Goal: Task Accomplishment & Management: Complete application form

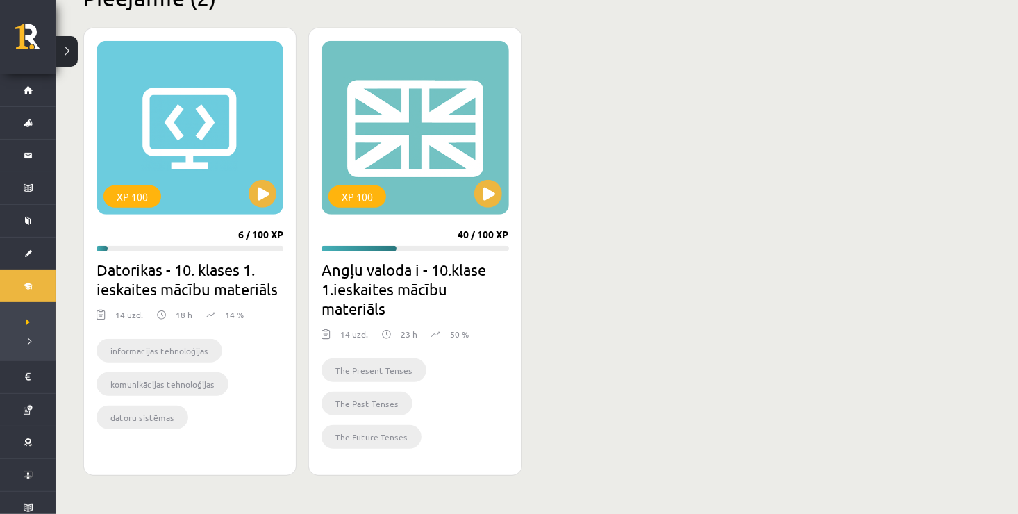
scroll to position [370, 0]
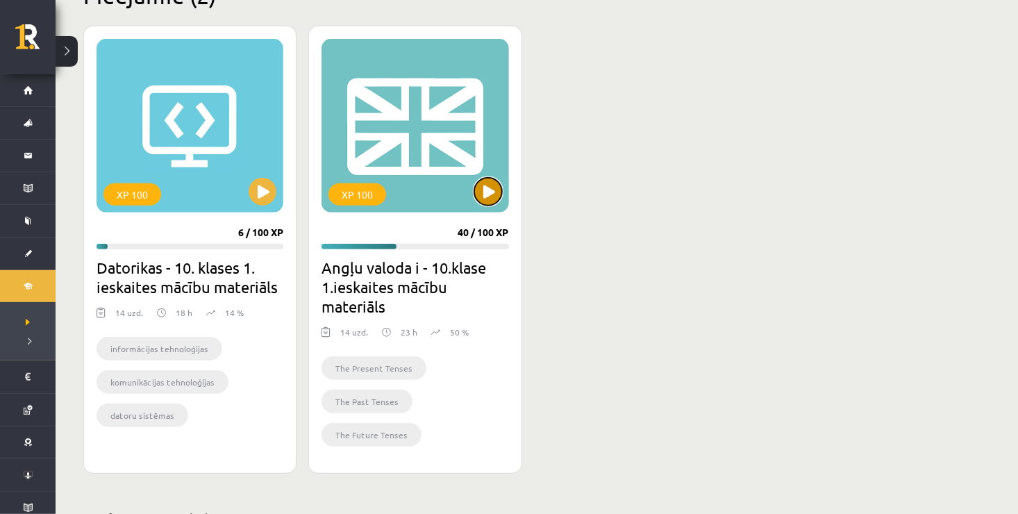
click at [489, 195] on button at bounding box center [488, 192] width 28 height 28
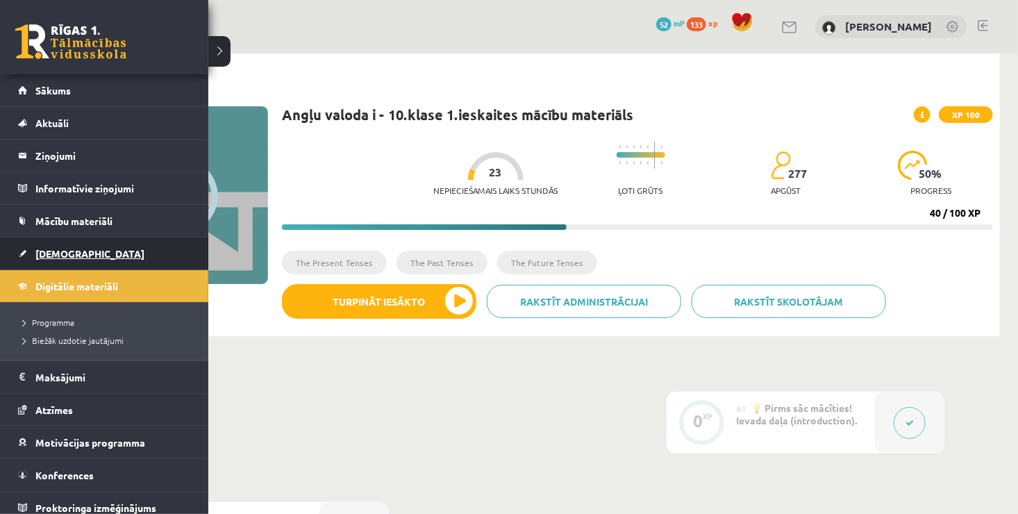
click at [50, 253] on span "[DEMOGRAPHIC_DATA]" at bounding box center [89, 253] width 109 height 12
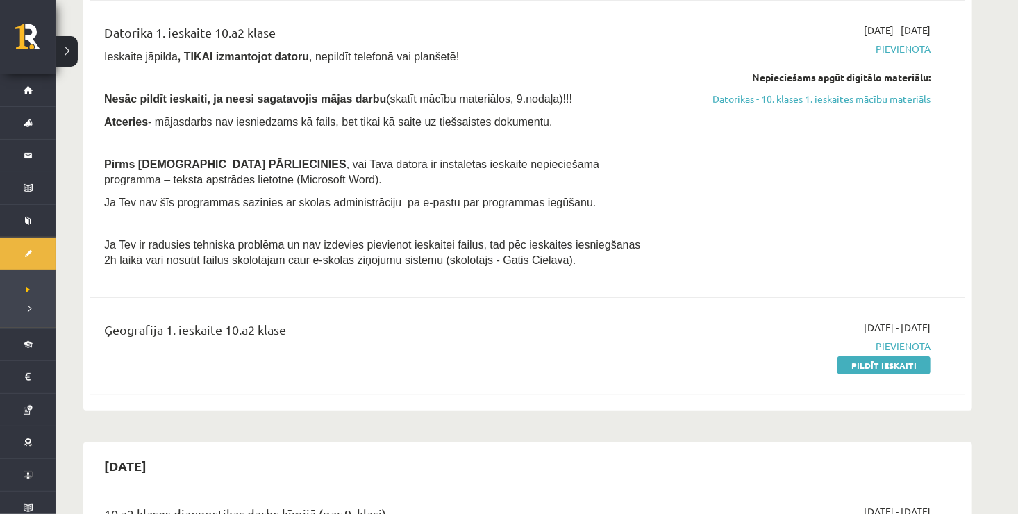
scroll to position [333, 0]
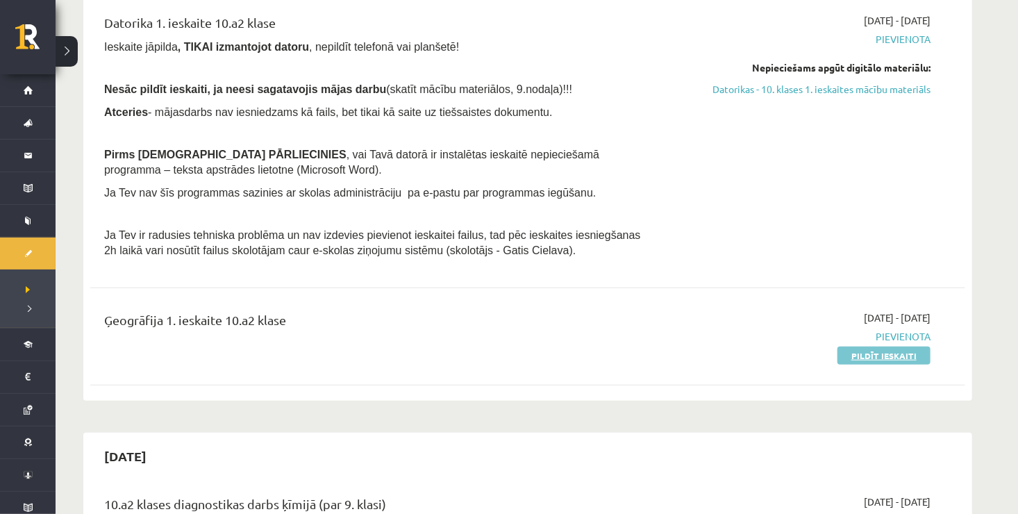
click at [864, 352] on link "Pildīt ieskaiti" at bounding box center [883, 355] width 93 height 18
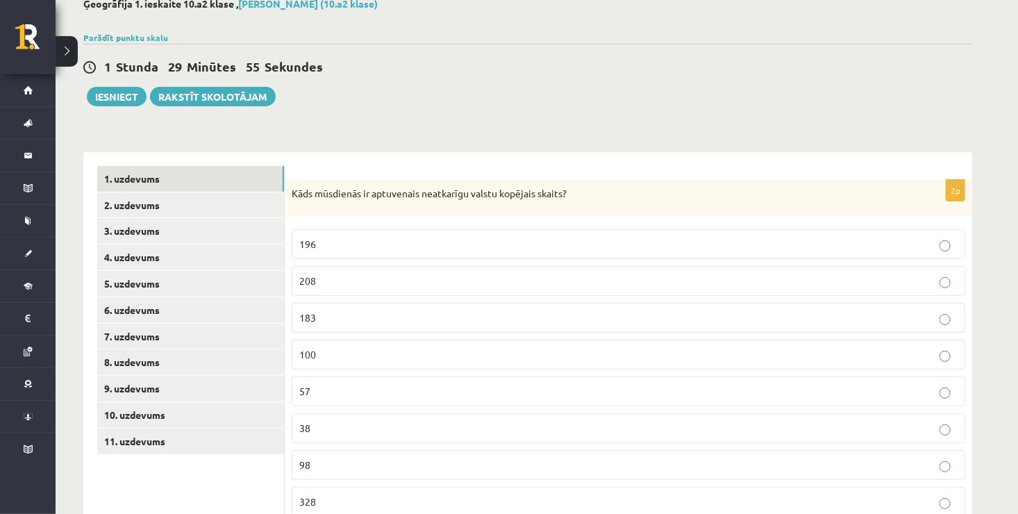
scroll to position [137, 0]
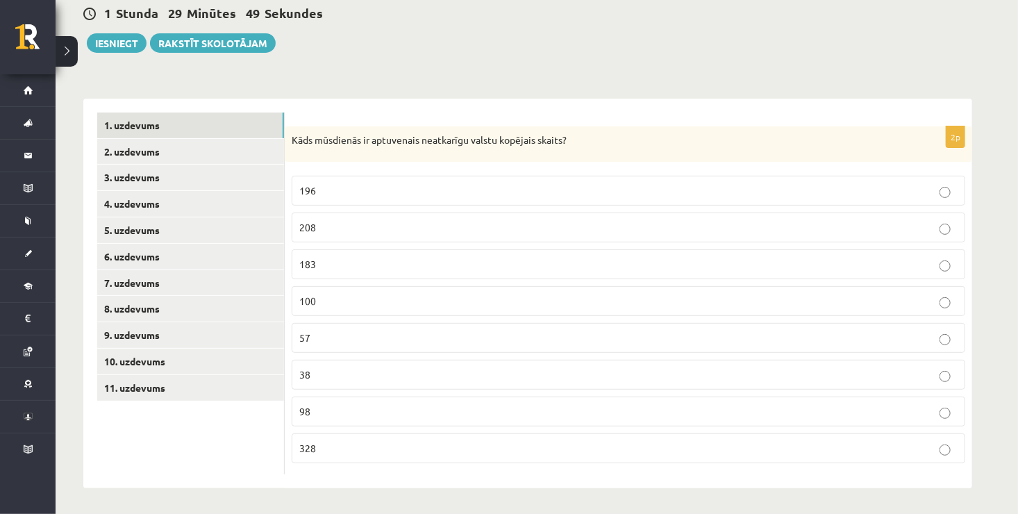
click at [506, 192] on p "196" at bounding box center [628, 190] width 658 height 15
click at [205, 144] on link "2. uzdevums" at bounding box center [190, 152] width 187 height 26
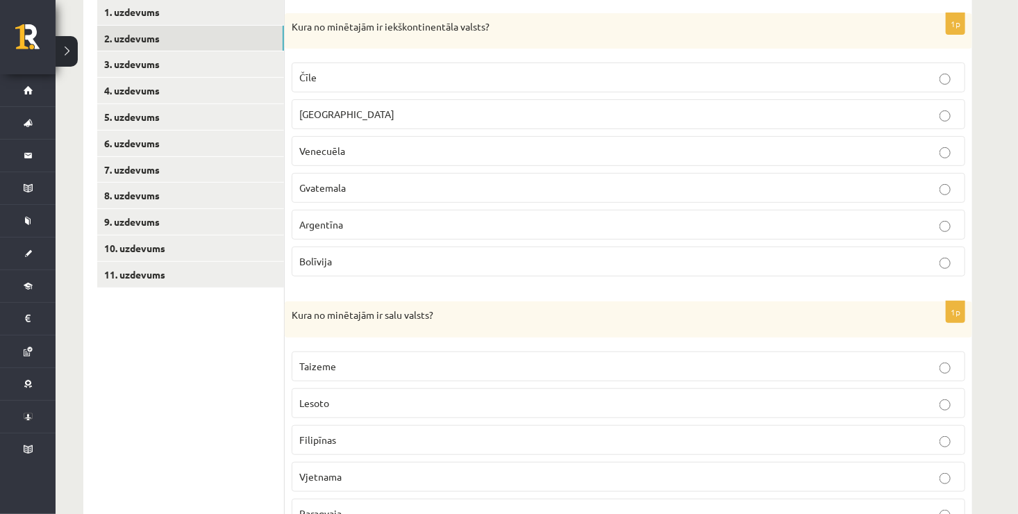
scroll to position [267, 0]
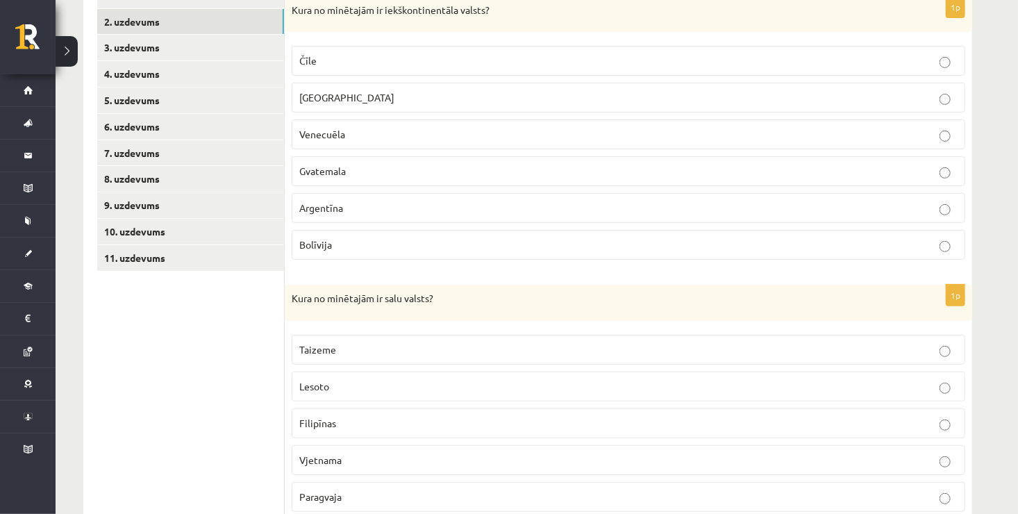
click at [681, 239] on p "Bolīvija" at bounding box center [628, 244] width 658 height 15
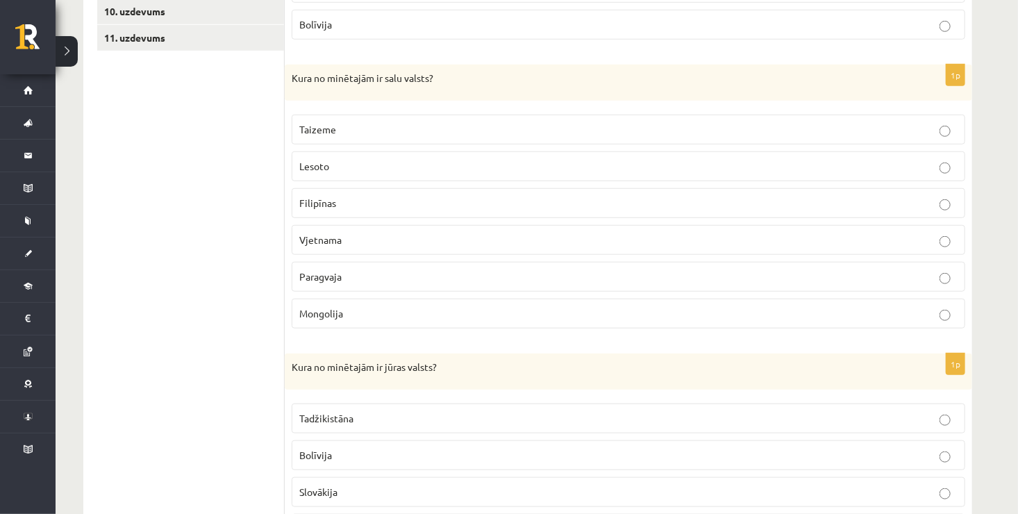
scroll to position [489, 0]
click at [555, 203] on p "Filipīnas" at bounding box center [628, 201] width 658 height 15
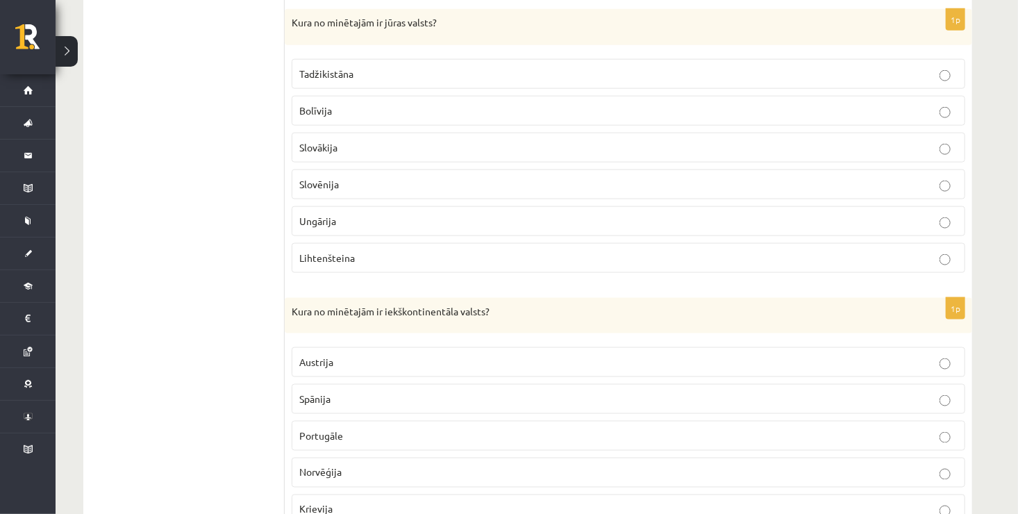
scroll to position [822, 0]
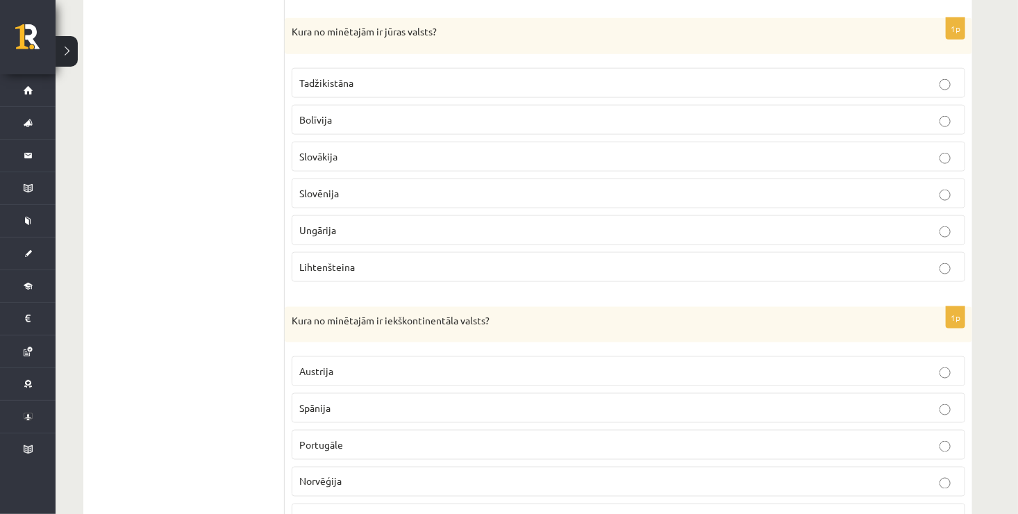
click at [448, 189] on p "Slovēnija" at bounding box center [628, 193] width 658 height 15
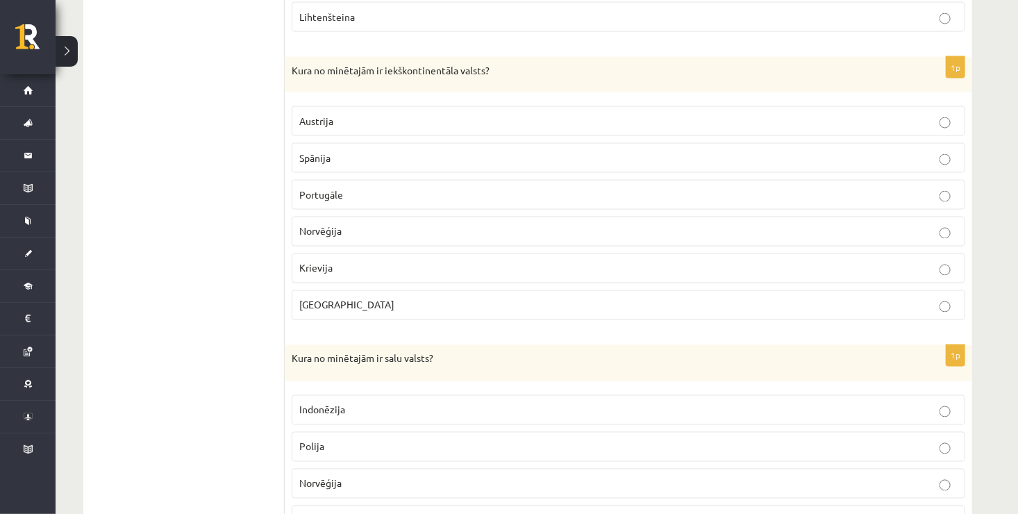
scroll to position [1099, 0]
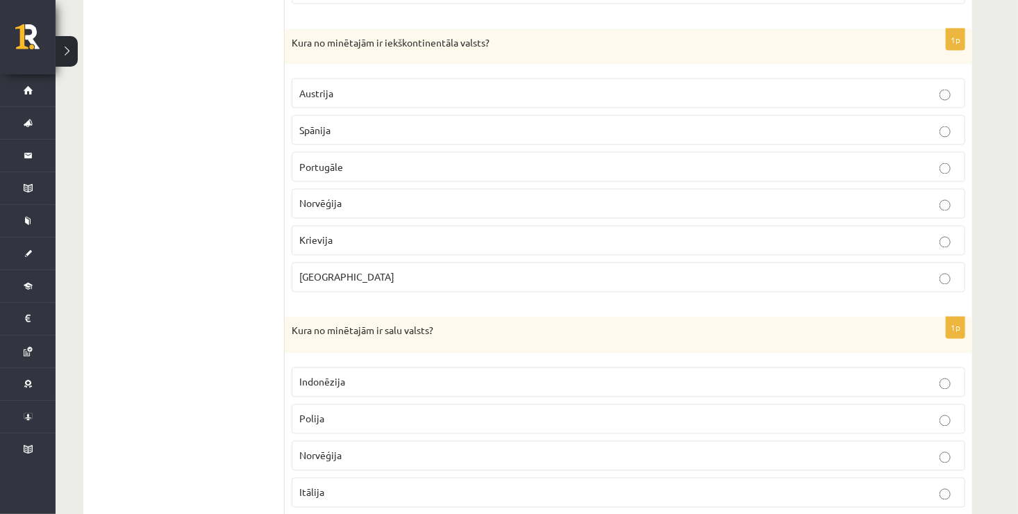
click at [549, 92] on p "Austrija" at bounding box center [628, 93] width 658 height 15
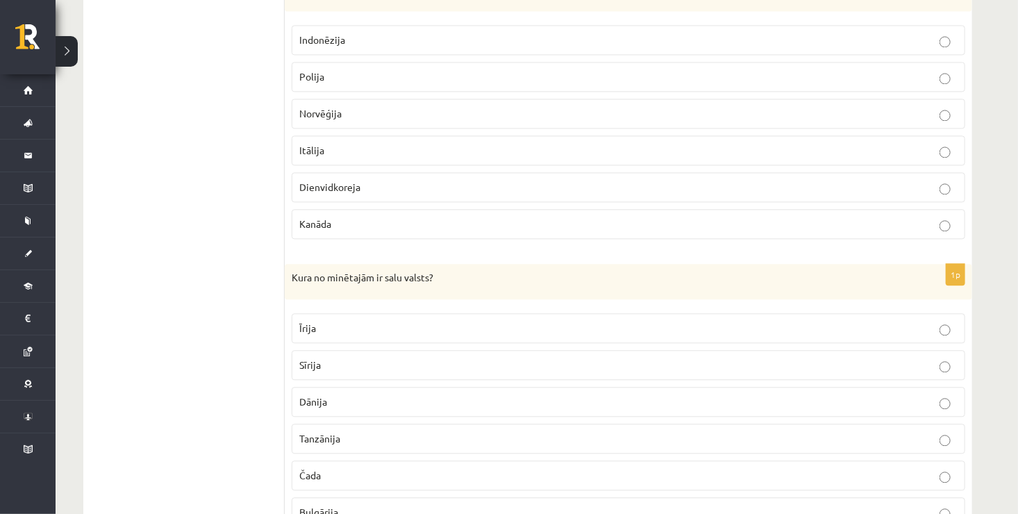
scroll to position [1415, 0]
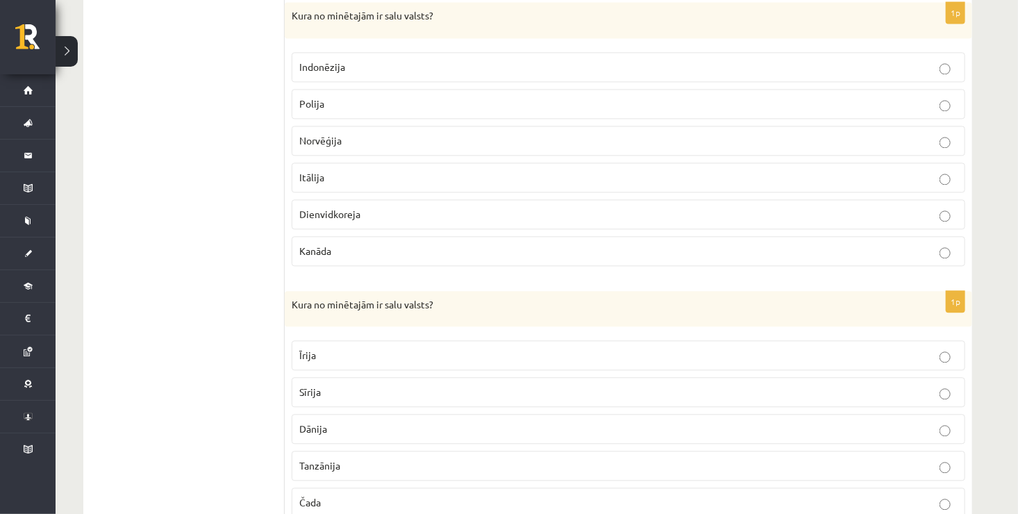
click at [454, 60] on p "Indonēzija" at bounding box center [628, 67] width 658 height 15
click at [437, 354] on label "Īrija" at bounding box center [628, 355] width 673 height 30
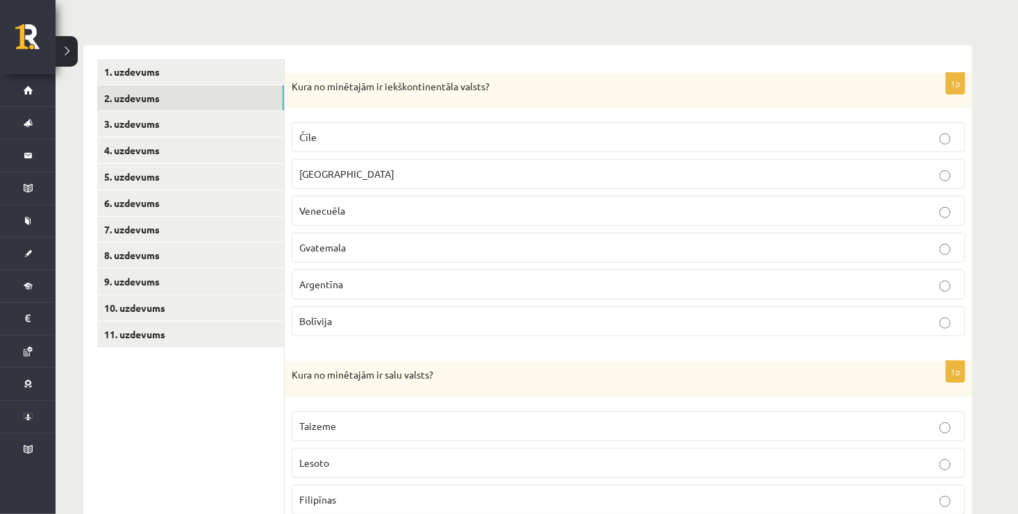
scroll to position [166, 0]
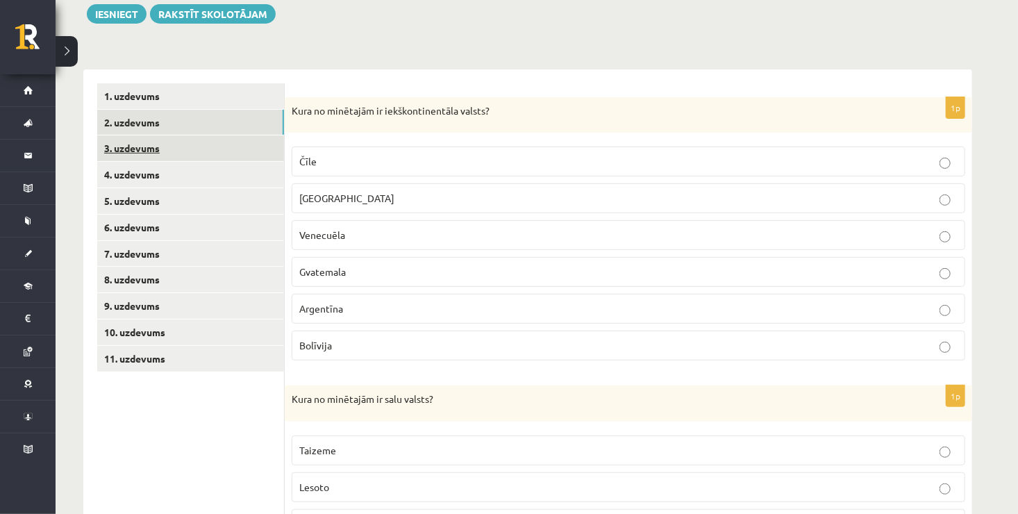
click at [162, 147] on link "3. uzdevums" at bounding box center [190, 148] width 187 height 26
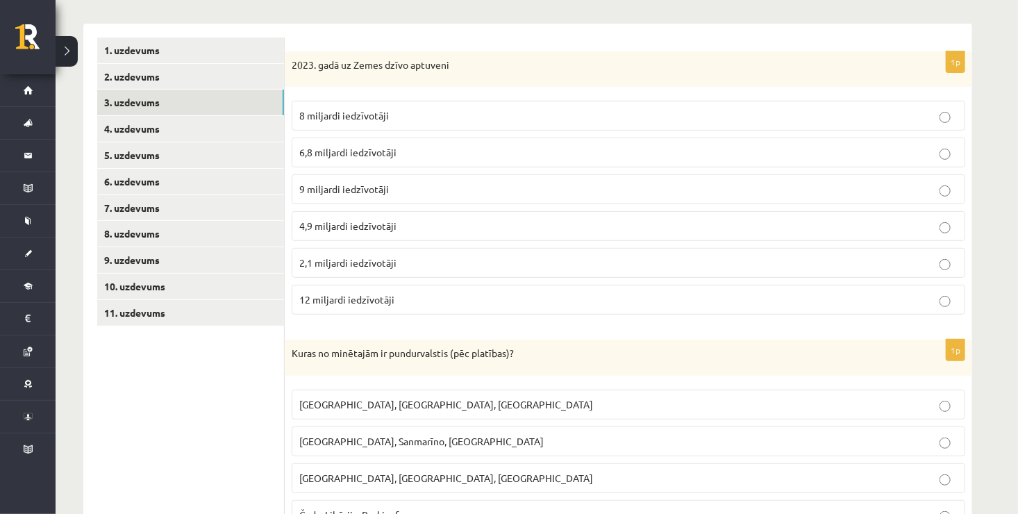
scroll to position [221, 0]
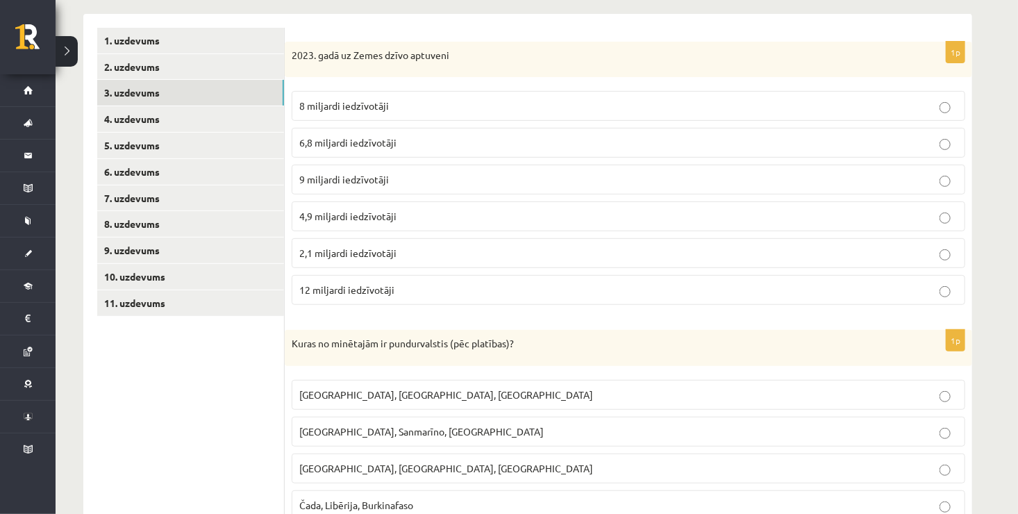
click at [604, 292] on p "12 miljardi iedzīvotāji" at bounding box center [628, 289] width 658 height 15
click at [476, 96] on label "8 miljardi iedzīvotāji" at bounding box center [628, 106] width 673 height 30
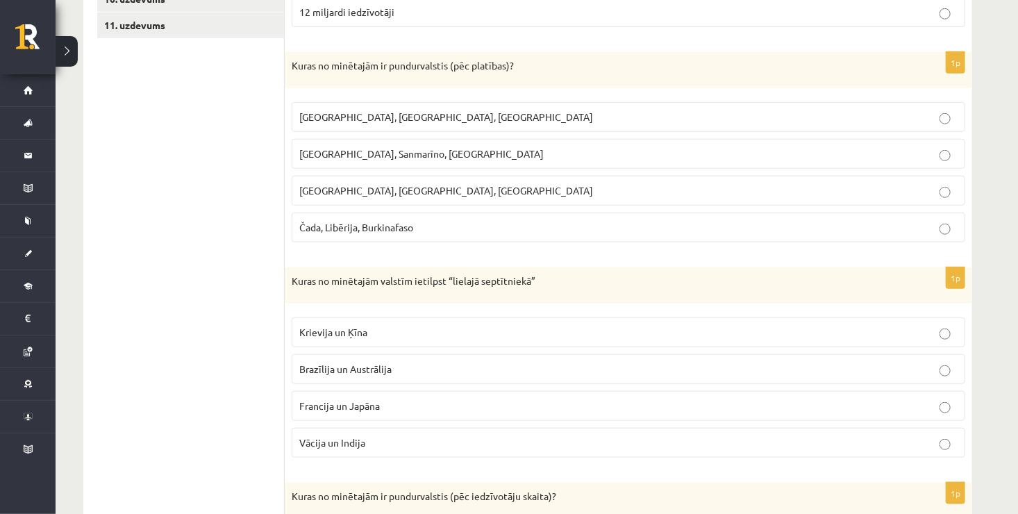
scroll to position [527, 0]
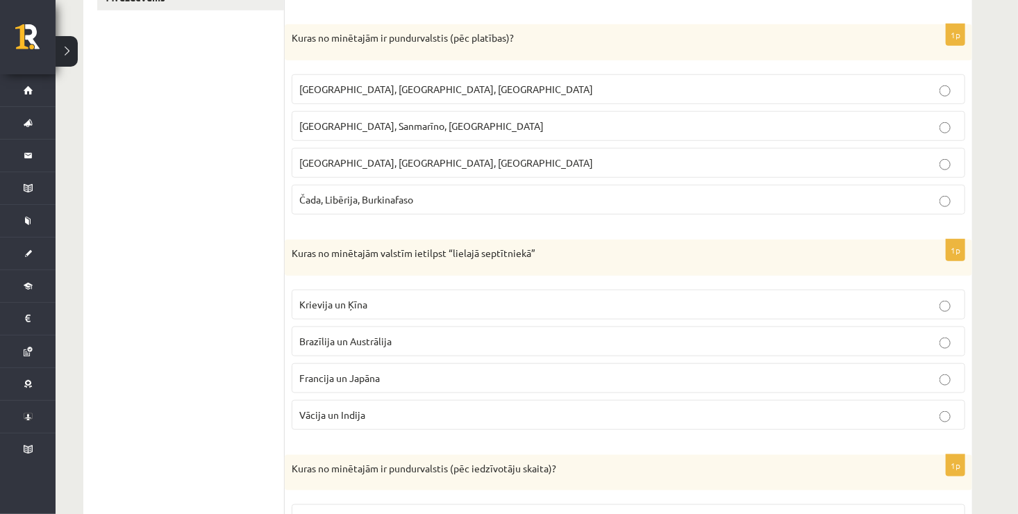
click at [931, 302] on p "Krievija un Ķīna" at bounding box center [628, 304] width 658 height 15
click at [617, 169] on label "Bangladeša, Angola, Paragvaja" at bounding box center [628, 163] width 673 height 30
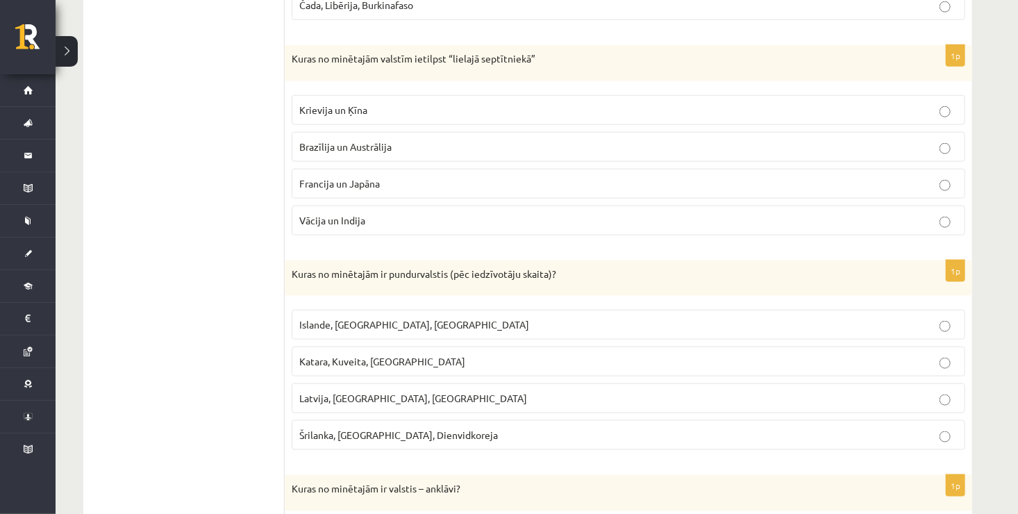
scroll to position [749, 0]
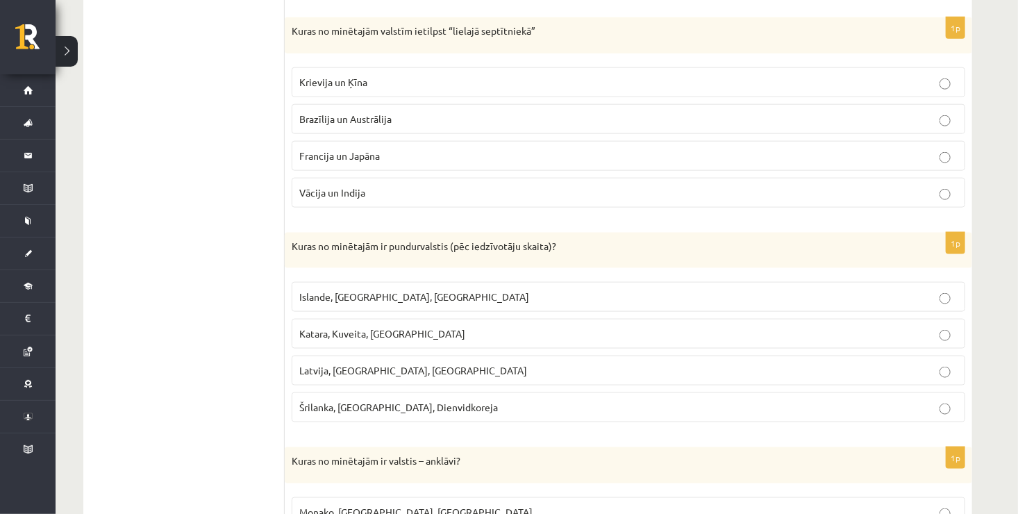
click at [681, 153] on p "Francija un Japāna" at bounding box center [628, 156] width 658 height 15
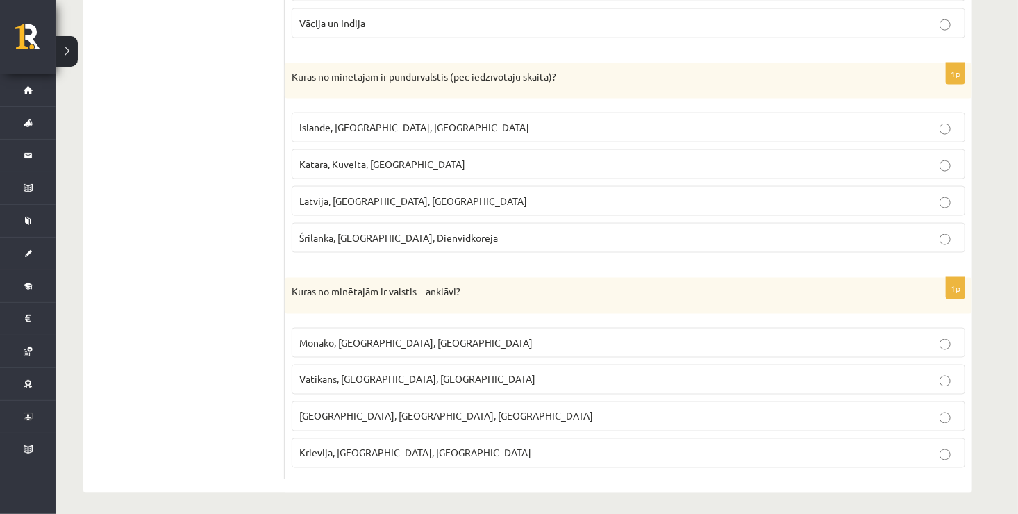
scroll to position [919, 0]
click at [491, 119] on p "Islande, Malta, Surinama" at bounding box center [628, 126] width 658 height 15
click at [509, 372] on p "Vatikāns, Lesoto, Sanmarīno" at bounding box center [628, 378] width 658 height 15
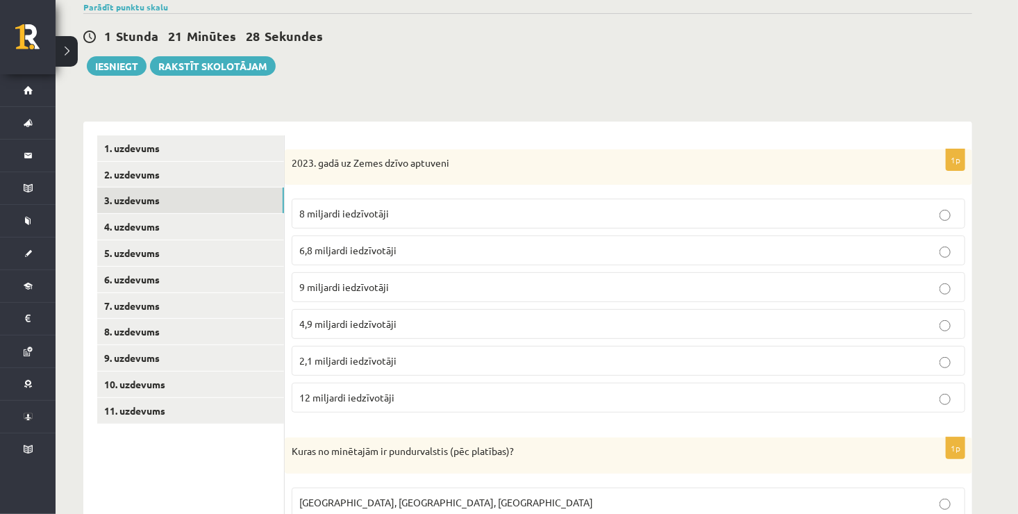
scroll to position [96, 0]
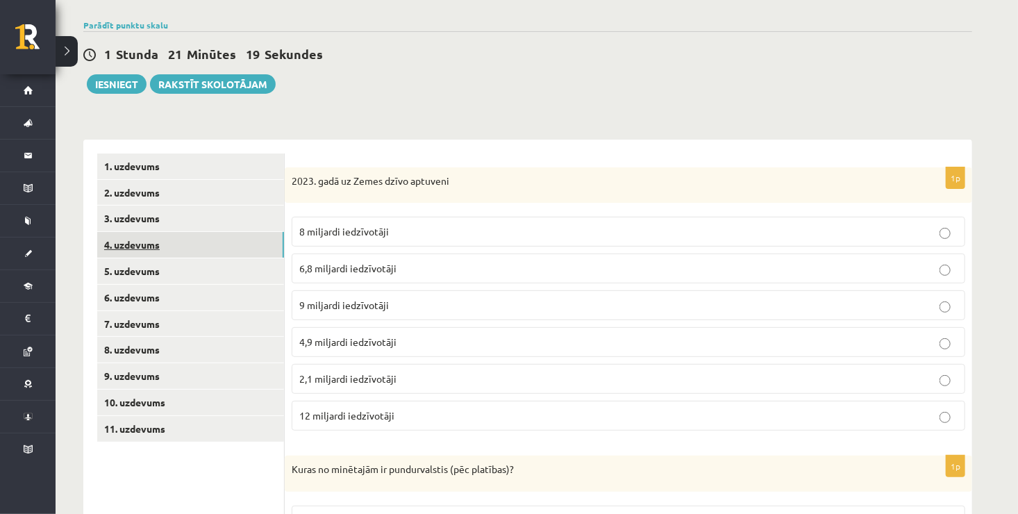
click at [155, 247] on link "4. uzdevums" at bounding box center [190, 245] width 187 height 26
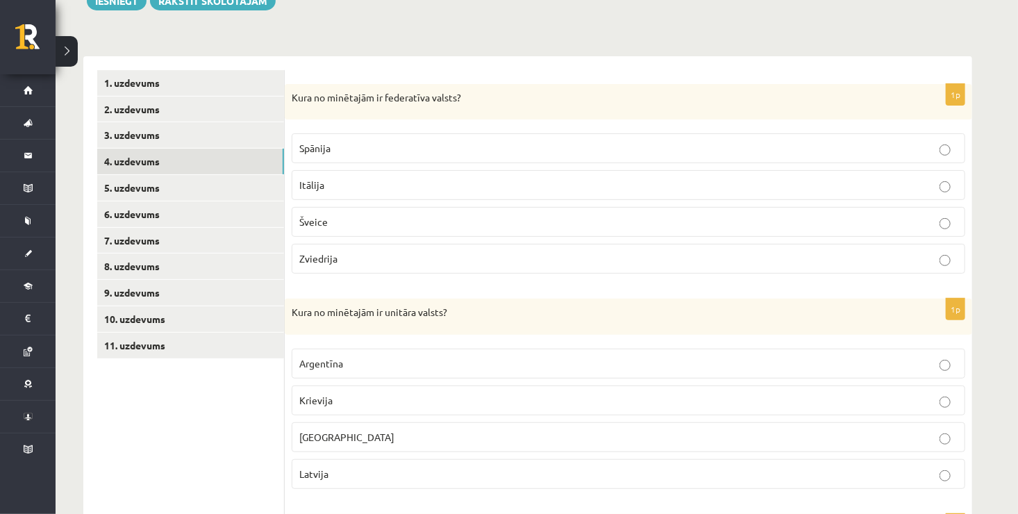
scroll to position [207, 0]
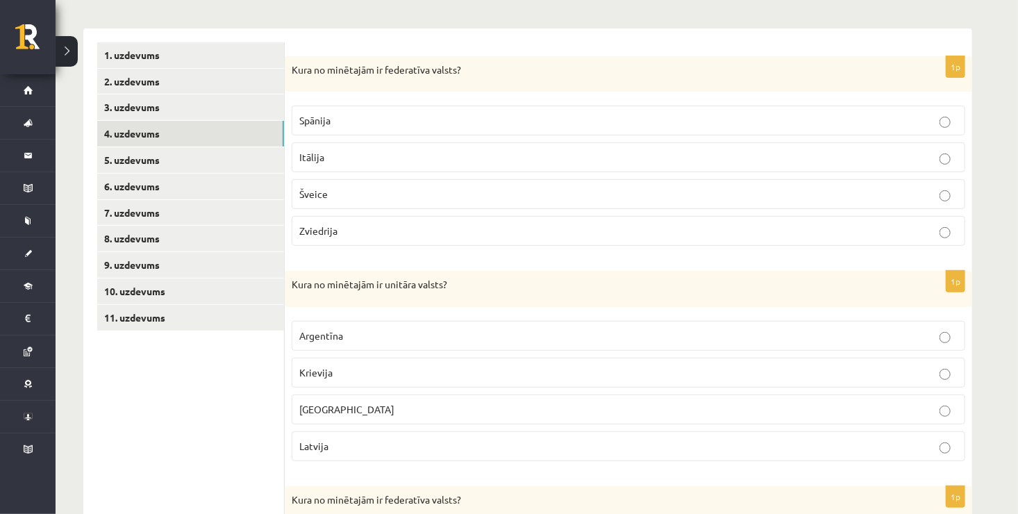
click at [492, 416] on label "Meksika" at bounding box center [628, 409] width 673 height 30
click at [718, 330] on p "Argentīna" at bounding box center [628, 335] width 658 height 15
click at [543, 192] on p "Šveice" at bounding box center [628, 194] width 658 height 15
click at [714, 441] on p "Latvija" at bounding box center [628, 446] width 658 height 15
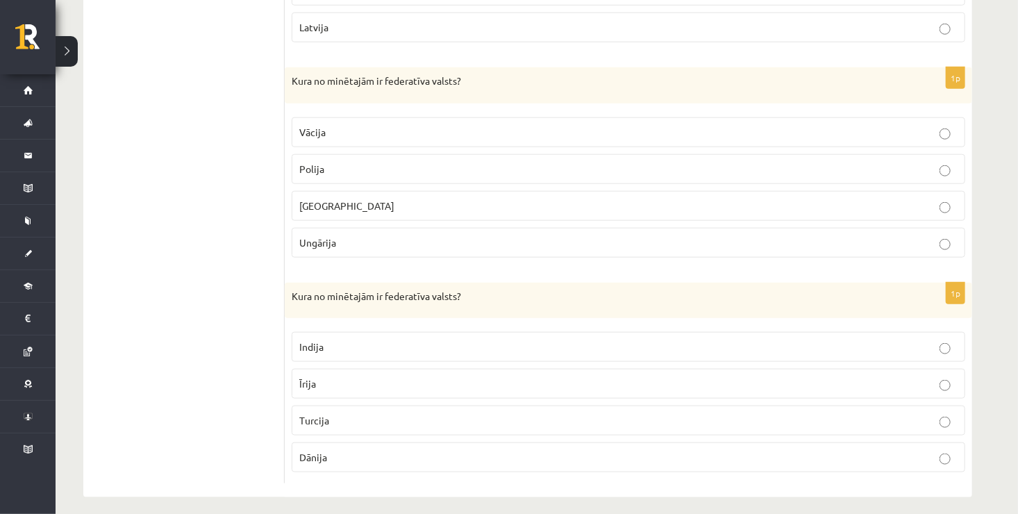
scroll to position [632, 0]
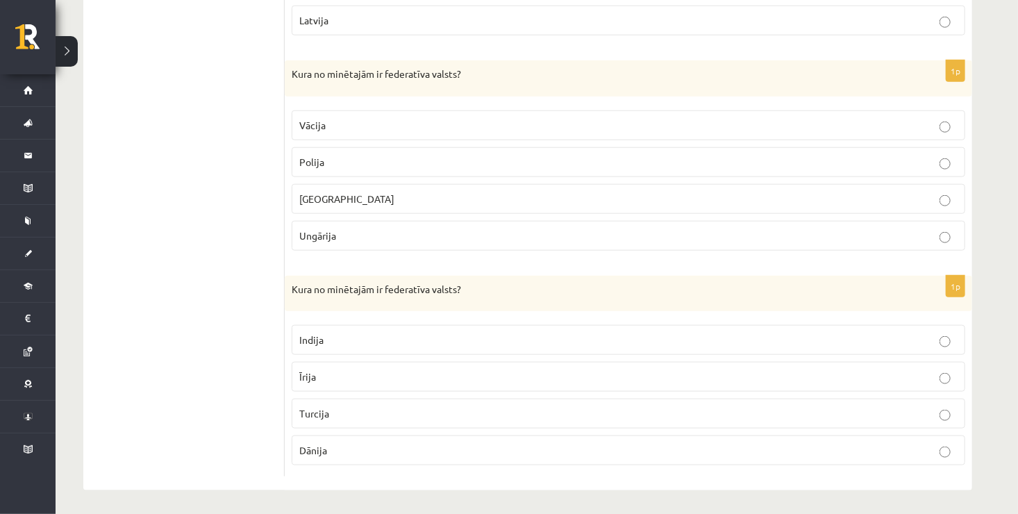
click at [708, 341] on p "Indija" at bounding box center [628, 339] width 658 height 15
click at [906, 114] on label "Vācija" at bounding box center [628, 125] width 673 height 30
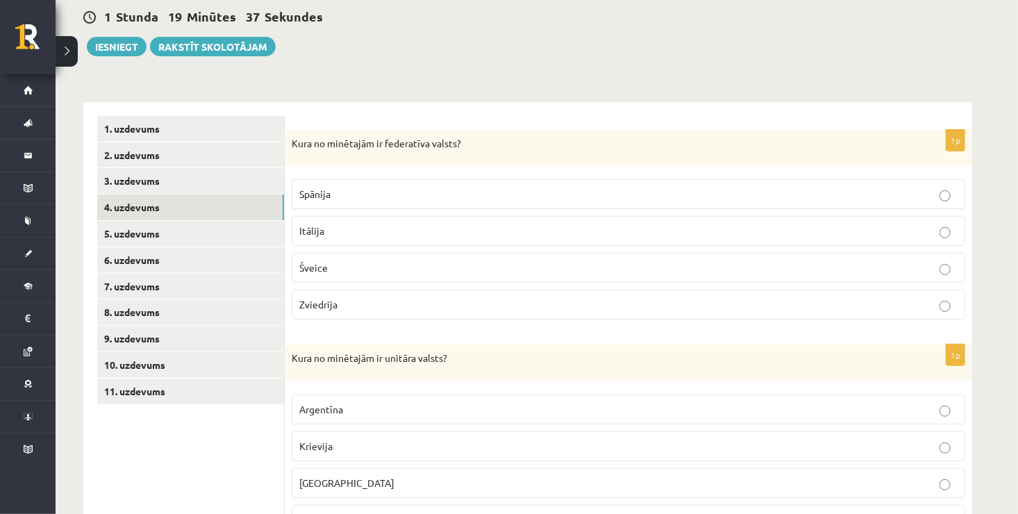
scroll to position [96, 0]
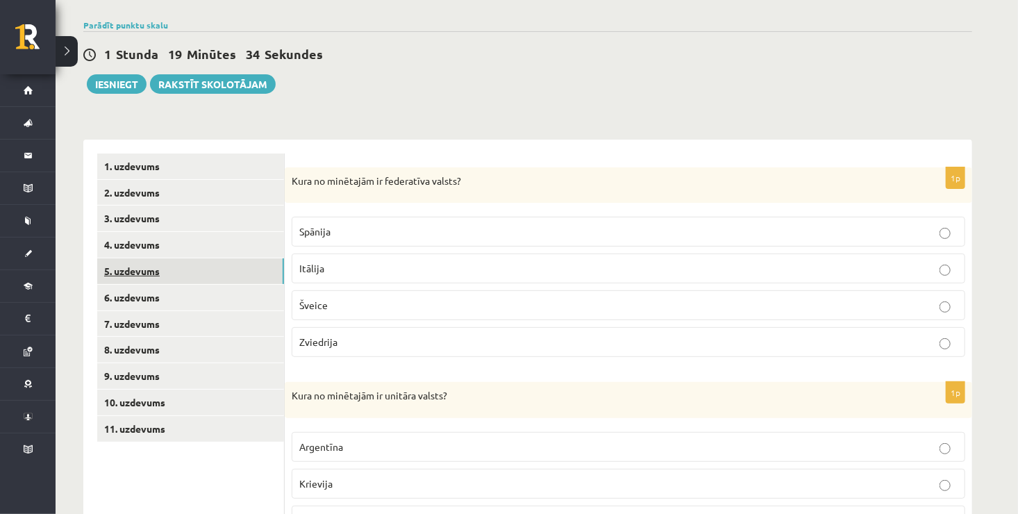
click at [220, 273] on link "5. uzdevums" at bounding box center [190, 271] width 187 height 26
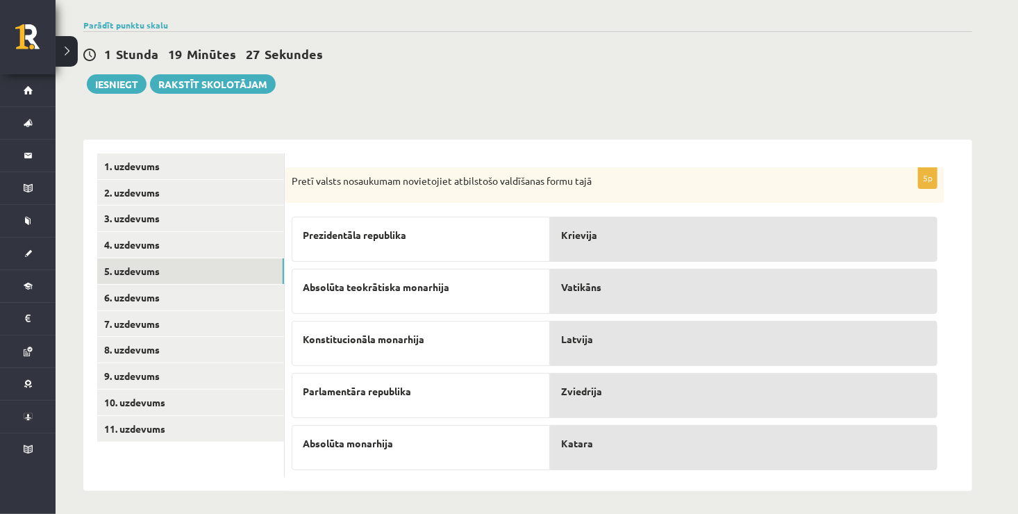
scroll to position [100, 0]
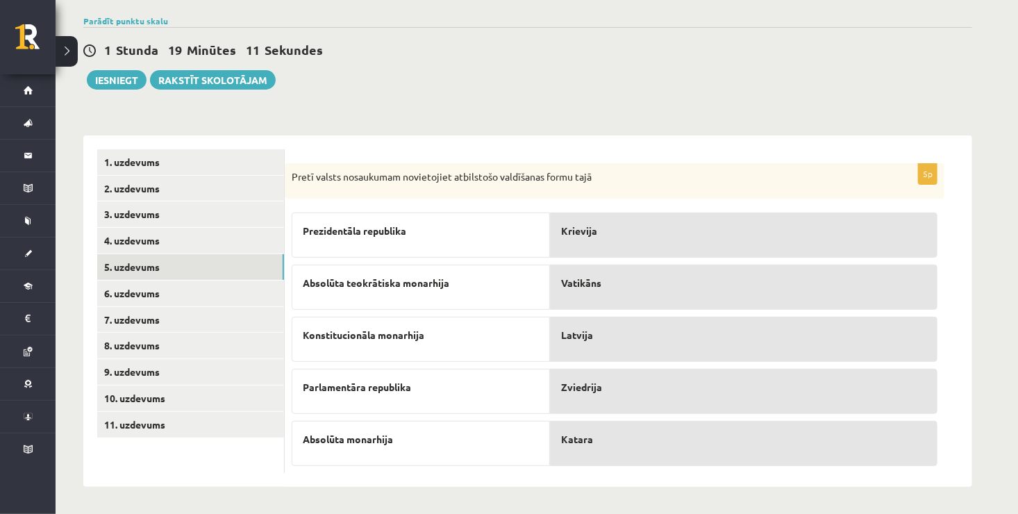
click at [608, 355] on div "Latvija" at bounding box center [743, 339] width 387 height 45
click at [231, 292] on link "6. uzdevums" at bounding box center [190, 293] width 187 height 26
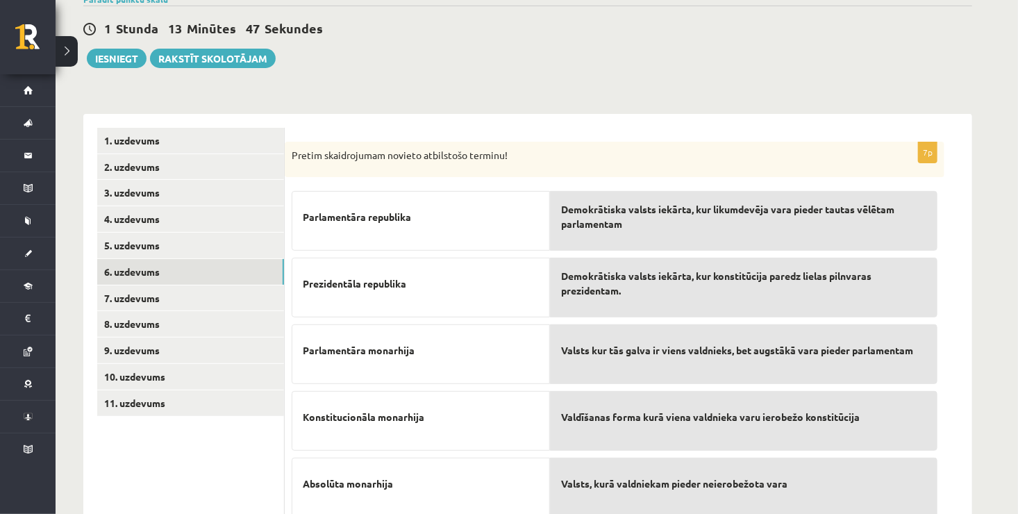
scroll to position [120, 0]
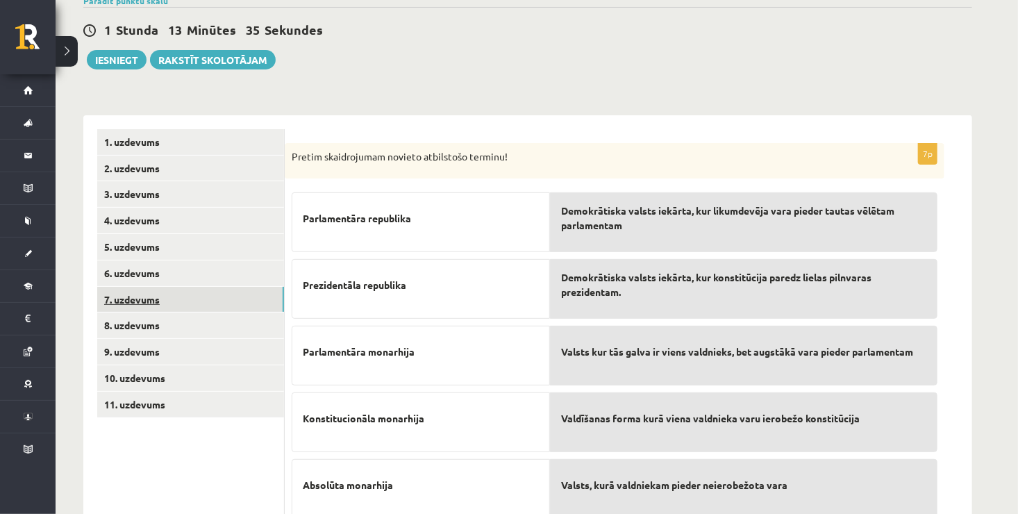
click at [187, 298] on link "7. uzdevums" at bounding box center [190, 300] width 187 height 26
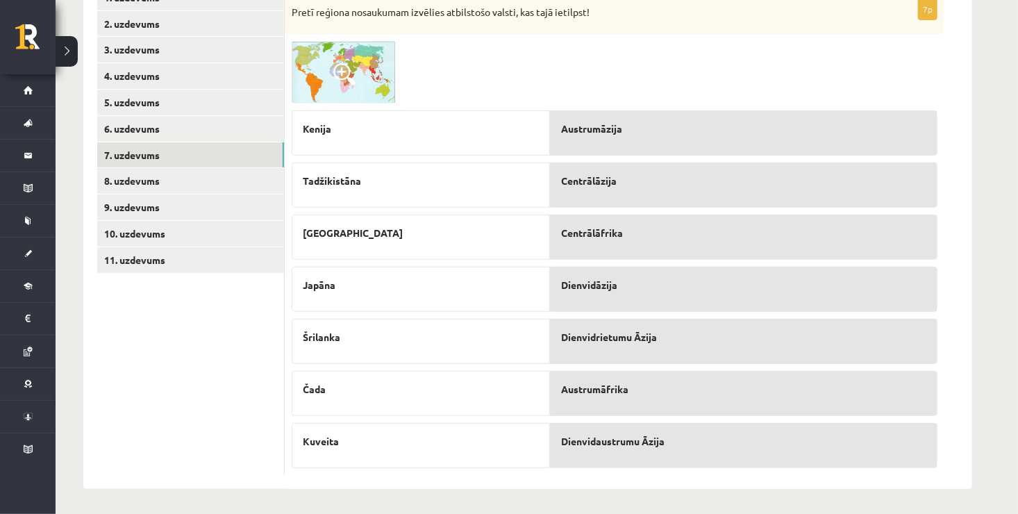
scroll to position [265, 0]
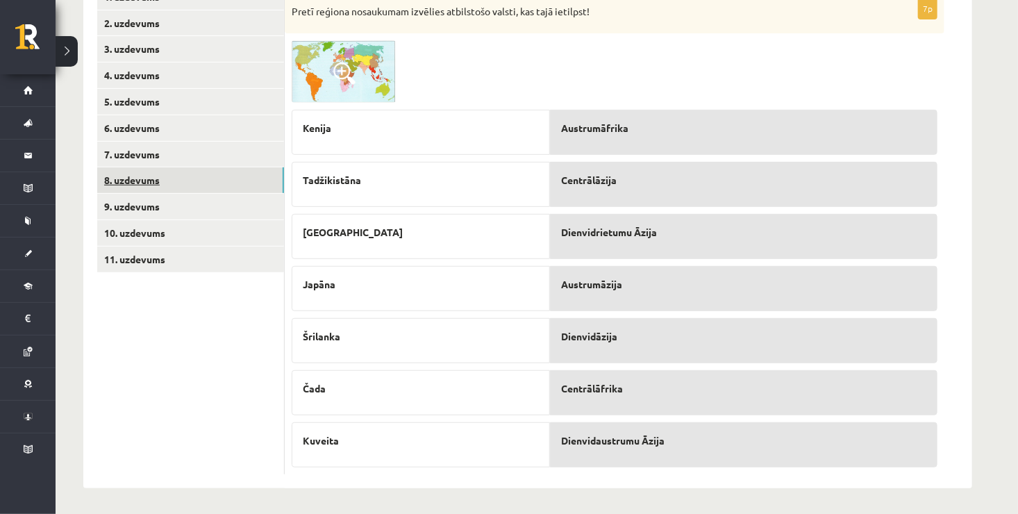
click at [139, 187] on link "8. uzdevums" at bounding box center [190, 180] width 187 height 26
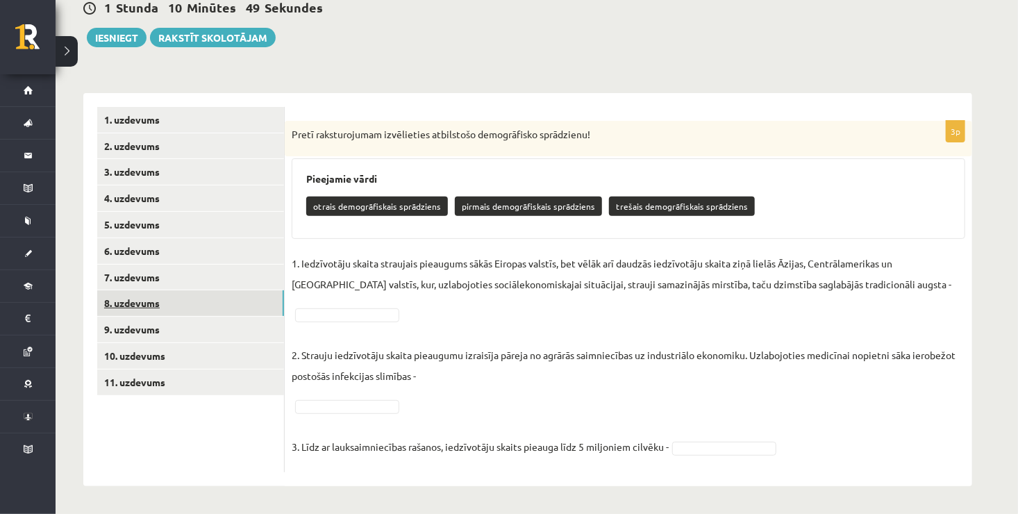
scroll to position [142, 0]
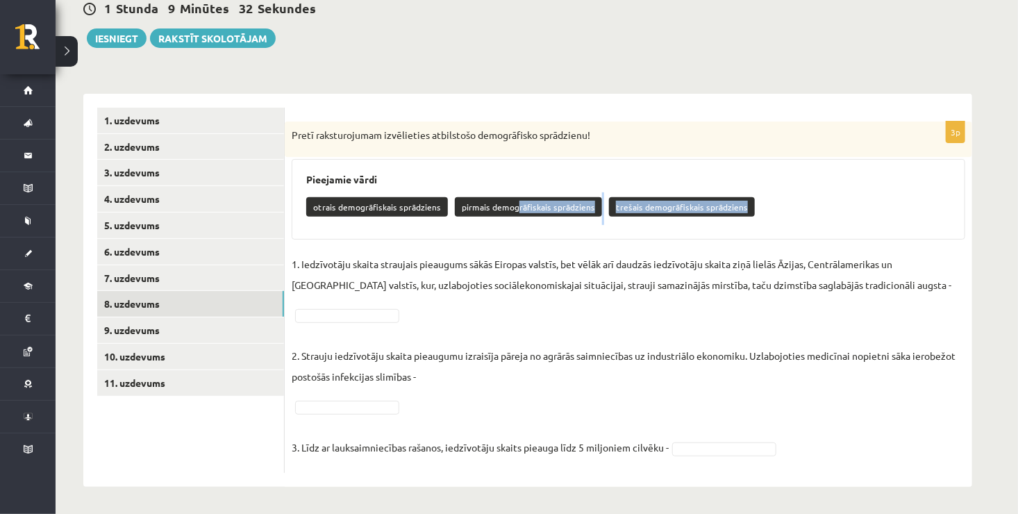
drag, startPoint x: 512, startPoint y: 203, endPoint x: 496, endPoint y: 242, distance: 42.7
click at [496, 242] on div "3p Pretī raksturojumam izvēlieties atbilstošo demogrāfisko sprādzienu! Pieejami…" at bounding box center [628, 296] width 687 height 351
drag, startPoint x: 496, startPoint y: 242, endPoint x: 568, endPoint y: 223, distance: 75.3
click at [568, 223] on div "otrais demogrāfiskais sprādziens pirmais demogrāfiskais sprādziens trešais demo…" at bounding box center [628, 208] width 644 height 33
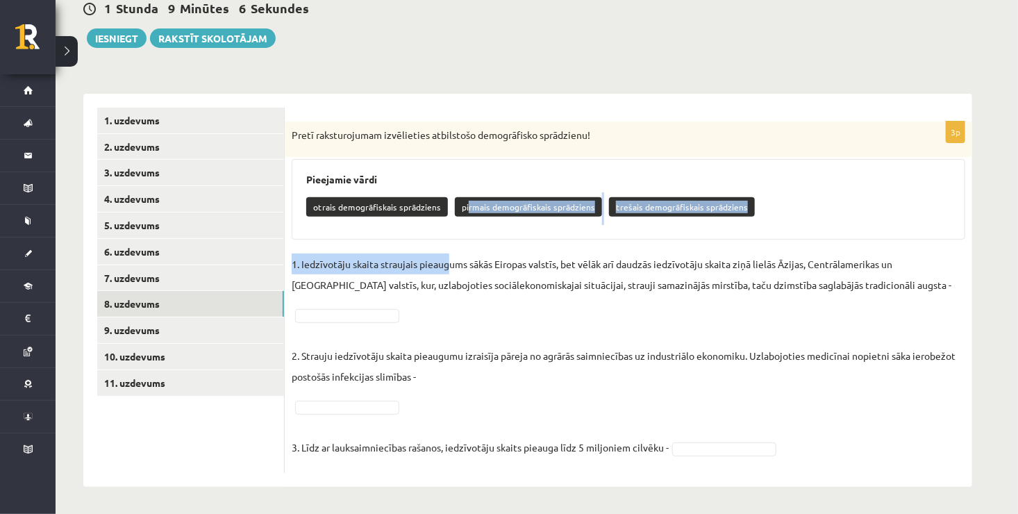
drag, startPoint x: 464, startPoint y: 210, endPoint x: 448, endPoint y: 258, distance: 51.1
click at [448, 258] on div "3p Pretī raksturojumam izvēlieties atbilstošo demogrāfisko sprādzienu! Pieejami…" at bounding box center [628, 296] width 687 height 351
drag, startPoint x: 448, startPoint y: 258, endPoint x: 557, endPoint y: 214, distance: 118.3
click at [557, 214] on p "pirmais demogrāfiskais sprādziens" at bounding box center [528, 206] width 147 height 19
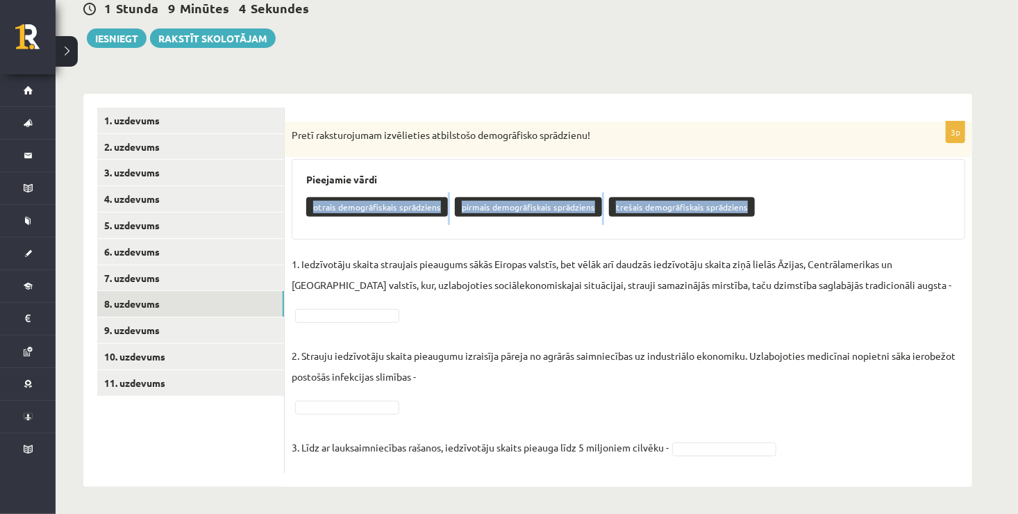
click at [557, 214] on p "pirmais demogrāfiskais sprādziens" at bounding box center [528, 206] width 147 height 19
drag, startPoint x: 557, startPoint y: 214, endPoint x: 555, endPoint y: 204, distance: 9.9
click at [555, 204] on p "pirmais demogrāfiskais sprādziens" at bounding box center [528, 206] width 147 height 19
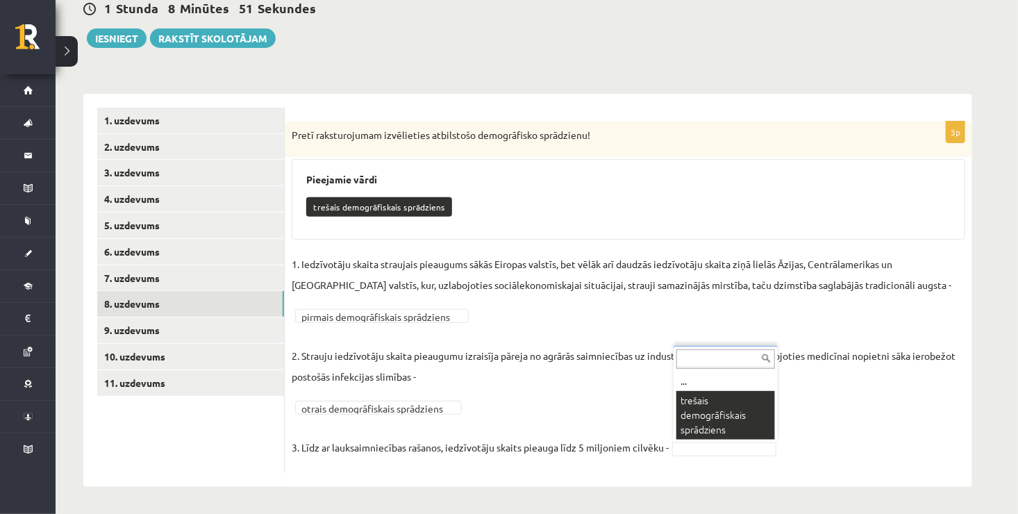
scroll to position [110, 0]
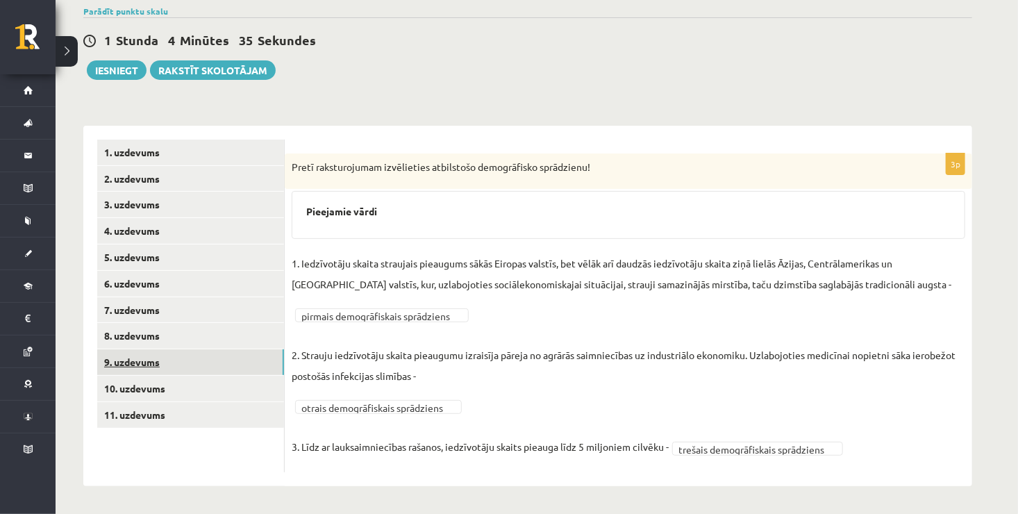
click at [223, 356] on link "9. uzdevums" at bounding box center [190, 362] width 187 height 26
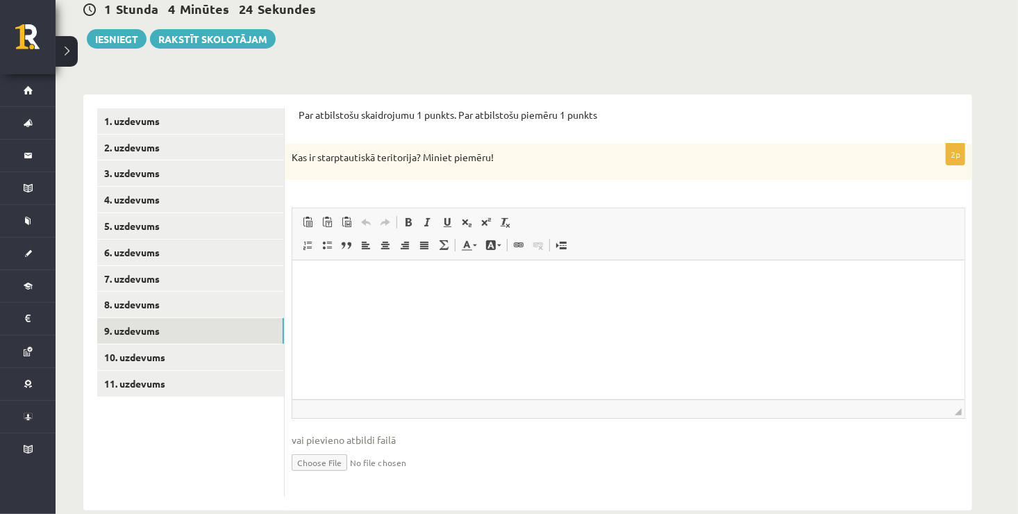
scroll to position [149, 0]
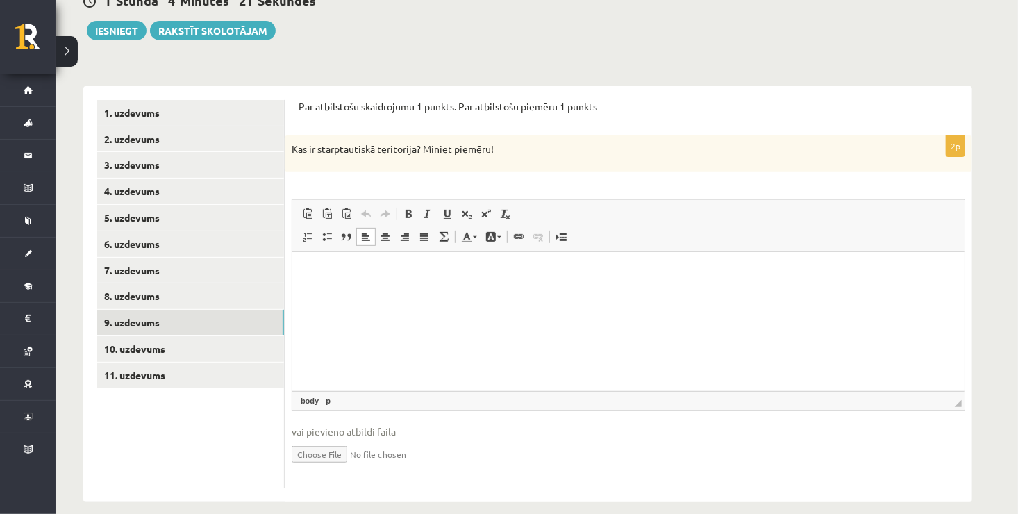
click at [434, 284] on html at bounding box center [628, 272] width 672 height 42
click at [759, 294] on html at bounding box center [628, 272] width 672 height 42
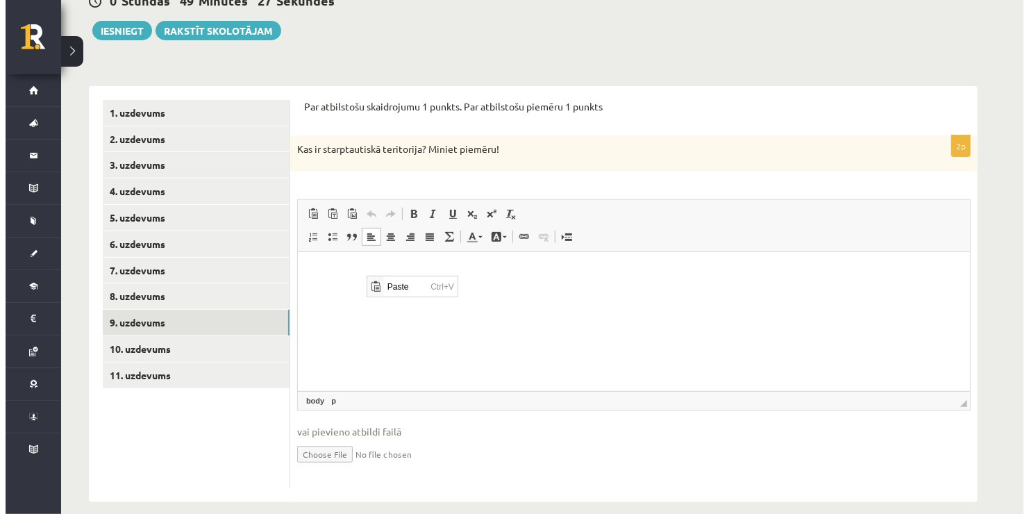
scroll to position [0, 0]
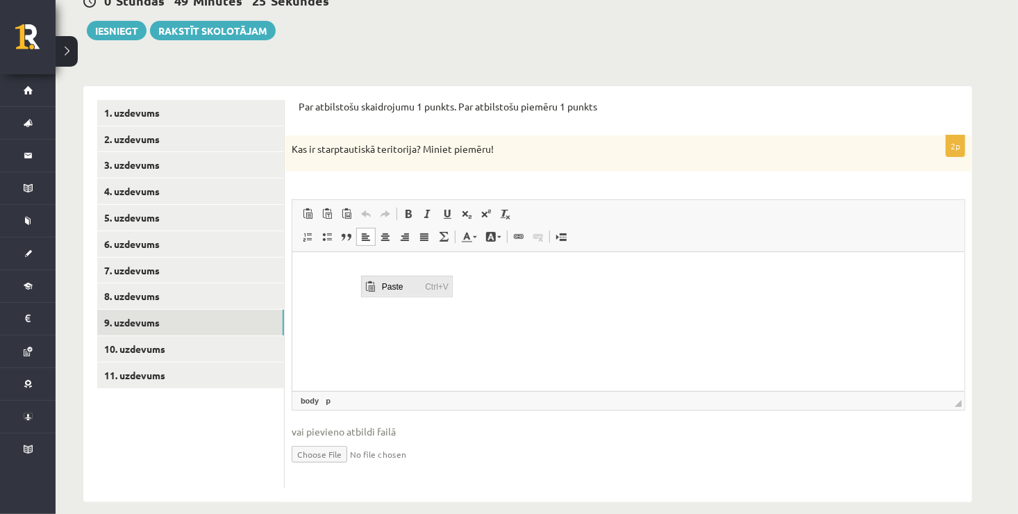
click at [381, 289] on span "Paste" at bounding box center [399, 286] width 43 height 20
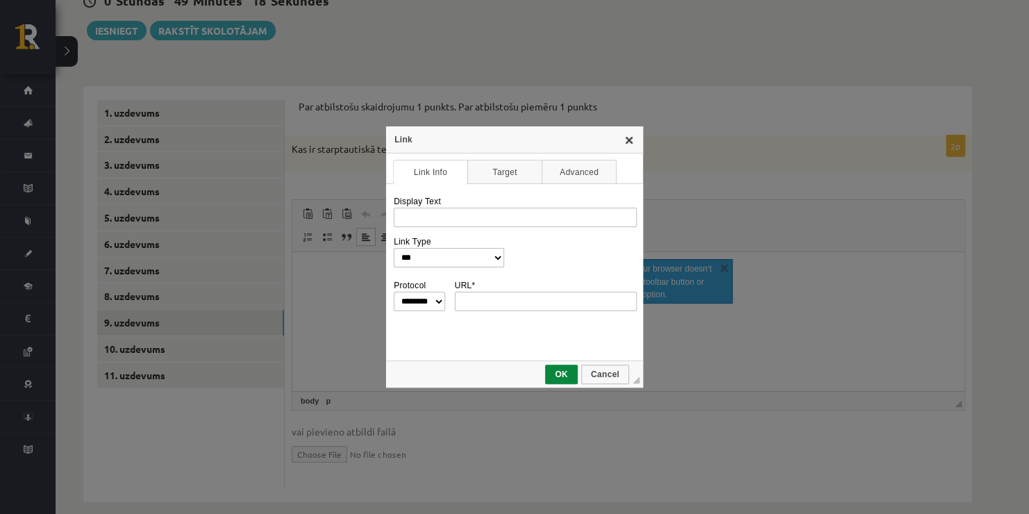
click at [628, 144] on link "X" at bounding box center [628, 139] width 11 height 11
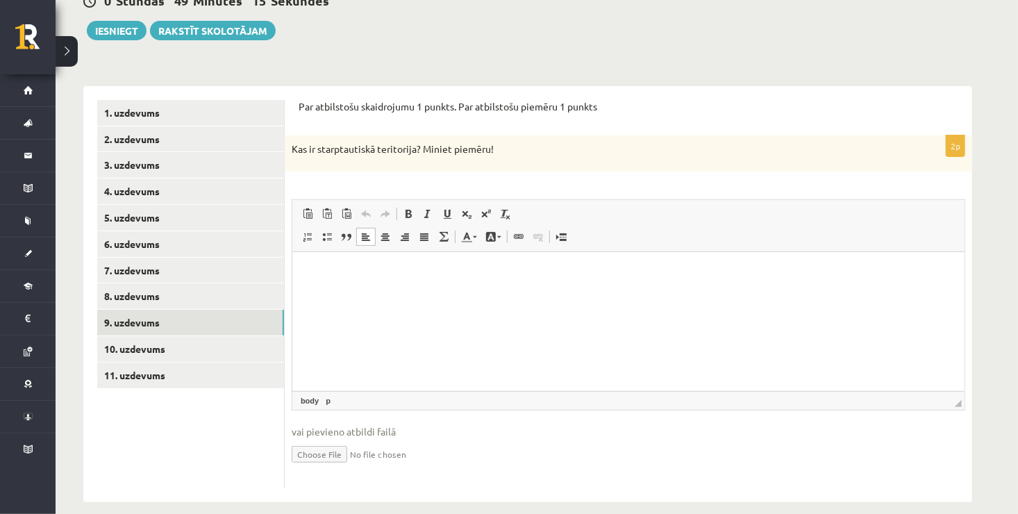
click at [312, 271] on p "Editor, wiswyg-editor-user-answer-47024931899140" at bounding box center [627, 272] width 644 height 15
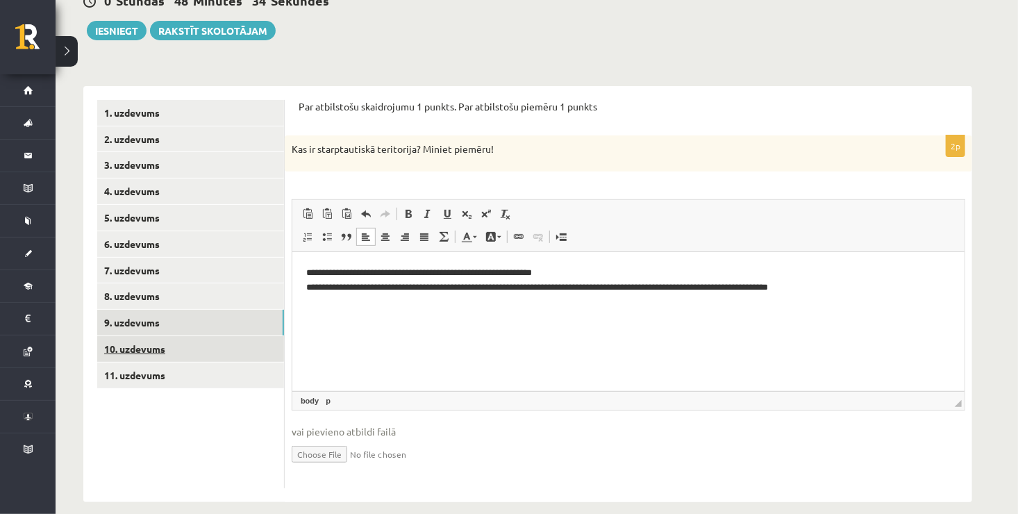
click at [168, 341] on link "10. uzdevums" at bounding box center [190, 349] width 187 height 26
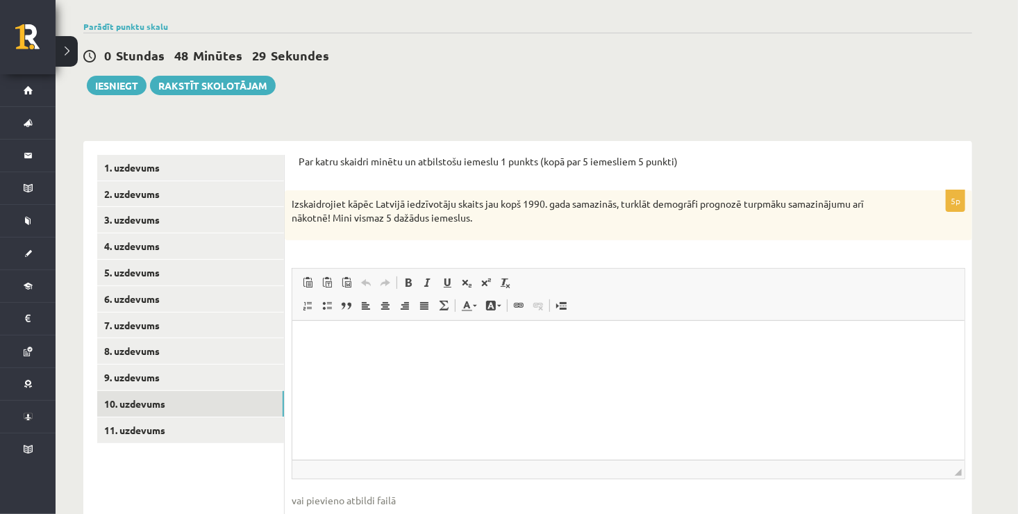
scroll to position [122, 0]
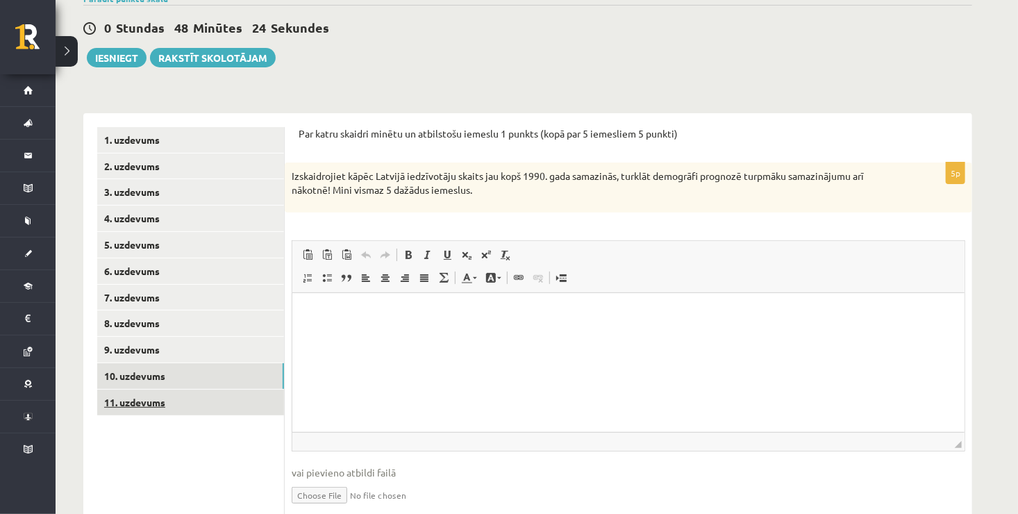
drag, startPoint x: 167, startPoint y: 415, endPoint x: 158, endPoint y: 398, distance: 19.6
click at [158, 398] on ul "1. uzdevums 2. uzdevums 3. uzdevums 4. uzdevums 5. uzdevums 6. uzdevums 7. uzde…" at bounding box center [190, 328] width 187 height 402
click at [158, 398] on link "11. uzdevums" at bounding box center [190, 402] width 187 height 26
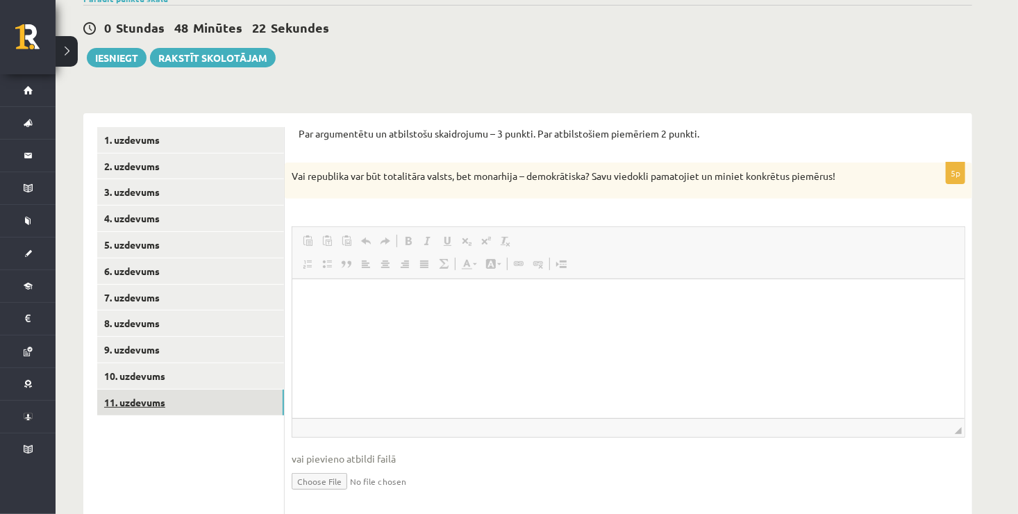
scroll to position [0, 0]
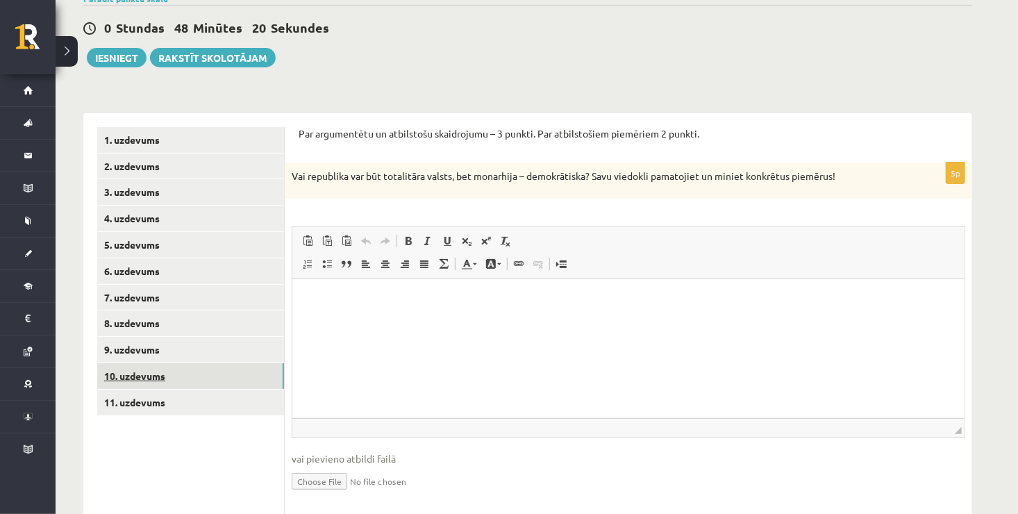
click at [178, 380] on link "10. uzdevums" at bounding box center [190, 376] width 187 height 26
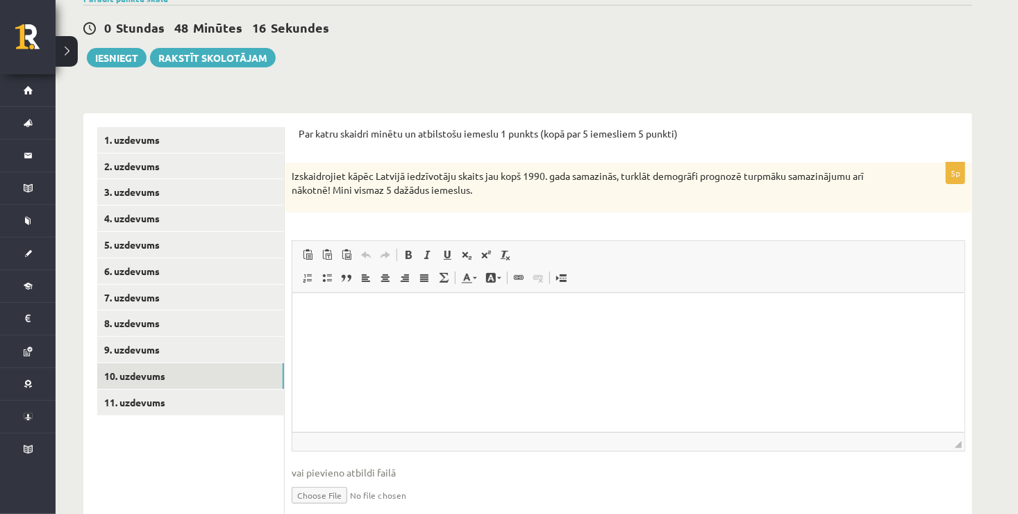
click at [214, 420] on ul "1. uzdevums 2. uzdevums 3. uzdevums 4. uzdevums 5. uzdevums 6. uzdevums 7. uzde…" at bounding box center [190, 328] width 187 height 402
click at [403, 323] on html at bounding box center [628, 313] width 672 height 42
click at [395, 311] on p "Editor, wiswyg-editor-user-answer-47024775895360" at bounding box center [627, 313] width 644 height 15
click at [312, 303] on html at bounding box center [628, 313] width 672 height 42
drag, startPoint x: 312, startPoint y: 304, endPoint x: 341, endPoint y: 316, distance: 31.4
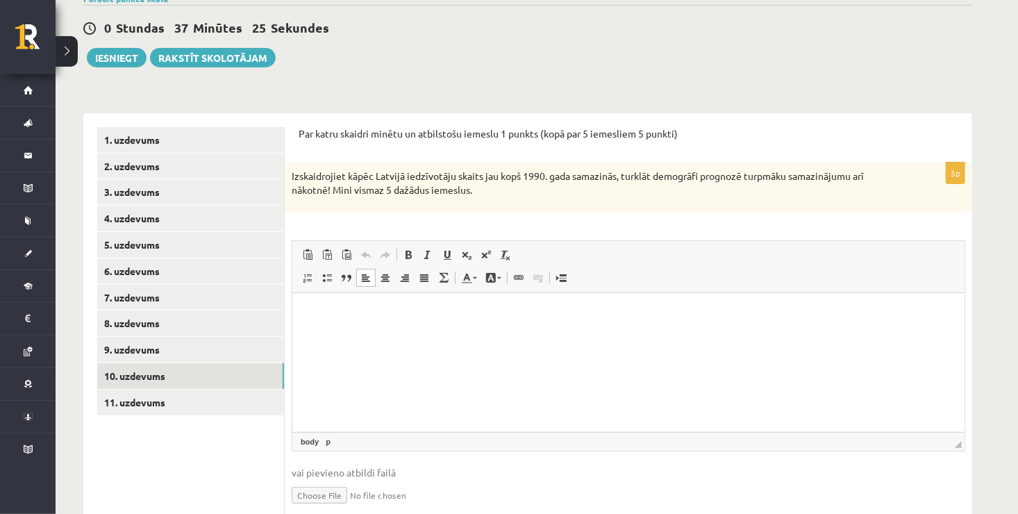
click at [341, 316] on p "Editor, wiswyg-editor-user-answer-47024775895360" at bounding box center [627, 313] width 644 height 15
click at [320, 312] on p "Editor, wiswyg-editor-user-answer-47024775895360" at bounding box center [627, 313] width 644 height 15
click at [312, 311] on p "Editor, wiswyg-editor-user-answer-47024775895360" at bounding box center [627, 313] width 644 height 15
click at [429, 335] on html at bounding box center [628, 313] width 672 height 42
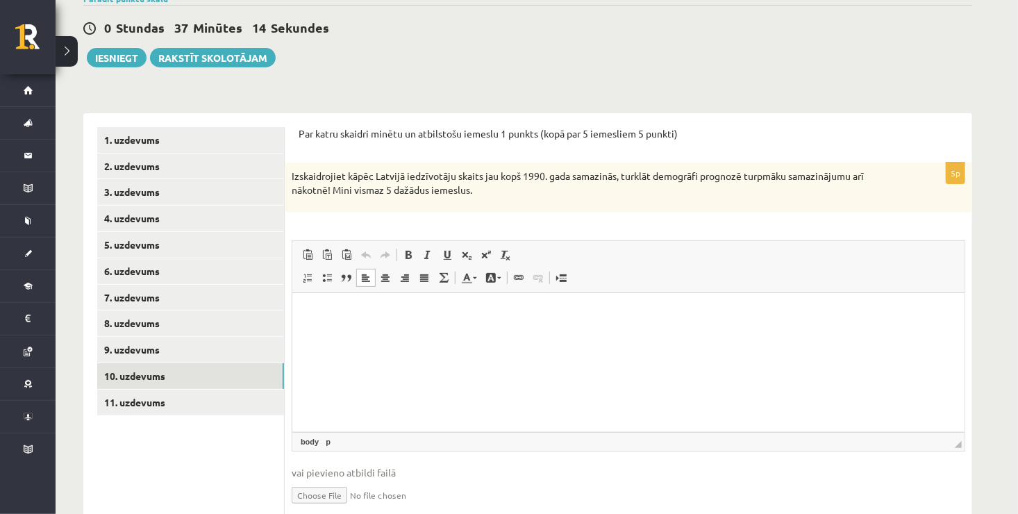
drag, startPoint x: 429, startPoint y: 358, endPoint x: 345, endPoint y: 331, distance: 88.2
click at [345, 331] on html at bounding box center [628, 313] width 672 height 42
click at [352, 334] on html at bounding box center [628, 313] width 672 height 42
drag, startPoint x: 352, startPoint y: 334, endPoint x: 363, endPoint y: 319, distance: 18.9
click at [363, 319] on html at bounding box center [628, 313] width 672 height 42
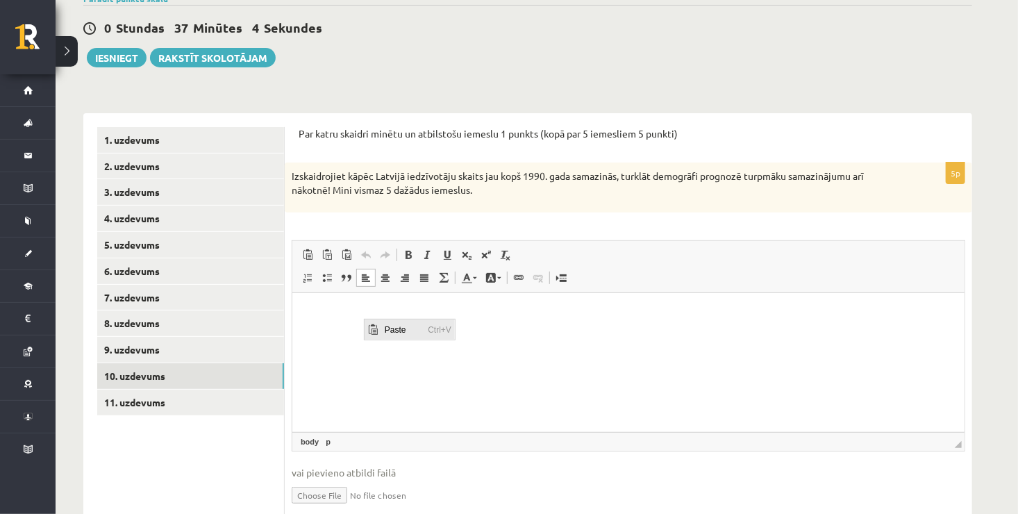
click at [383, 330] on span "Paste" at bounding box center [401, 329] width 43 height 20
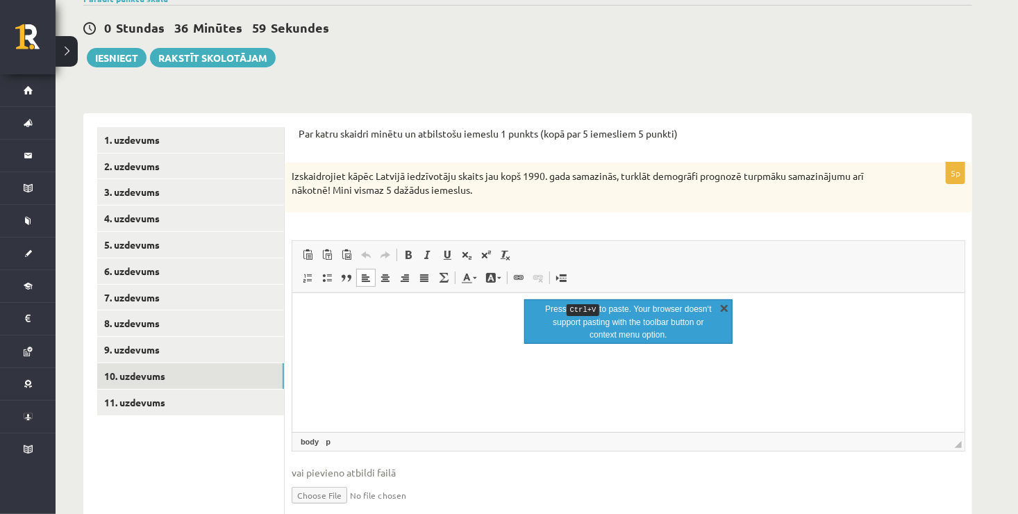
click at [723, 304] on link "X" at bounding box center [724, 308] width 14 height 14
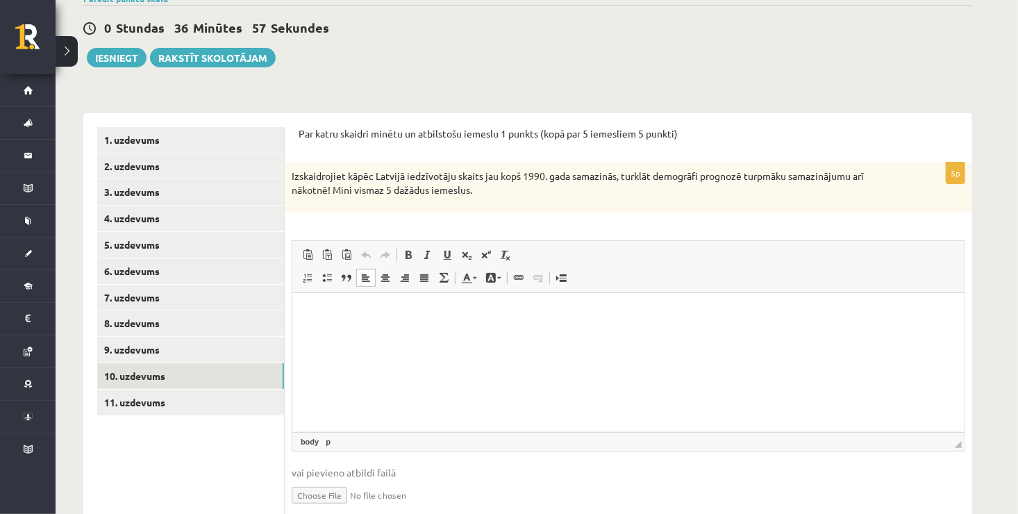
click at [439, 323] on html at bounding box center [628, 313] width 672 height 42
drag, startPoint x: 439, startPoint y: 323, endPoint x: 334, endPoint y: 310, distance: 106.2
click at [334, 310] on p "Editor, wiswyg-editor-user-answer-47024775895360" at bounding box center [627, 313] width 644 height 15
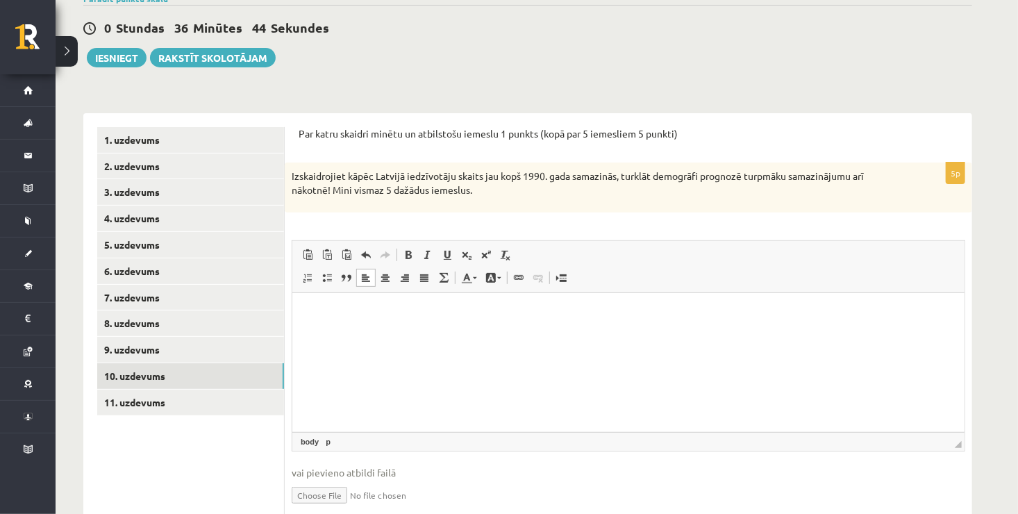
click at [330, 327] on html at bounding box center [628, 313] width 672 height 42
drag, startPoint x: 330, startPoint y: 327, endPoint x: 320, endPoint y: 325, distance: 9.9
click at [320, 325] on html at bounding box center [628, 313] width 672 height 42
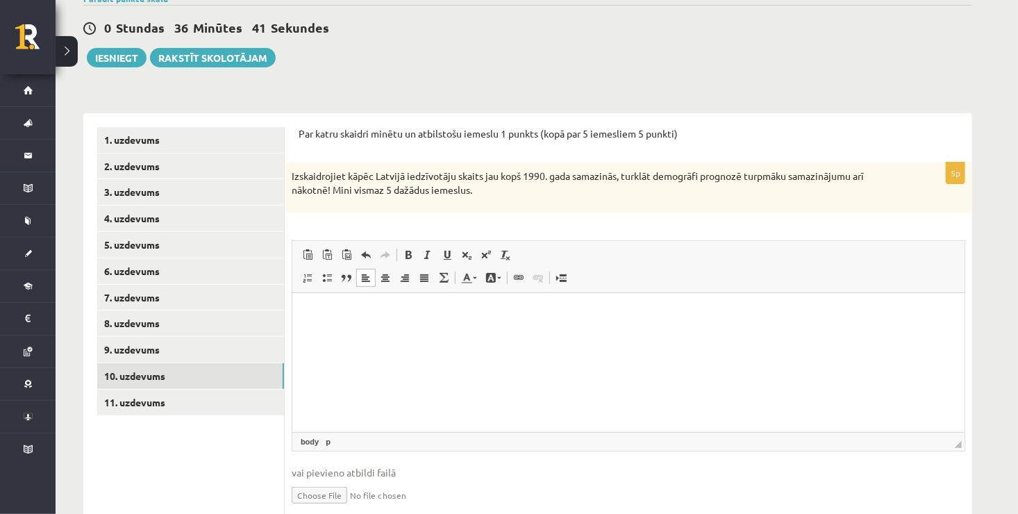
click at [320, 325] on html at bounding box center [628, 313] width 672 height 42
drag, startPoint x: 320, startPoint y: 325, endPoint x: 342, endPoint y: 344, distance: 29.5
click at [342, 335] on html at bounding box center [628, 313] width 672 height 42
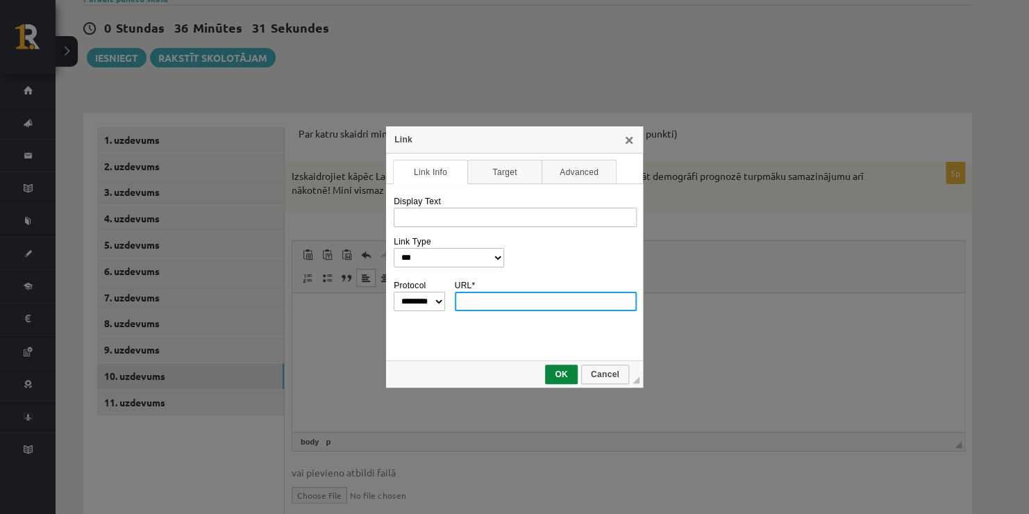
click at [627, 146] on div "Link" at bounding box center [514, 139] width 257 height 27
click at [630, 136] on link "X" at bounding box center [628, 139] width 11 height 11
type input "*"
click at [632, 137] on link "X" at bounding box center [628, 139] width 11 height 11
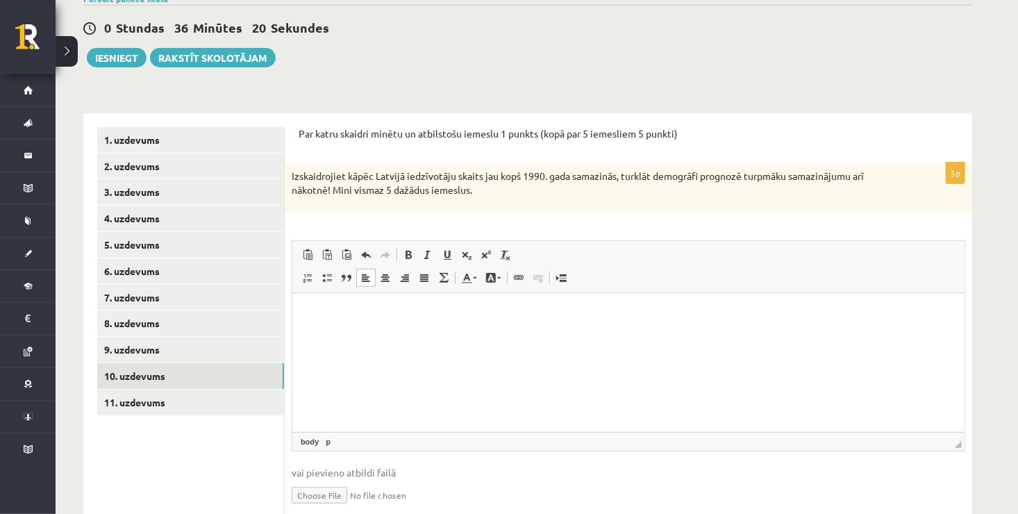
click at [303, 331] on html at bounding box center [628, 313] width 672 height 42
click at [319, 313] on p "Editor, wiswyg-editor-user-answer-47024775895360" at bounding box center [627, 313] width 645 height 15
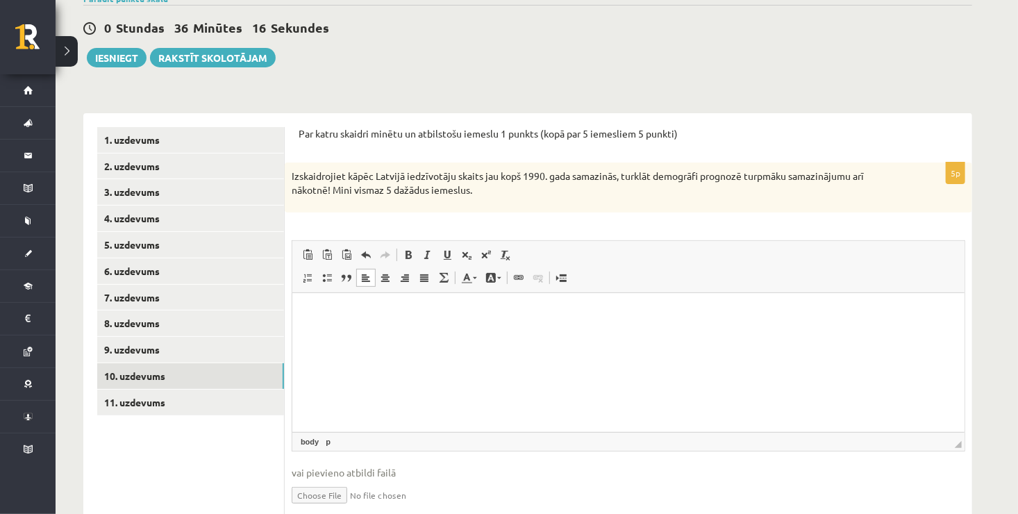
click at [319, 312] on p "Editor, wiswyg-editor-user-answer-47024775895360" at bounding box center [627, 313] width 645 height 15
click at [316, 311] on p "Editor, wiswyg-editor-user-answer-47024775895360" at bounding box center [627, 313] width 645 height 15
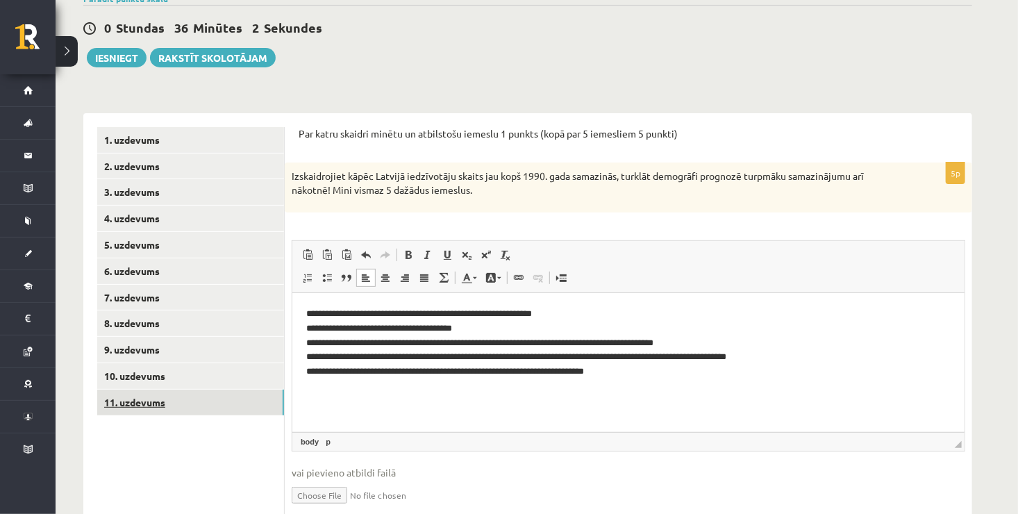
click at [173, 409] on link "11. uzdevums" at bounding box center [190, 402] width 187 height 26
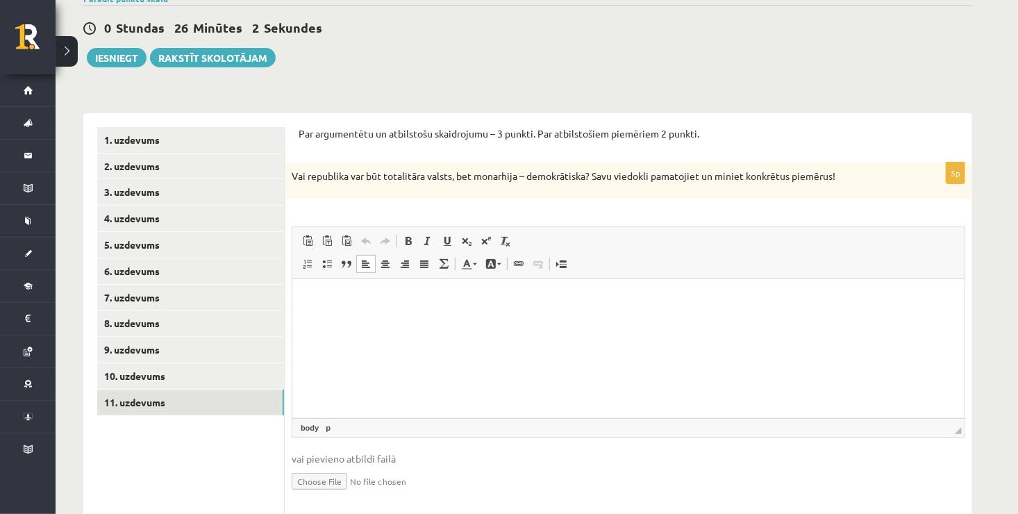
click at [516, 296] on p "Editor, wiswyg-editor-user-answer-47024755236080" at bounding box center [627, 299] width 644 height 15
click at [450, 288] on html at bounding box center [628, 299] width 672 height 42
drag, startPoint x: 450, startPoint y: 288, endPoint x: 378, endPoint y: 298, distance: 72.8
click at [378, 298] on p "Editor, wiswyg-editor-user-answer-47024755236080" at bounding box center [627, 299] width 644 height 15
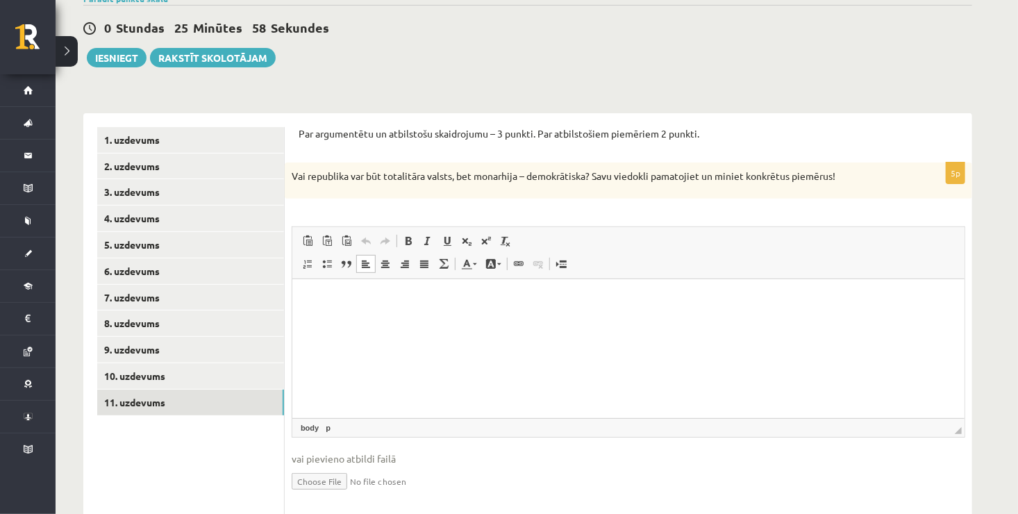
click at [378, 298] on p "Editor, wiswyg-editor-user-answer-47024755236080" at bounding box center [627, 299] width 644 height 15
click at [346, 299] on p "Editor, wiswyg-editor-user-answer-47024755236080" at bounding box center [627, 299] width 644 height 15
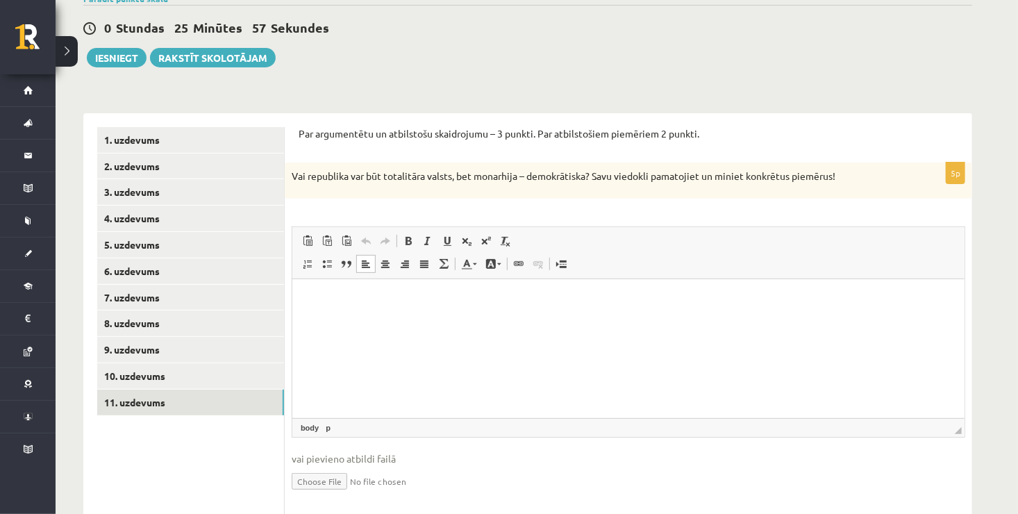
click at [346, 299] on p "Editor, wiswyg-editor-user-answer-47024755236080" at bounding box center [627, 299] width 644 height 15
click at [334, 297] on p "Editor, wiswyg-editor-user-answer-47024755236080" at bounding box center [627, 299] width 644 height 15
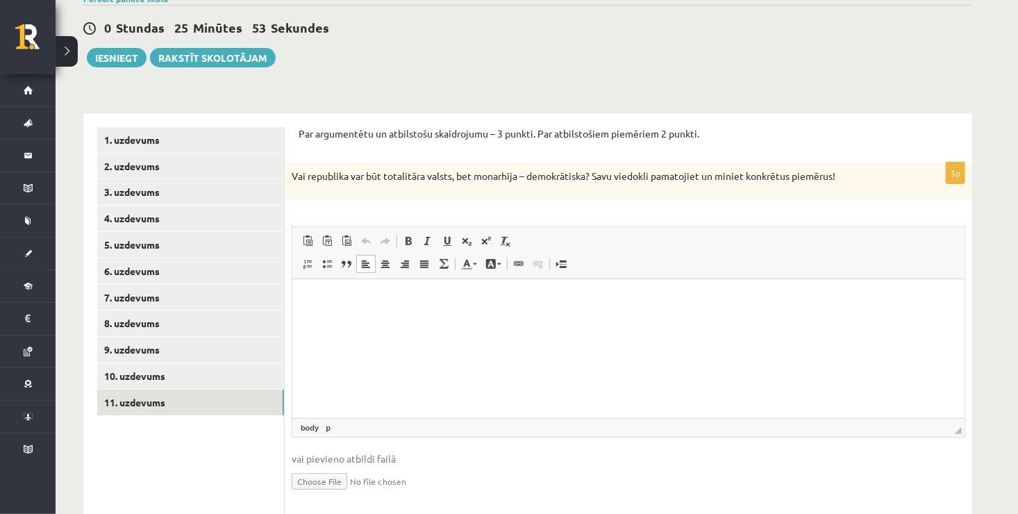
click at [334, 297] on p "Editor, wiswyg-editor-user-answer-47024755236080" at bounding box center [627, 299] width 644 height 15
click at [328, 294] on p "Editor, wiswyg-editor-user-answer-47024755236080" at bounding box center [627, 299] width 644 height 15
click at [317, 297] on p "Editor, wiswyg-editor-user-answer-47024755236080" at bounding box center [627, 299] width 644 height 15
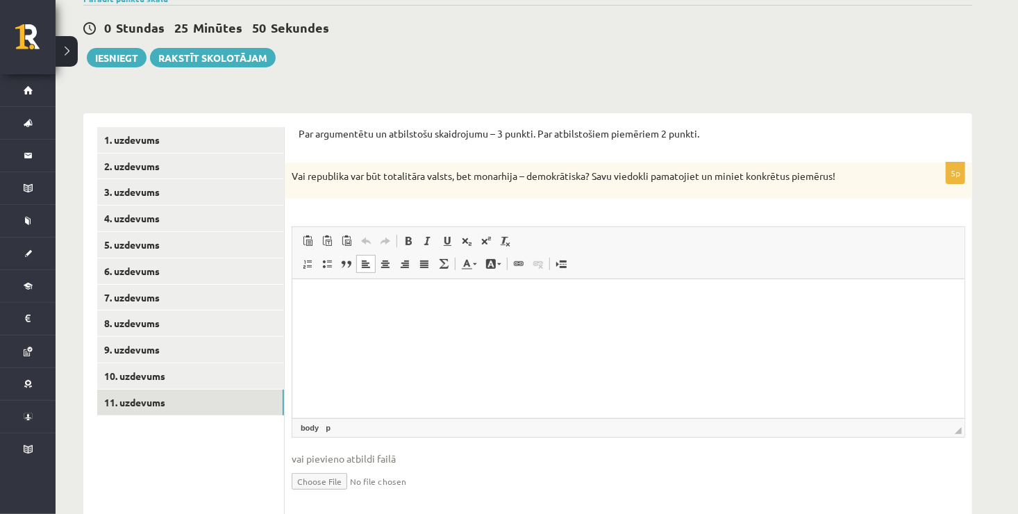
click at [317, 297] on p "Editor, wiswyg-editor-user-answer-47024755236080" at bounding box center [627, 299] width 644 height 15
click at [320, 303] on p "Editor, wiswyg-editor-user-answer-47024755236080" at bounding box center [627, 299] width 644 height 15
drag, startPoint x: 303, startPoint y: 285, endPoint x: 395, endPoint y: 355, distance: 115.9
click at [395, 321] on html at bounding box center [628, 299] width 672 height 42
drag, startPoint x: 395, startPoint y: 355, endPoint x: 353, endPoint y: 307, distance: 63.9
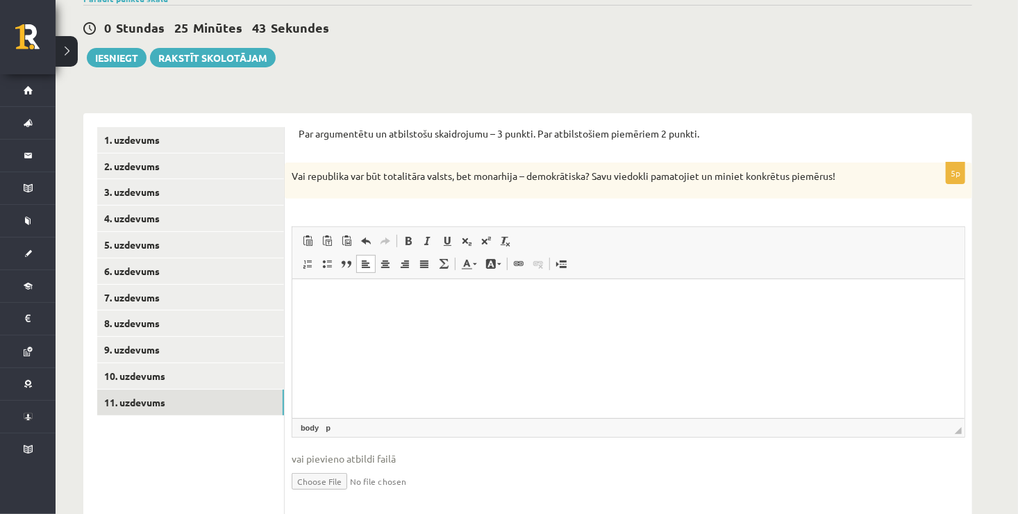
click at [353, 307] on html at bounding box center [628, 299] width 672 height 42
drag, startPoint x: 353, startPoint y: 307, endPoint x: 341, endPoint y: 300, distance: 13.7
click at [341, 300] on p "Editor, wiswyg-editor-user-answer-47024755236080" at bounding box center [627, 299] width 644 height 15
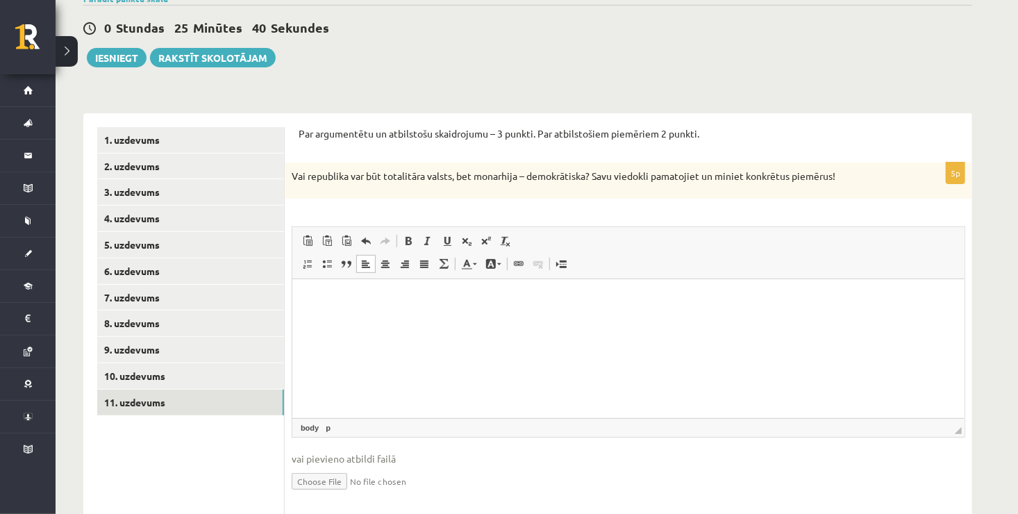
click at [341, 300] on p "Editor, wiswyg-editor-user-answer-47024755236080" at bounding box center [627, 299] width 644 height 15
click at [339, 321] on html at bounding box center [628, 299] width 672 height 42
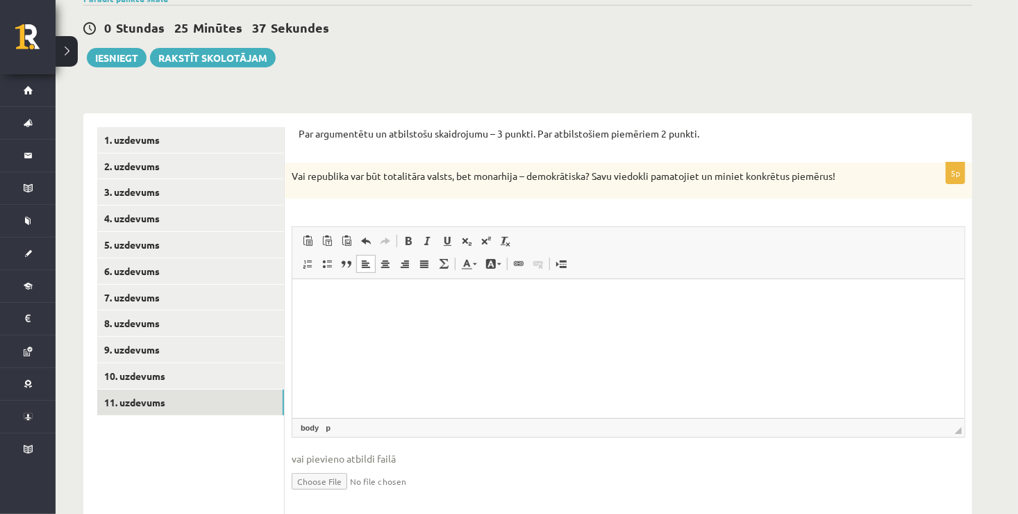
click at [339, 321] on html at bounding box center [628, 299] width 672 height 42
drag, startPoint x: 326, startPoint y: 312, endPoint x: 296, endPoint y: 311, distance: 29.9
click at [296, 311] on html at bounding box center [628, 299] width 672 height 42
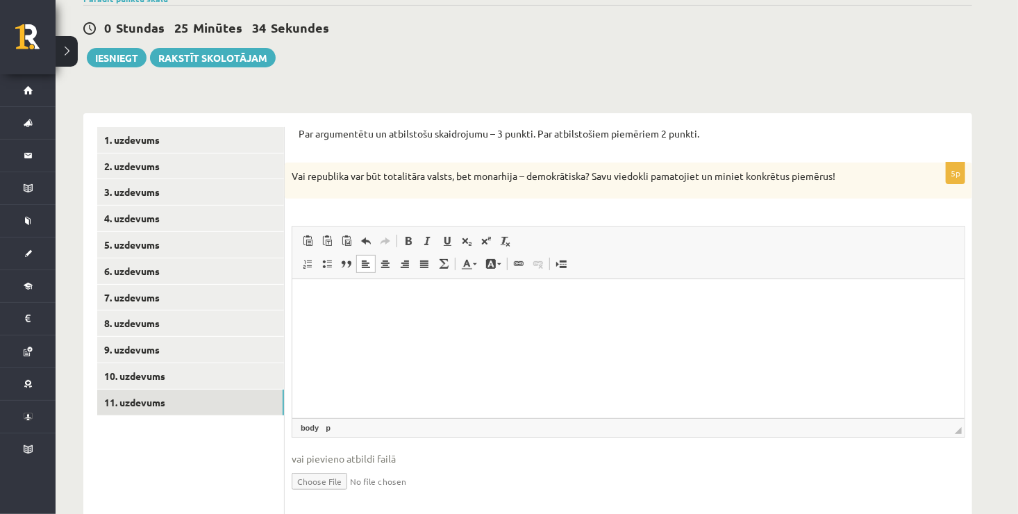
click at [296, 311] on html at bounding box center [628, 299] width 672 height 42
drag, startPoint x: 296, startPoint y: 311, endPoint x: 372, endPoint y: 311, distance: 76.3
click at [372, 311] on html at bounding box center [628, 299] width 672 height 42
click at [295, 294] on html at bounding box center [628, 299] width 672 height 42
click at [298, 294] on html at bounding box center [628, 299] width 672 height 42
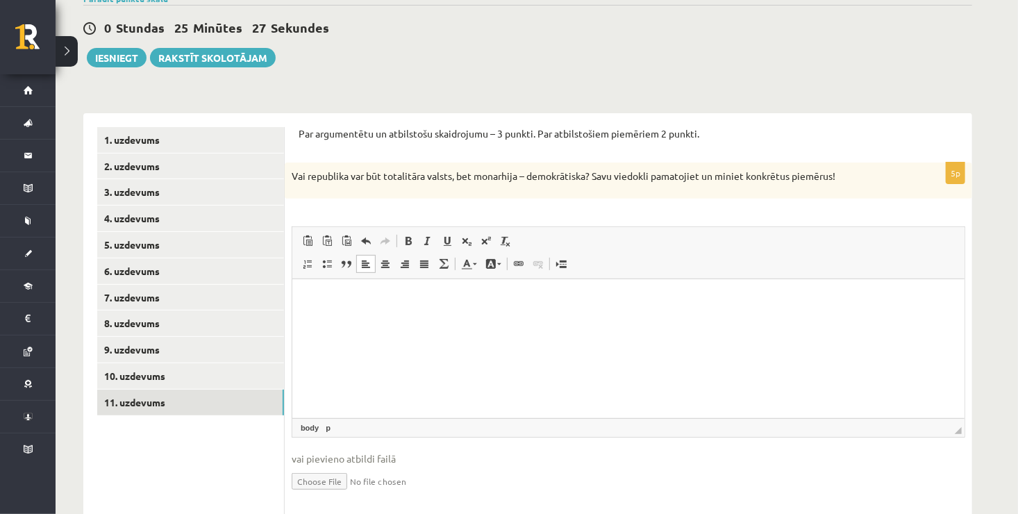
click at [298, 294] on html at bounding box center [628, 299] width 672 height 42
drag, startPoint x: 298, startPoint y: 294, endPoint x: 411, endPoint y: 351, distance: 126.0
click at [411, 321] on html at bounding box center [628, 299] width 672 height 42
click at [409, 321] on html at bounding box center [628, 299] width 672 height 42
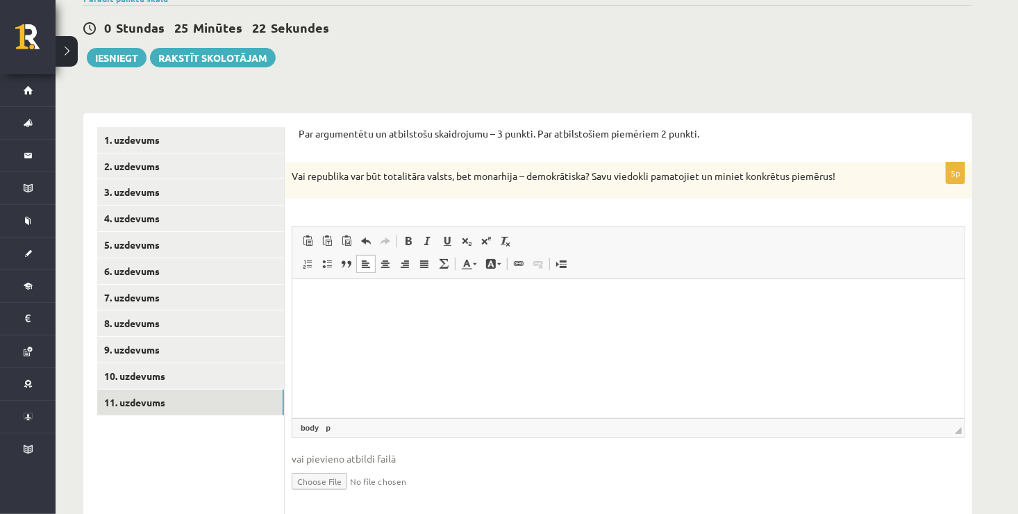
drag, startPoint x: 409, startPoint y: 346, endPoint x: 337, endPoint y: 317, distance: 76.9
click at [337, 317] on html at bounding box center [628, 299] width 672 height 42
drag, startPoint x: 337, startPoint y: 317, endPoint x: 324, endPoint y: 323, distance: 14.3
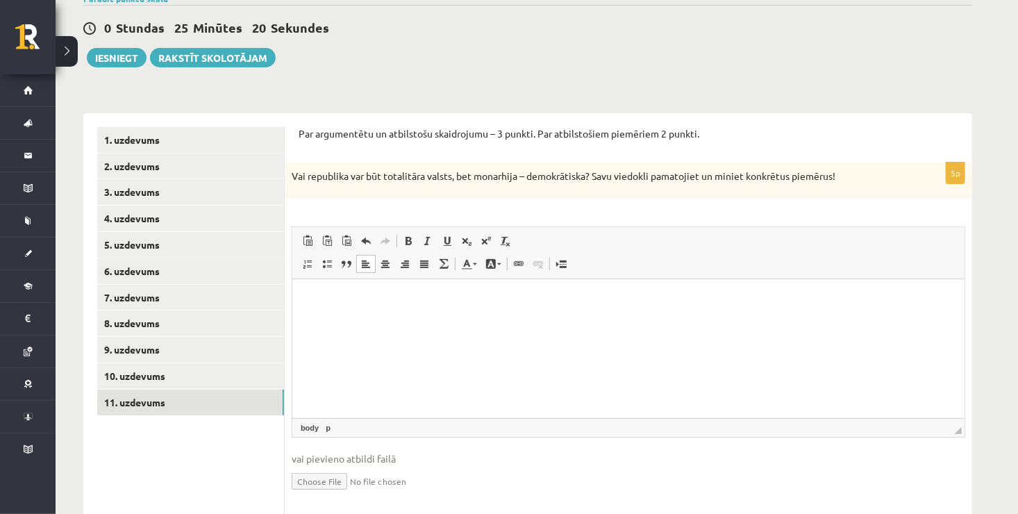
click at [324, 321] on html at bounding box center [628, 299] width 672 height 42
drag, startPoint x: 324, startPoint y: 323, endPoint x: 326, endPoint y: 355, distance: 32.0
click at [326, 321] on html at bounding box center [628, 299] width 672 height 42
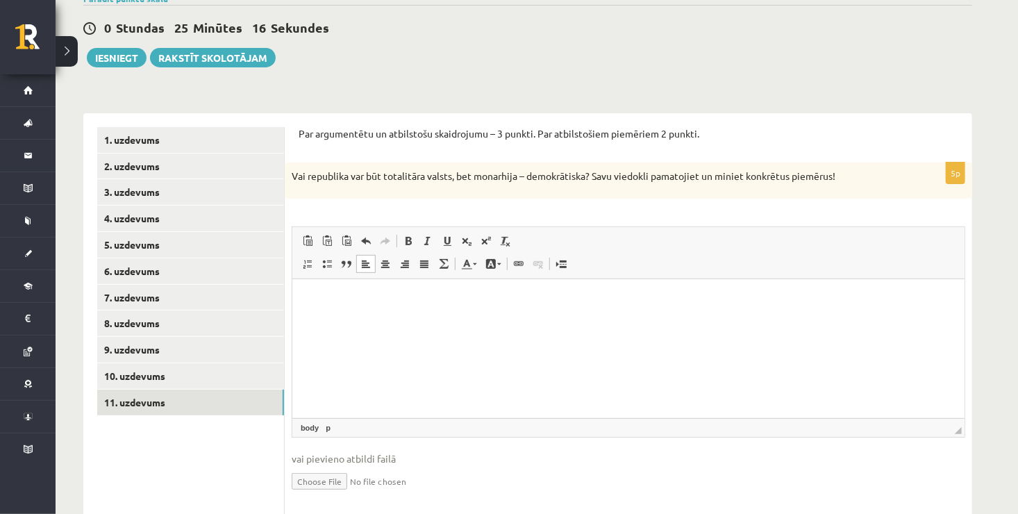
click at [326, 321] on html at bounding box center [628, 299] width 672 height 42
click at [328, 321] on html at bounding box center [628, 299] width 672 height 42
click at [221, 411] on link "11. uzdevums" at bounding box center [190, 402] width 187 height 26
click at [373, 314] on html at bounding box center [628, 299] width 672 height 42
drag, startPoint x: 665, startPoint y: 593, endPoint x: 330, endPoint y: 305, distance: 441.9
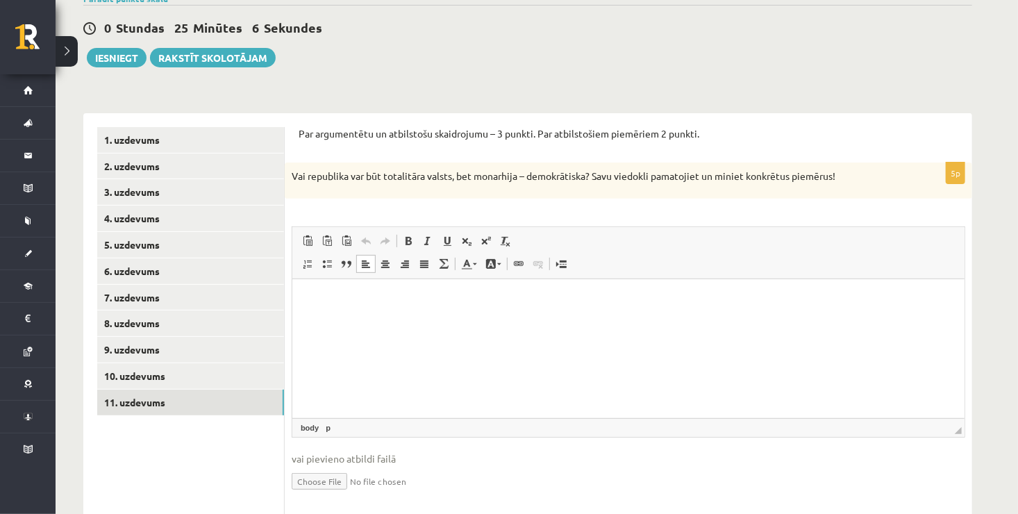
click at [330, 305] on p "Editor, wiswyg-editor-user-answer-47024806471380" at bounding box center [627, 299] width 644 height 15
click at [328, 303] on p "Editor, wiswyg-editor-user-answer-47024806471380" at bounding box center [627, 299] width 644 height 15
click at [337, 317] on html at bounding box center [628, 299] width 672 height 42
drag, startPoint x: 337, startPoint y: 317, endPoint x: 299, endPoint y: 300, distance: 41.3
click at [299, 300] on html at bounding box center [628, 299] width 672 height 42
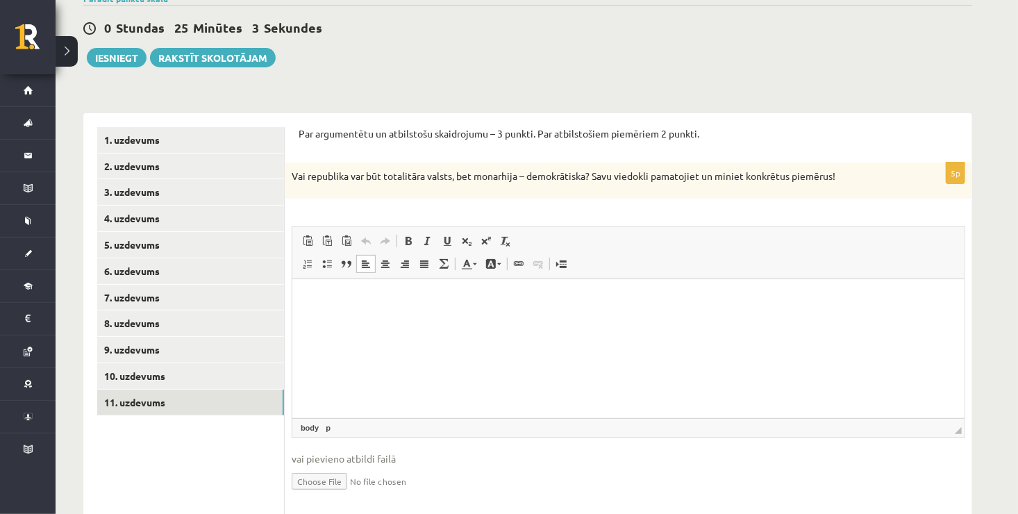
click at [299, 300] on html at bounding box center [628, 299] width 672 height 42
click at [330, 317] on html at bounding box center [628, 299] width 672 height 42
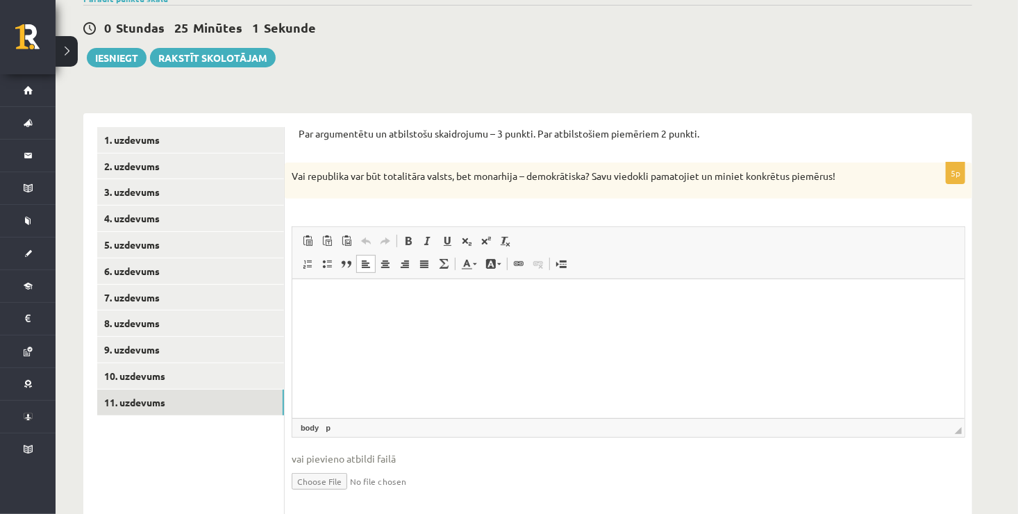
click at [329, 314] on html at bounding box center [628, 299] width 672 height 42
click at [333, 321] on html at bounding box center [628, 299] width 672 height 42
drag, startPoint x: 333, startPoint y: 328, endPoint x: 328, endPoint y: 319, distance: 10.2
drag, startPoint x: 328, startPoint y: 319, endPoint x: 314, endPoint y: 314, distance: 15.4
click at [314, 314] on html at bounding box center [628, 299] width 672 height 42
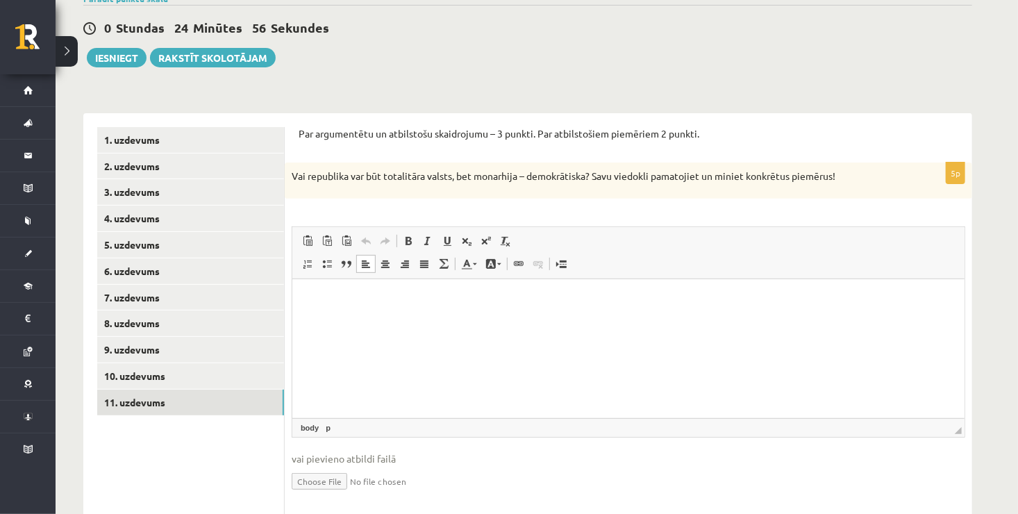
click at [314, 314] on html at bounding box center [628, 299] width 672 height 42
click at [310, 308] on html at bounding box center [628, 299] width 672 height 42
click at [313, 311] on html at bounding box center [628, 299] width 672 height 42
click at [310, 307] on html at bounding box center [628, 299] width 672 height 42
drag, startPoint x: 310, startPoint y: 307, endPoint x: 391, endPoint y: 362, distance: 97.6
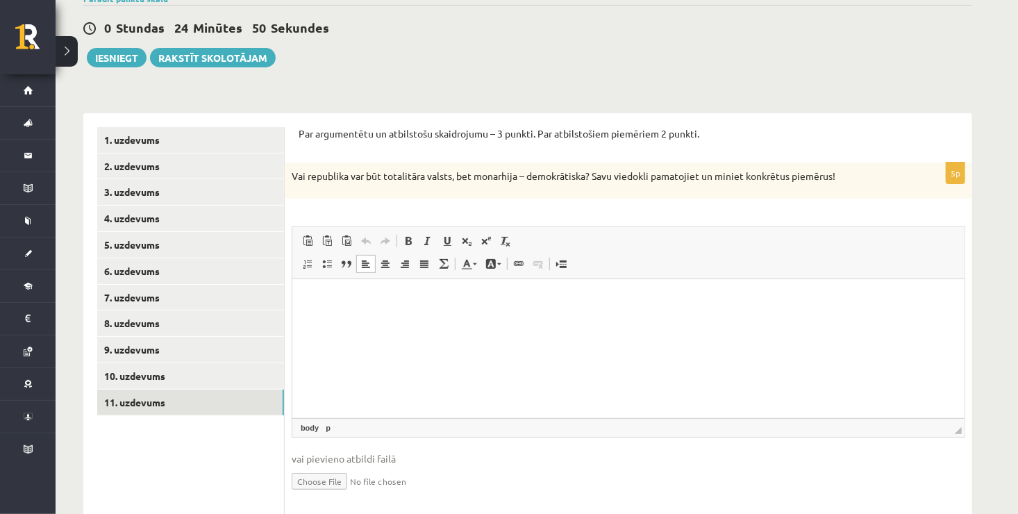
click at [391, 321] on html at bounding box center [628, 299] width 672 height 42
drag, startPoint x: 391, startPoint y: 362, endPoint x: 381, endPoint y: 352, distance: 13.7
click at [381, 321] on html at bounding box center [628, 299] width 672 height 42
click at [384, 321] on html at bounding box center [628, 299] width 672 height 42
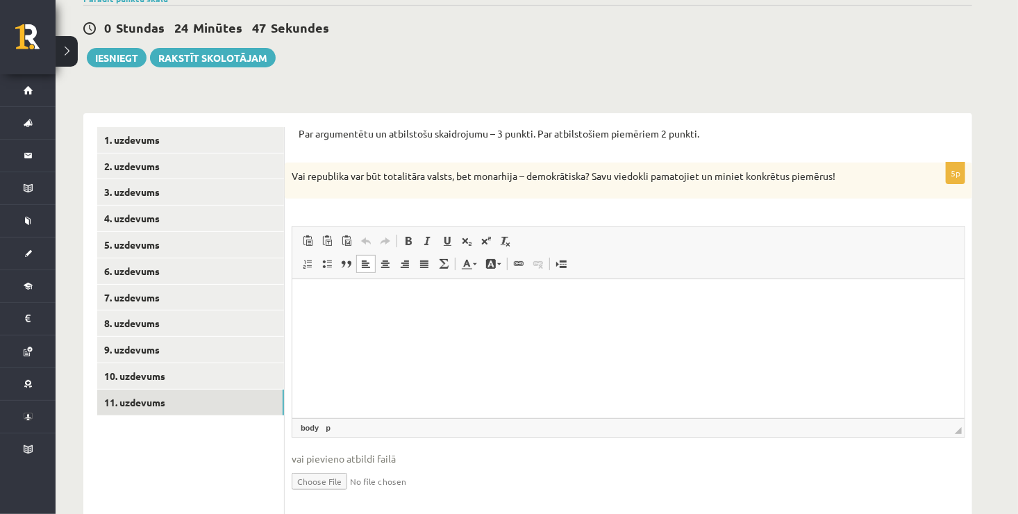
click at [385, 321] on html at bounding box center [628, 299] width 672 height 42
click at [387, 321] on html at bounding box center [628, 299] width 672 height 42
drag, startPoint x: 387, startPoint y: 357, endPoint x: 389, endPoint y: 367, distance: 10.6
drag, startPoint x: 389, startPoint y: 367, endPoint x: 304, endPoint y: 299, distance: 108.6
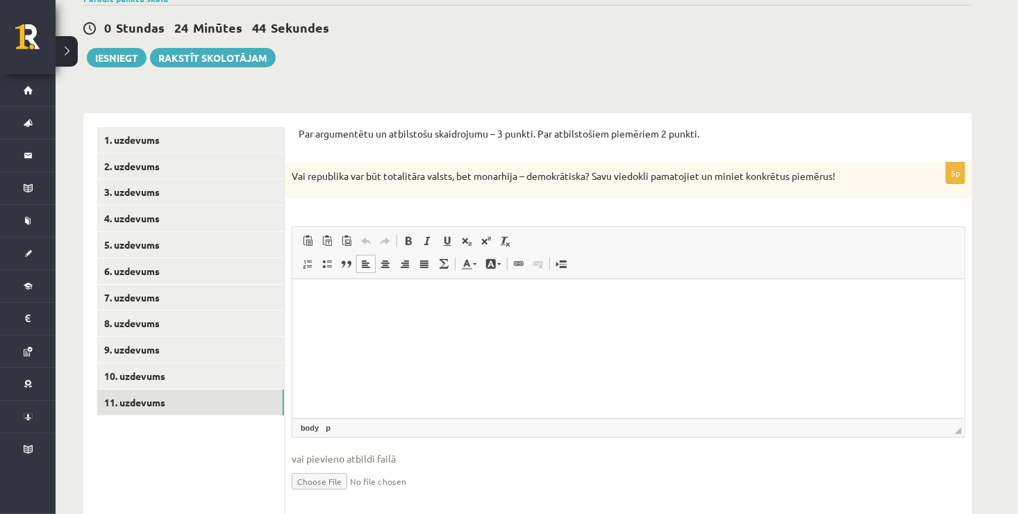
click at [304, 299] on html at bounding box center [628, 299] width 672 height 42
click at [314, 319] on html at bounding box center [628, 299] width 672 height 42
click at [312, 319] on html at bounding box center [628, 299] width 672 height 42
click at [314, 307] on html at bounding box center [628, 299] width 672 height 42
drag, startPoint x: 314, startPoint y: 307, endPoint x: 301, endPoint y: 296, distance: 18.2
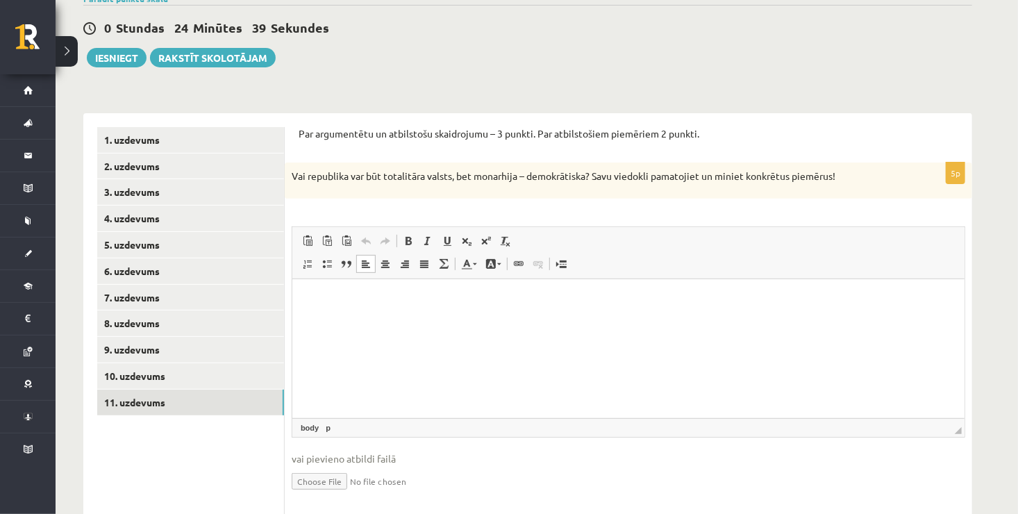
click at [301, 296] on html at bounding box center [628, 299] width 672 height 42
drag, startPoint x: 301, startPoint y: 296, endPoint x: 287, endPoint y: 269, distance: 29.8
click at [292, 278] on html at bounding box center [628, 299] width 672 height 42
click at [316, 310] on html at bounding box center [628, 299] width 672 height 42
click at [313, 305] on p "Editor, wiswyg-editor-user-answer-47024806471380" at bounding box center [627, 299] width 644 height 15
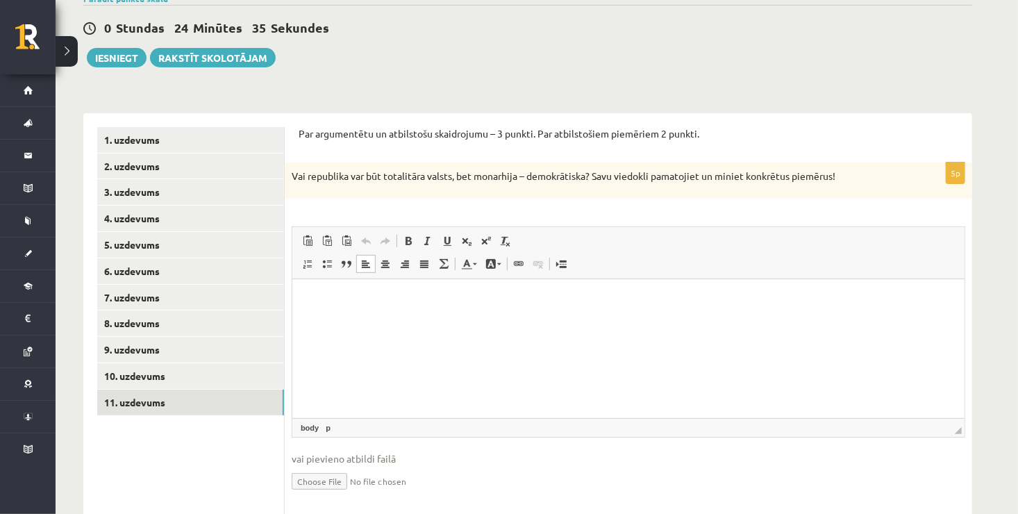
click at [313, 305] on p "Editor, wiswyg-editor-user-answer-47024806471380" at bounding box center [627, 299] width 644 height 15
click at [298, 294] on html at bounding box center [628, 299] width 672 height 42
click at [298, 288] on html at bounding box center [628, 299] width 672 height 42
click at [295, 285] on html at bounding box center [628, 299] width 672 height 42
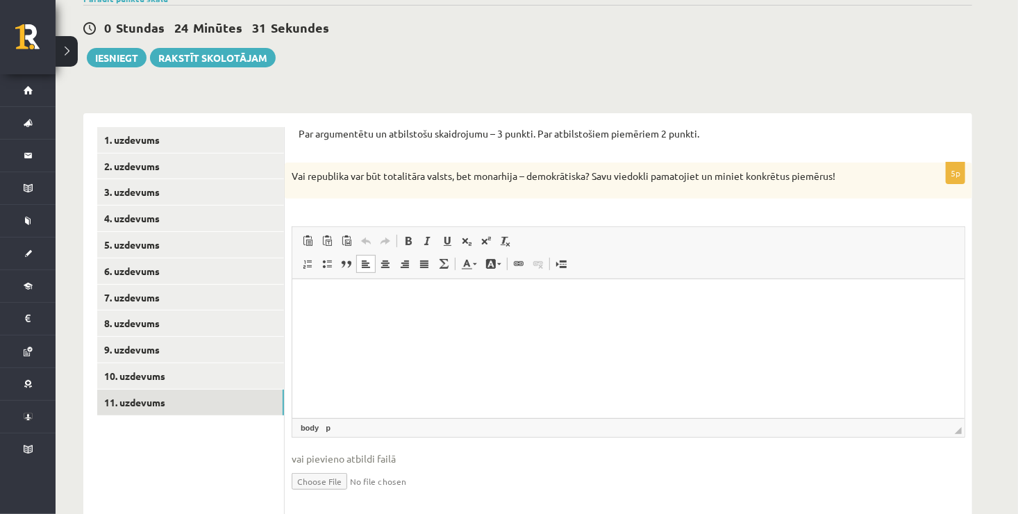
click at [305, 300] on p "Editor, wiswyg-editor-user-answer-47024806471380" at bounding box center [627, 299] width 644 height 15
click at [313, 315] on html at bounding box center [628, 299] width 672 height 42
click at [310, 302] on p "Editor, wiswyg-editor-user-answer-47024806471380" at bounding box center [627, 299] width 644 height 15
click at [309, 301] on p "Editor, wiswyg-editor-user-answer-47024806471380" at bounding box center [627, 299] width 644 height 15
click at [312, 309] on html at bounding box center [628, 299] width 672 height 42
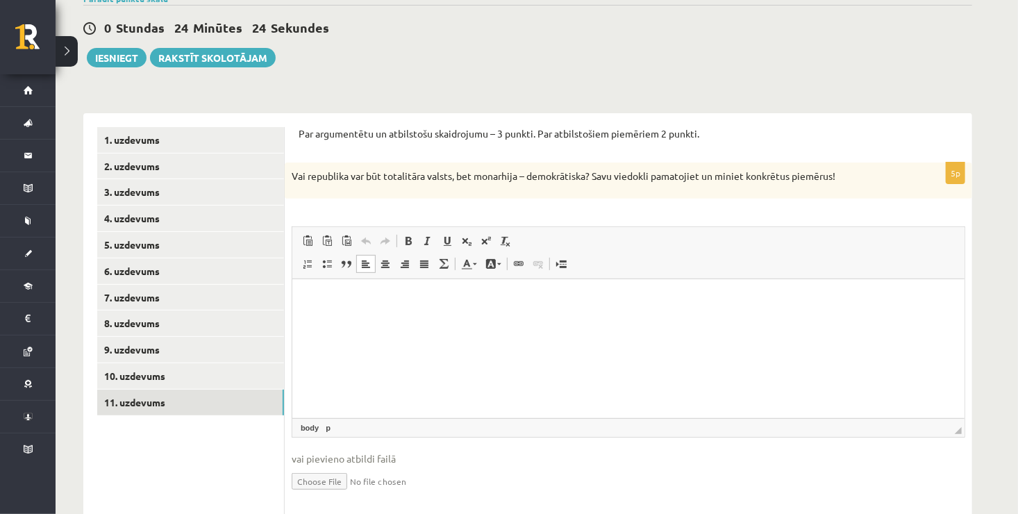
click at [309, 298] on p "Editor, wiswyg-editor-user-answer-47024806471380" at bounding box center [627, 299] width 644 height 15
click at [312, 300] on p "Editor, wiswyg-editor-user-answer-47024806471380" at bounding box center [627, 299] width 644 height 15
click at [321, 320] on html at bounding box center [628, 299] width 672 height 42
click at [319, 317] on html at bounding box center [628, 299] width 672 height 42
drag, startPoint x: 319, startPoint y: 317, endPoint x: 341, endPoint y: 332, distance: 27.5
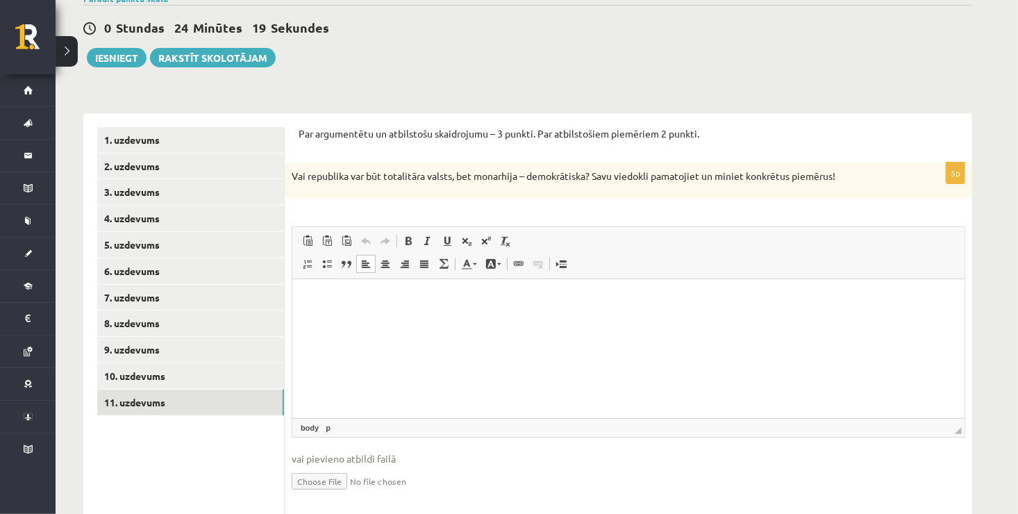
click at [341, 321] on html at bounding box center [628, 299] width 672 height 42
click at [548, 297] on p "Editor, wiswyg-editor-user-answer-47024806471380" at bounding box center [627, 299] width 644 height 15
click at [549, 299] on p "Editor, wiswyg-editor-user-answer-47024806471380" at bounding box center [627, 299] width 644 height 15
click at [554, 307] on html at bounding box center [628, 299] width 672 height 42
click at [555, 308] on html at bounding box center [628, 299] width 672 height 42
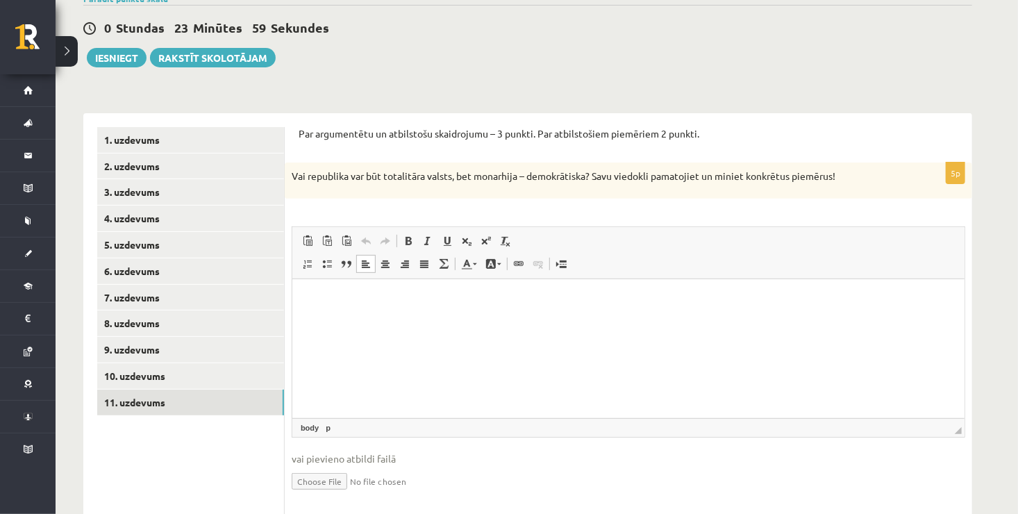
drag, startPoint x: 555, startPoint y: 308, endPoint x: 458, endPoint y: 205, distance: 141.4
click at [458, 278] on html at bounding box center [628, 299] width 672 height 42
click at [459, 206] on div "5p Vai republika var būt totalitāra valsts, bet monarhija – demokrātiska? Savu …" at bounding box center [628, 338] width 687 height 353
click at [351, 308] on html at bounding box center [628, 299] width 672 height 42
drag, startPoint x: 351, startPoint y: 308, endPoint x: 339, endPoint y: 301, distance: 14.1
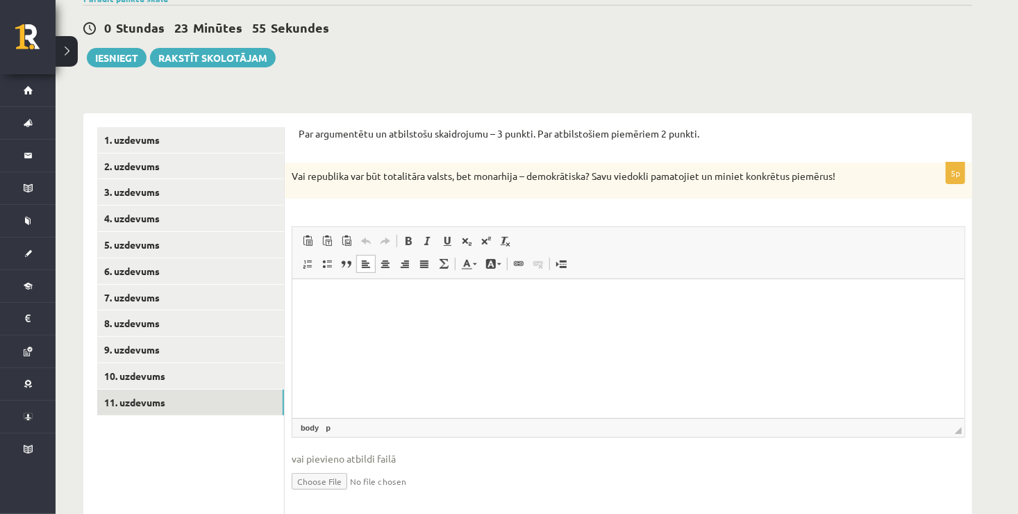
click at [339, 301] on html at bounding box center [628, 299] width 672 height 42
click at [339, 305] on p "Editor, wiswyg-editor-user-answer-47024806471380" at bounding box center [627, 299] width 644 height 15
drag, startPoint x: 339, startPoint y: 305, endPoint x: 343, endPoint y: 317, distance: 11.6
click at [343, 317] on html at bounding box center [628, 299] width 672 height 42
click at [346, 317] on html at bounding box center [628, 299] width 672 height 42
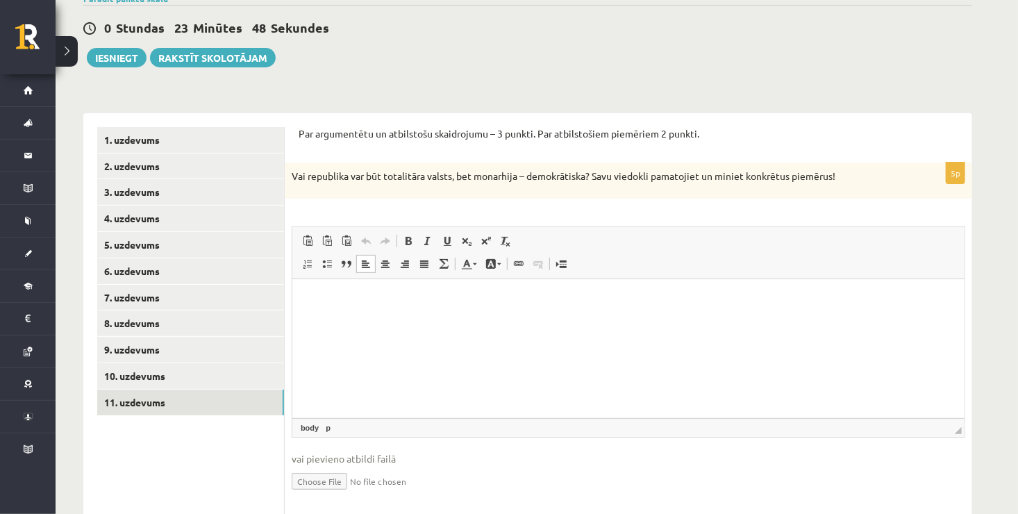
drag, startPoint x: 346, startPoint y: 317, endPoint x: 324, endPoint y: 312, distance: 22.1
click at [324, 312] on html at bounding box center [628, 299] width 672 height 42
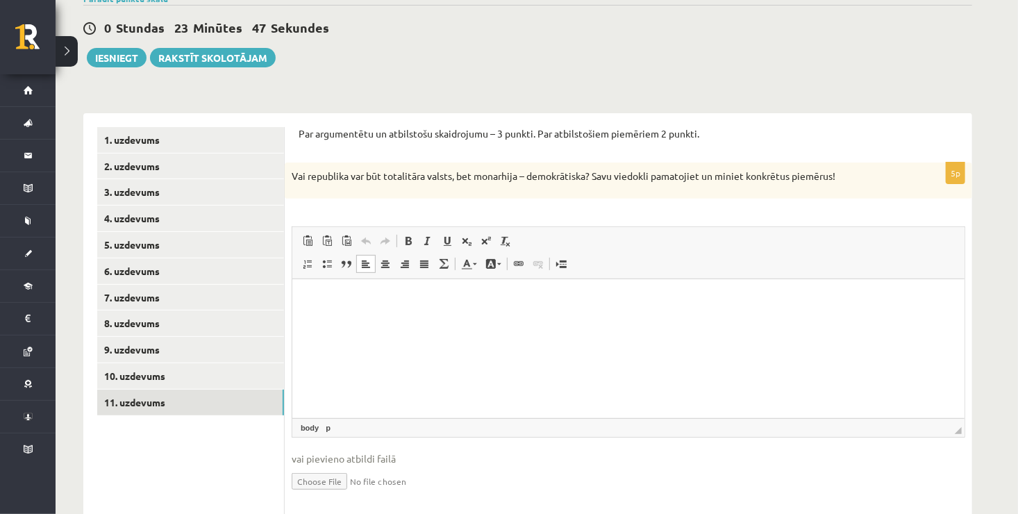
click at [324, 312] on html at bounding box center [628, 299] width 672 height 42
click at [331, 245] on span at bounding box center [326, 240] width 11 height 11
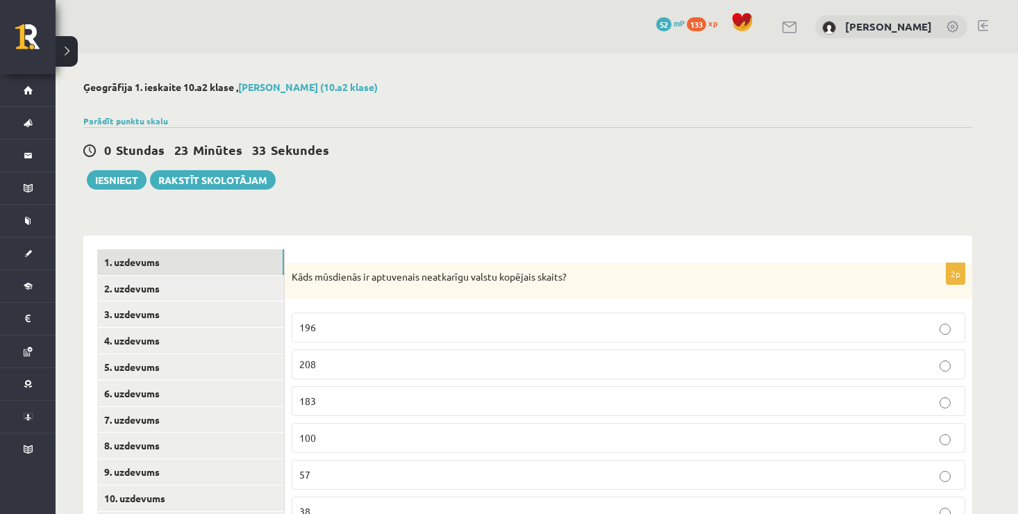
scroll to position [122, 0]
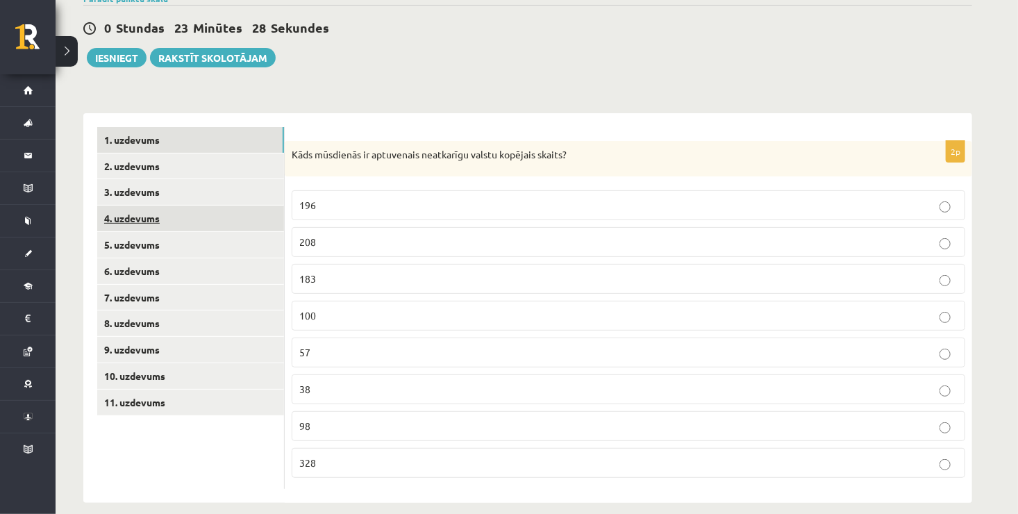
click at [188, 210] on link "4. uzdevums" at bounding box center [190, 218] width 187 height 26
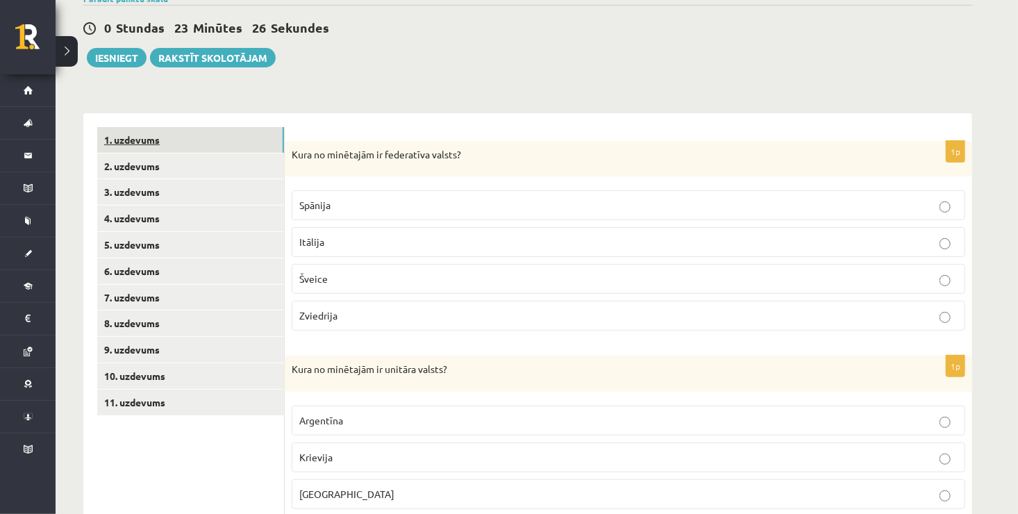
click at [211, 151] on link "1. uzdevums" at bounding box center [190, 140] width 187 height 26
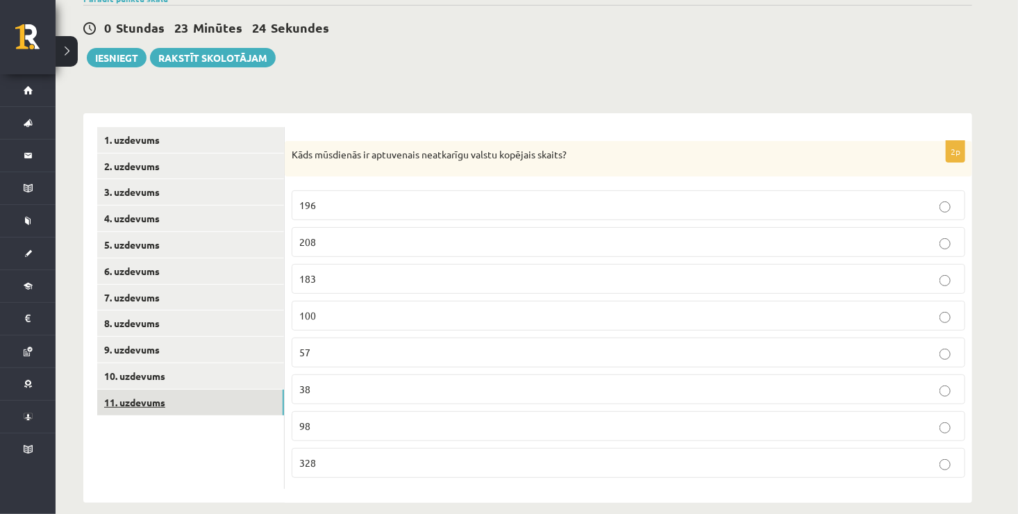
click at [201, 406] on link "11. uzdevums" at bounding box center [190, 402] width 187 height 26
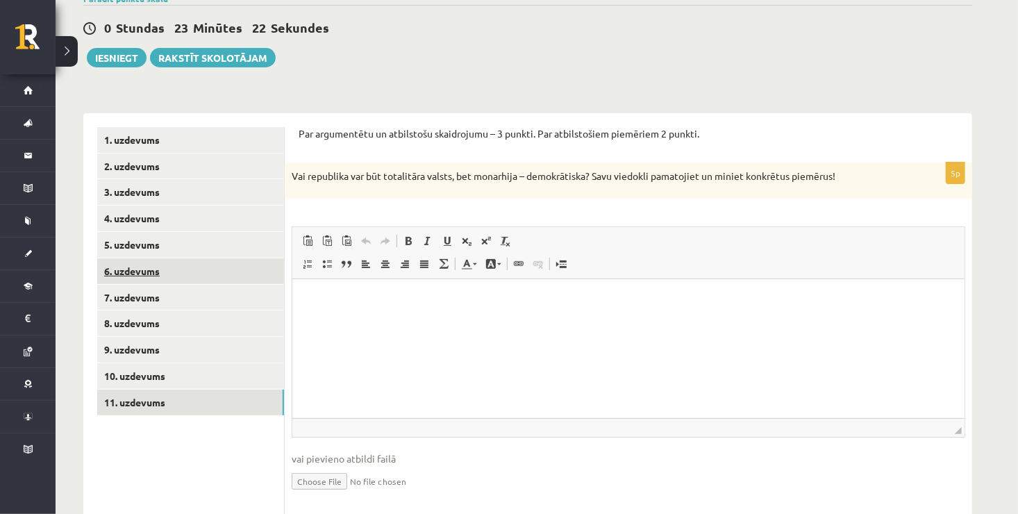
scroll to position [0, 0]
click at [356, 314] on html at bounding box center [628, 299] width 672 height 42
drag, startPoint x: 356, startPoint y: 314, endPoint x: 325, endPoint y: 293, distance: 37.9
click at [325, 293] on p "Editor, wiswyg-editor-user-answer-47024973533780" at bounding box center [627, 299] width 644 height 15
click at [326, 301] on p "Editor, wiswyg-editor-user-answer-47024973533780" at bounding box center [627, 299] width 644 height 15
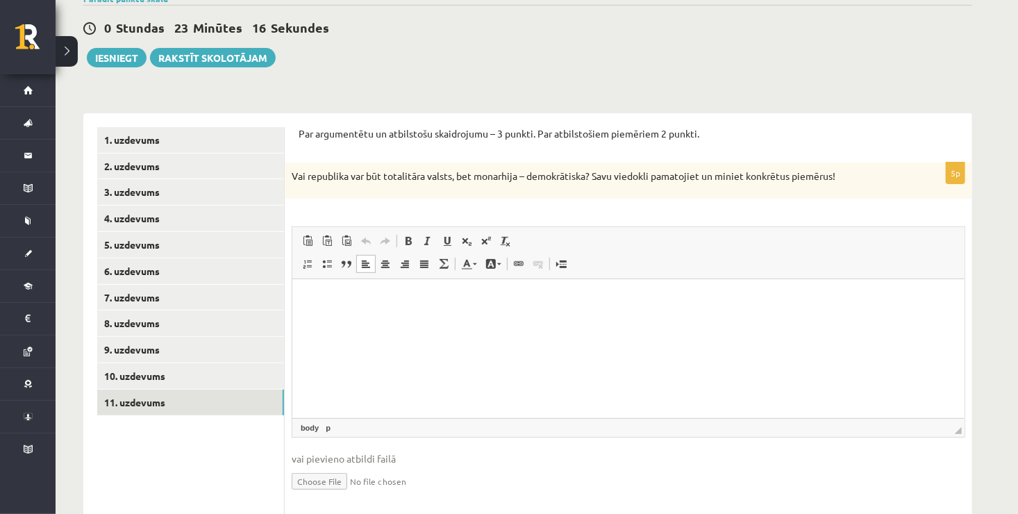
click at [328, 291] on html at bounding box center [628, 299] width 672 height 42
click at [332, 298] on p "Editor, wiswyg-editor-user-answer-47024973533780" at bounding box center [627, 299] width 644 height 15
click at [334, 303] on p "Editor, wiswyg-editor-user-answer-47024973533780" at bounding box center [627, 299] width 644 height 15
click at [332, 310] on html at bounding box center [628, 299] width 672 height 42
drag, startPoint x: 332, startPoint y: 310, endPoint x: 305, endPoint y: 301, distance: 28.3
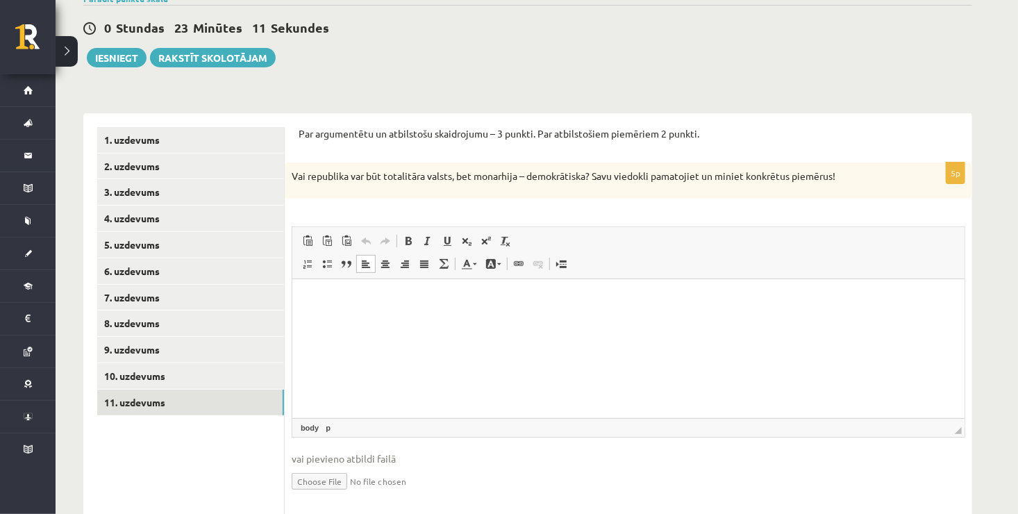
click at [305, 301] on html at bounding box center [628, 299] width 672 height 42
click at [305, 301] on p "Editor, wiswyg-editor-user-answer-47024973533780" at bounding box center [627, 299] width 644 height 15
click at [333, 321] on html at bounding box center [628, 299] width 672 height 42
drag, startPoint x: 40, startPoint y: 50, endPoint x: 289, endPoint y: 303, distance: 354.4
click at [289, 303] on div "5p Vai republika var būt totalitāra valsts, bet monarhija – demokrātiska? Savu …" at bounding box center [628, 338] width 687 height 353
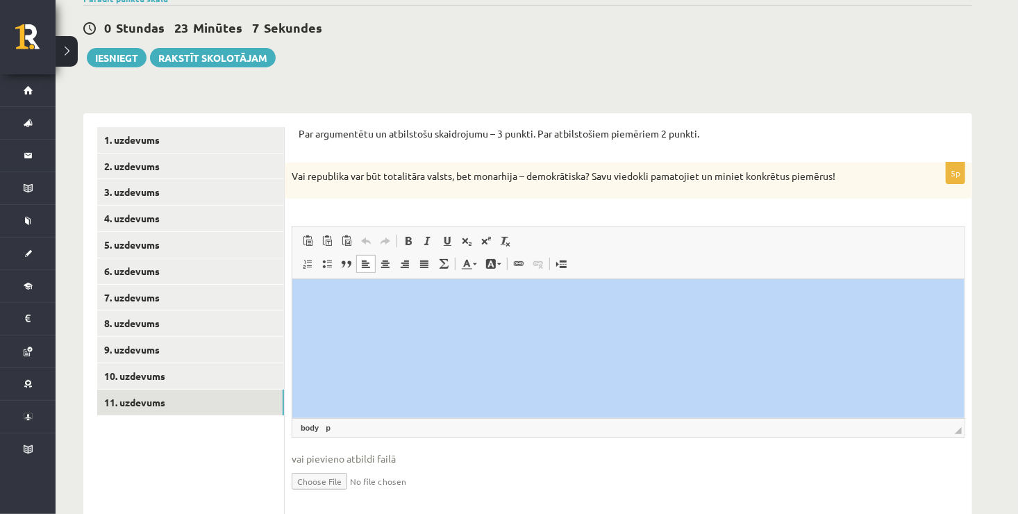
drag, startPoint x: 580, startPoint y: 581, endPoint x: 317, endPoint y: 309, distance: 378.5
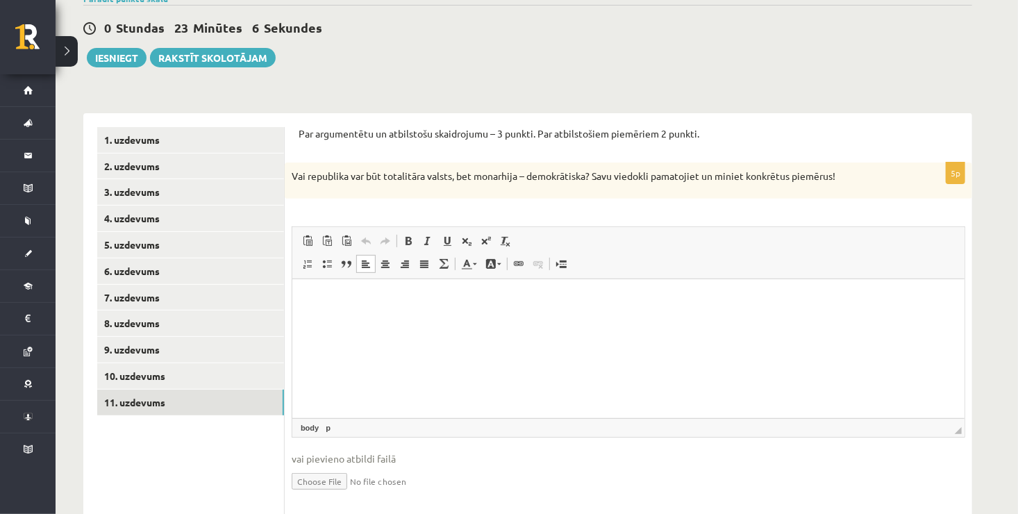
click at [317, 309] on html at bounding box center [628, 299] width 672 height 42
click at [323, 321] on html at bounding box center [628, 299] width 672 height 42
click at [322, 321] on html at bounding box center [628, 299] width 672 height 42
drag, startPoint x: 320, startPoint y: 332, endPoint x: 315, endPoint y: 305, distance: 27.5
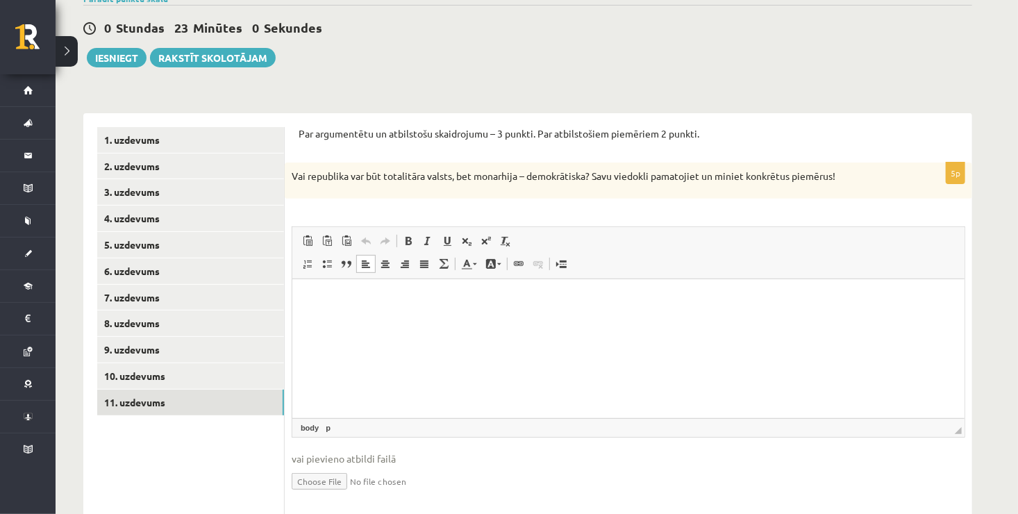
click at [315, 305] on html at bounding box center [628, 299] width 672 height 42
drag, startPoint x: 315, startPoint y: 305, endPoint x: 607, endPoint y: 584, distance: 404.0
click at [328, 312] on span "Paste" at bounding box center [324, 315] width 11 height 11
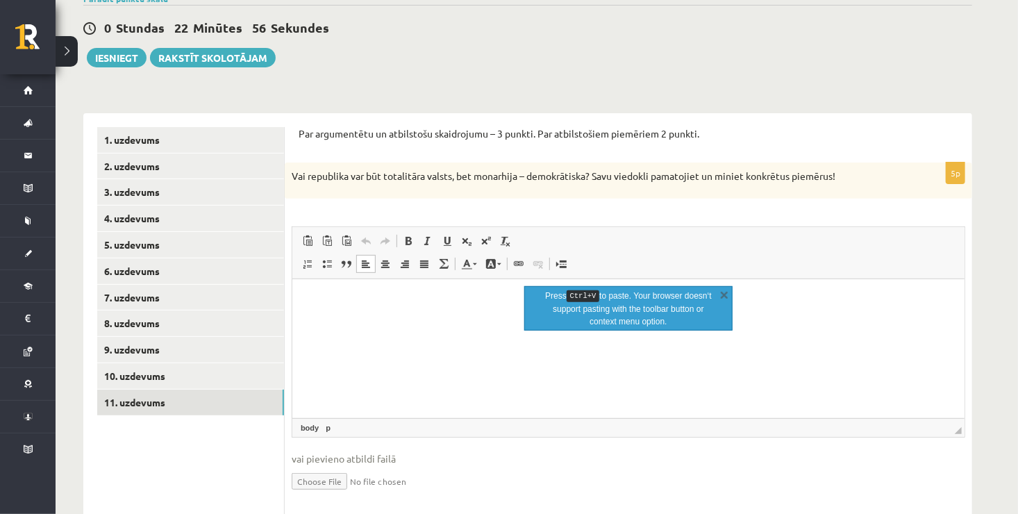
click at [507, 321] on html at bounding box center [628, 299] width 672 height 42
click at [723, 291] on link "X" at bounding box center [724, 294] width 14 height 14
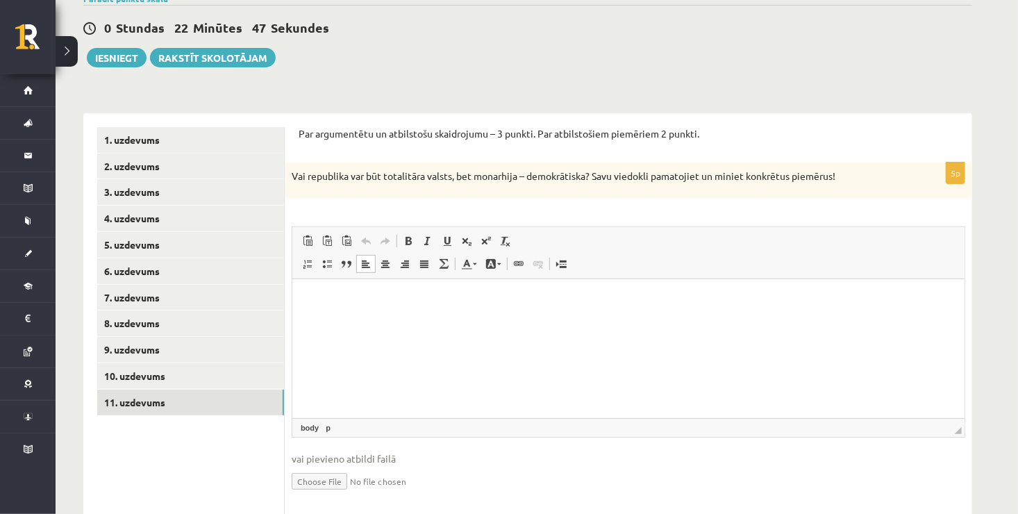
click at [335, 300] on p "Editor, wiswyg-editor-user-answer-47024973533780" at bounding box center [627, 299] width 644 height 15
click at [308, 310] on html at bounding box center [628, 299] width 672 height 42
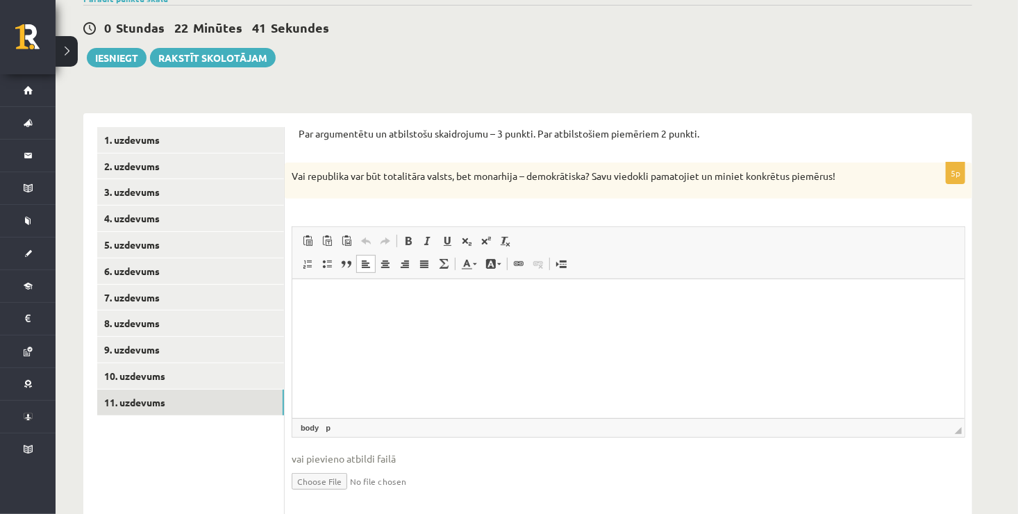
click at [308, 310] on html at bounding box center [628, 299] width 672 height 42
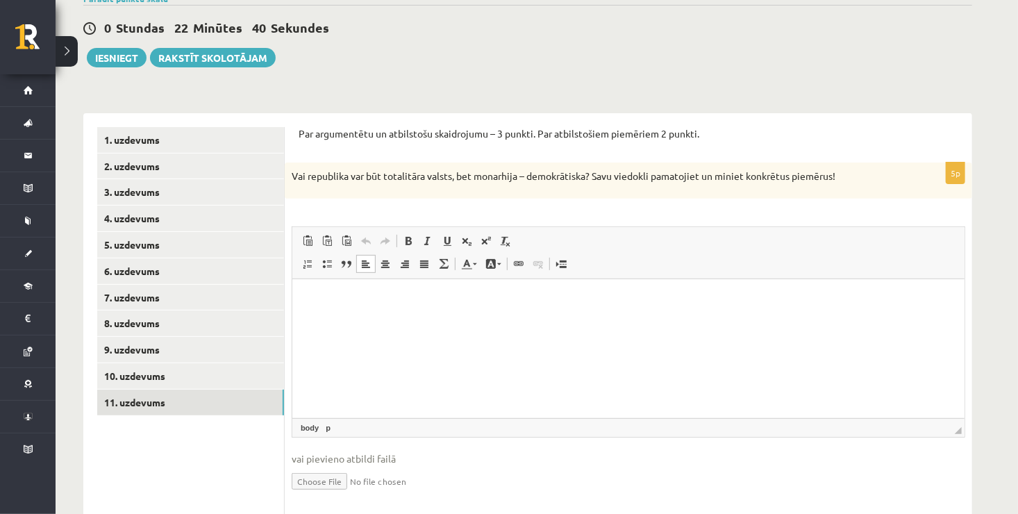
click at [308, 310] on html at bounding box center [628, 299] width 672 height 42
click at [303, 296] on html at bounding box center [628, 299] width 672 height 42
click at [312, 311] on html at bounding box center [628, 299] width 672 height 42
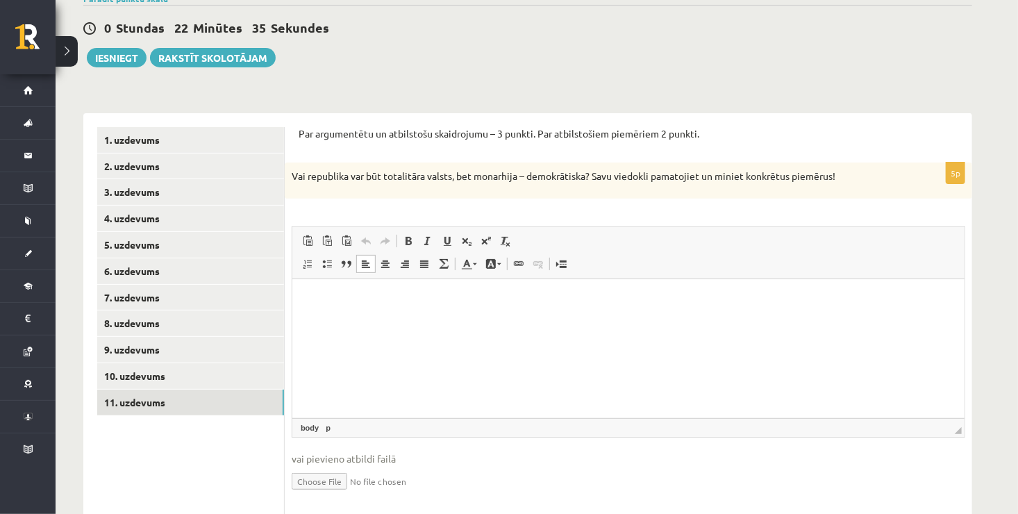
click at [308, 303] on p "Editor, wiswyg-editor-user-answer-47024973533780" at bounding box center [627, 299] width 644 height 15
click at [312, 300] on p "Editor, wiswyg-editor-user-answer-47024973533780" at bounding box center [627, 299] width 644 height 15
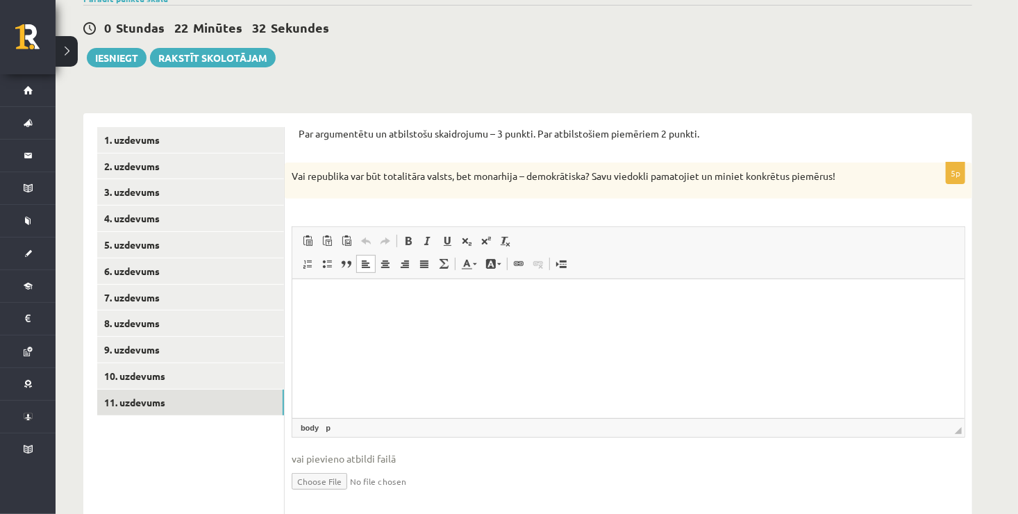
click at [311, 303] on p "Editor, wiswyg-editor-user-answer-47024973533780" at bounding box center [627, 299] width 644 height 15
click at [308, 292] on p "Editor, wiswyg-editor-user-answer-47024973533780" at bounding box center [627, 299] width 644 height 15
click at [320, 300] on p "Editor, wiswyg-editor-user-answer-47024973533780" at bounding box center [627, 299] width 644 height 15
click at [312, 294] on p "Editor, wiswyg-editor-user-answer-47024973533780" at bounding box center [627, 299] width 644 height 15
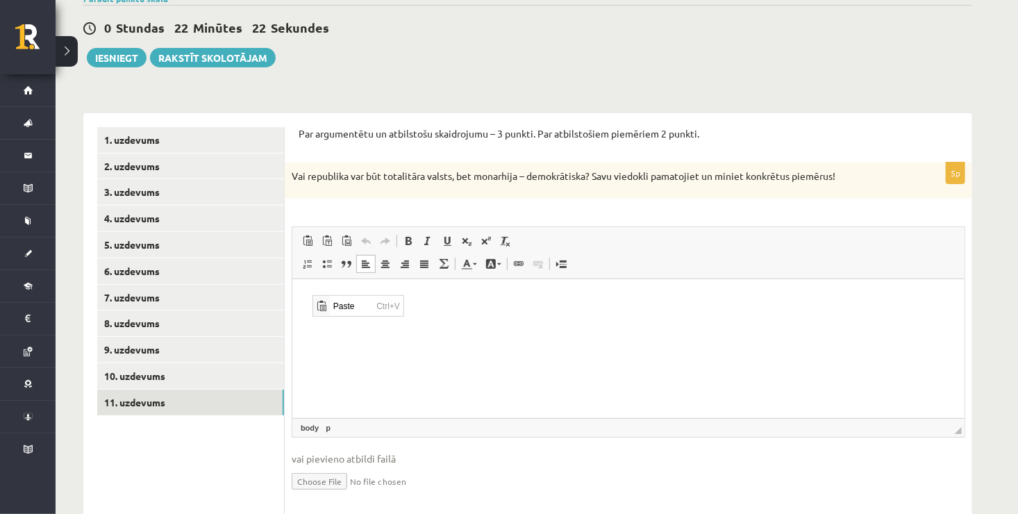
click at [305, 296] on p "Editor, wiswyg-editor-user-answer-47024973533780" at bounding box center [627, 299] width 644 height 15
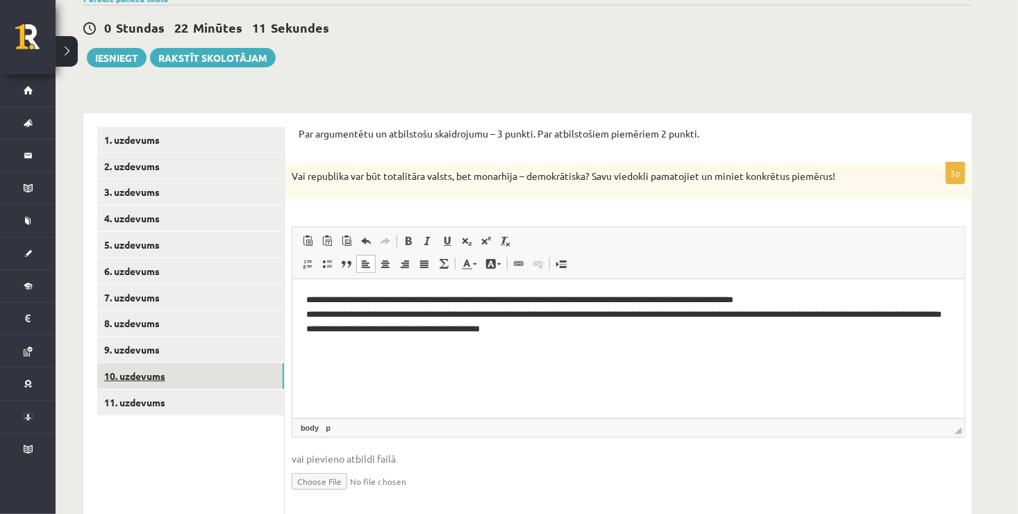
click at [234, 386] on link "10. uzdevums" at bounding box center [190, 376] width 187 height 26
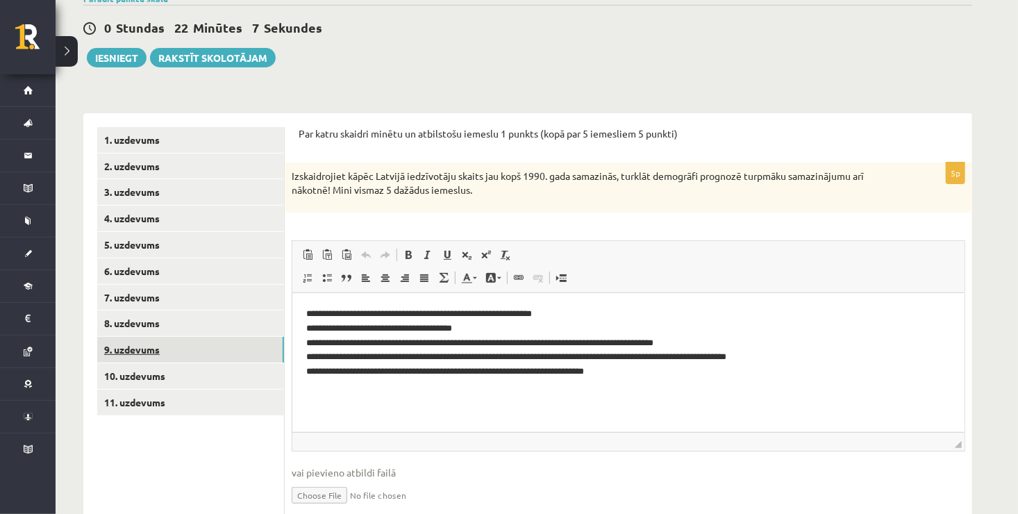
click at [237, 355] on link "9. uzdevums" at bounding box center [190, 350] width 187 height 26
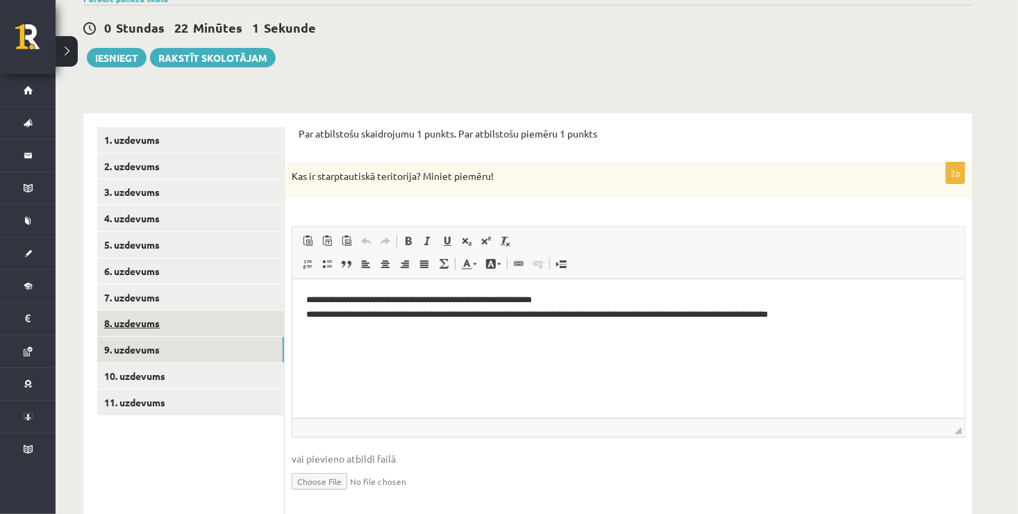
click at [259, 327] on link "8. uzdevums" at bounding box center [190, 323] width 187 height 26
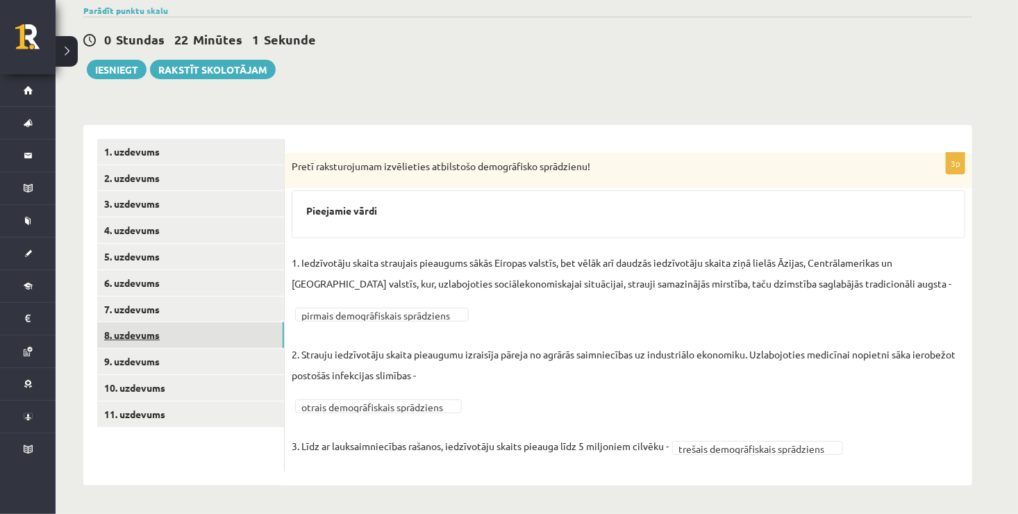
scroll to position [110, 0]
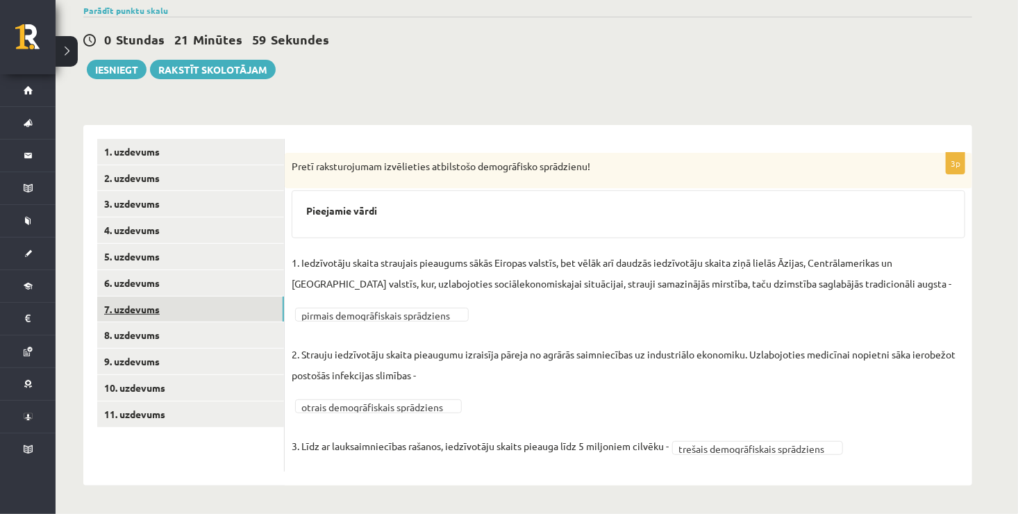
click at [237, 307] on link "7. uzdevums" at bounding box center [190, 309] width 187 height 26
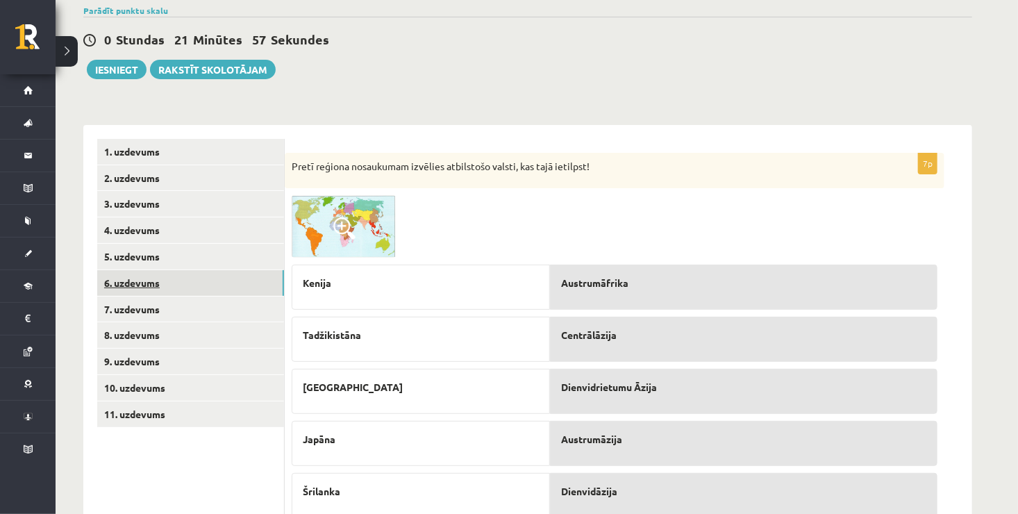
click at [223, 284] on link "6. uzdevums" at bounding box center [190, 283] width 187 height 26
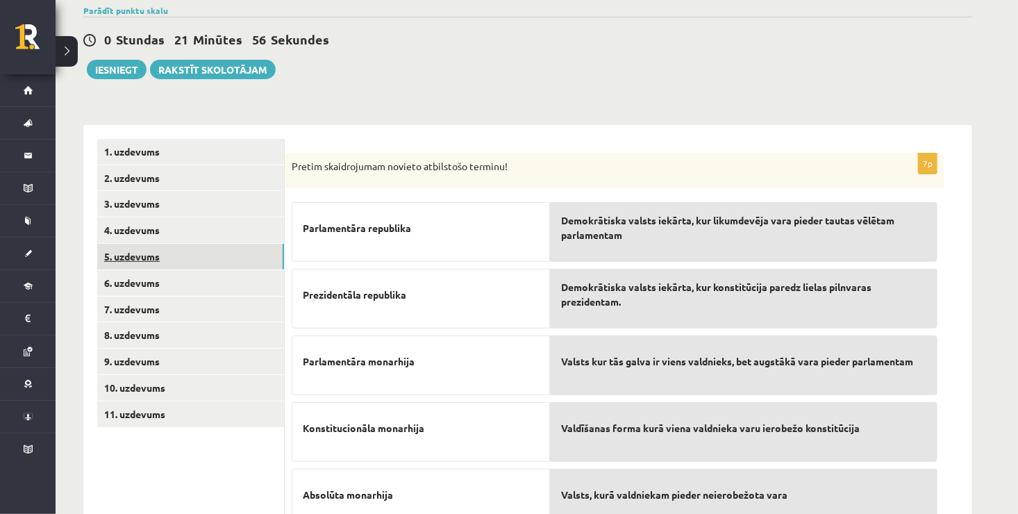
click at [212, 245] on link "5. uzdevums" at bounding box center [190, 257] width 187 height 26
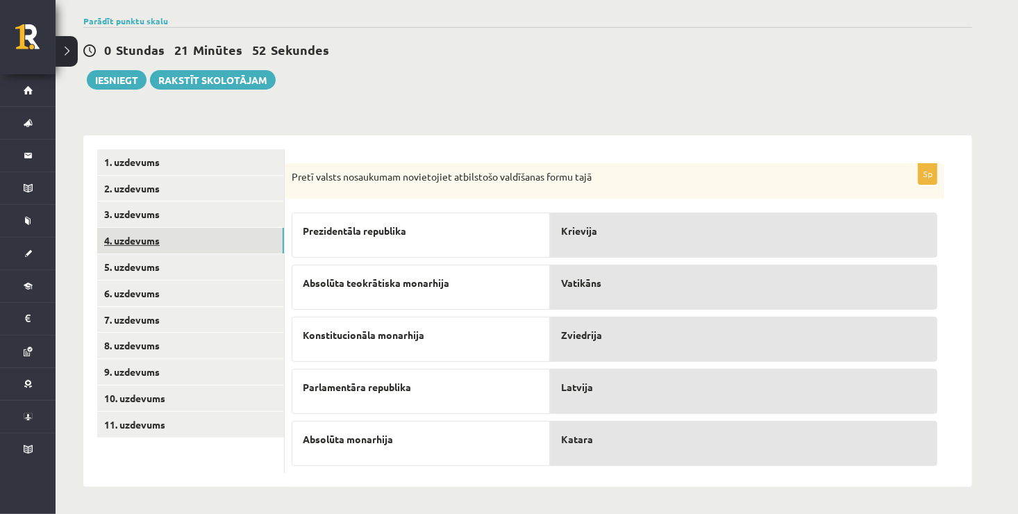
click at [210, 228] on link "4. uzdevums" at bounding box center [190, 241] width 187 height 26
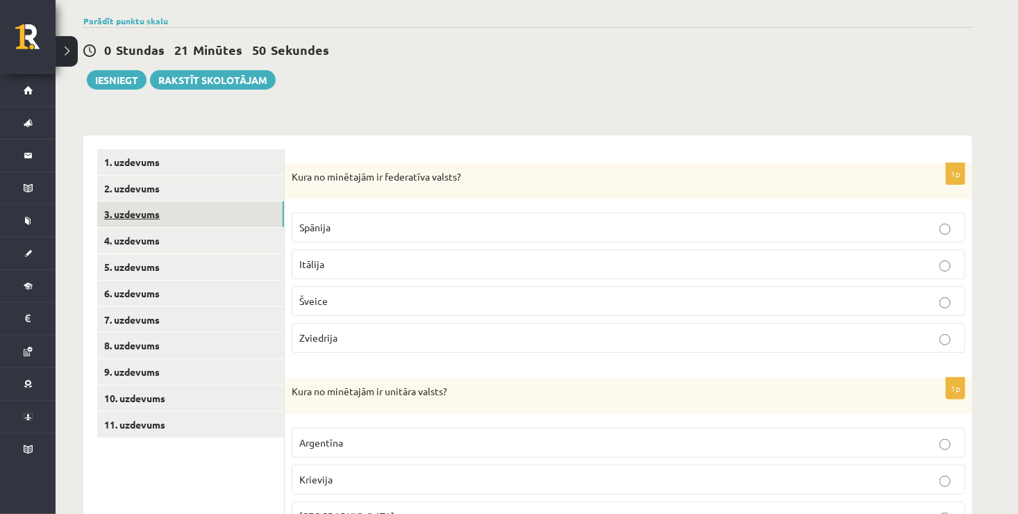
click at [209, 205] on link "3. uzdevums" at bounding box center [190, 214] width 187 height 26
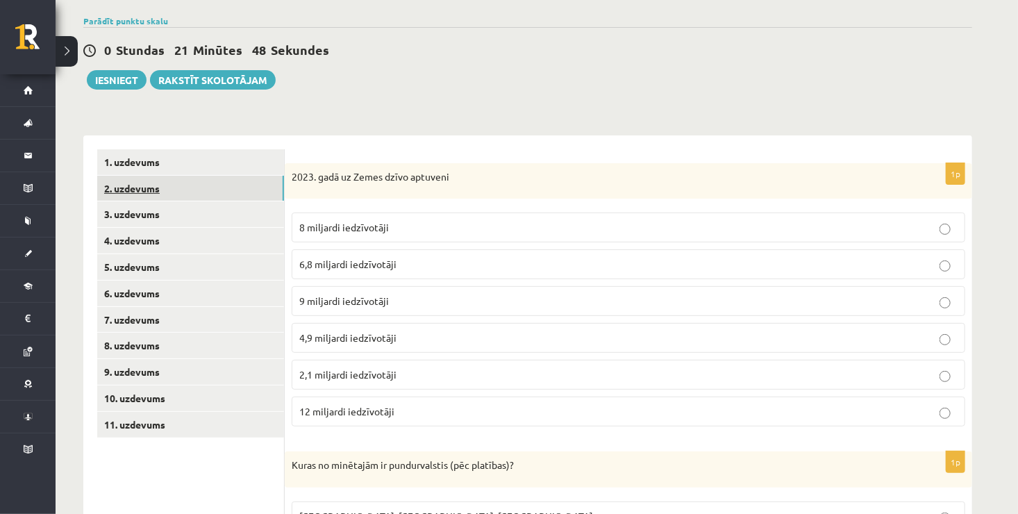
click at [214, 186] on link "2. uzdevums" at bounding box center [190, 189] width 187 height 26
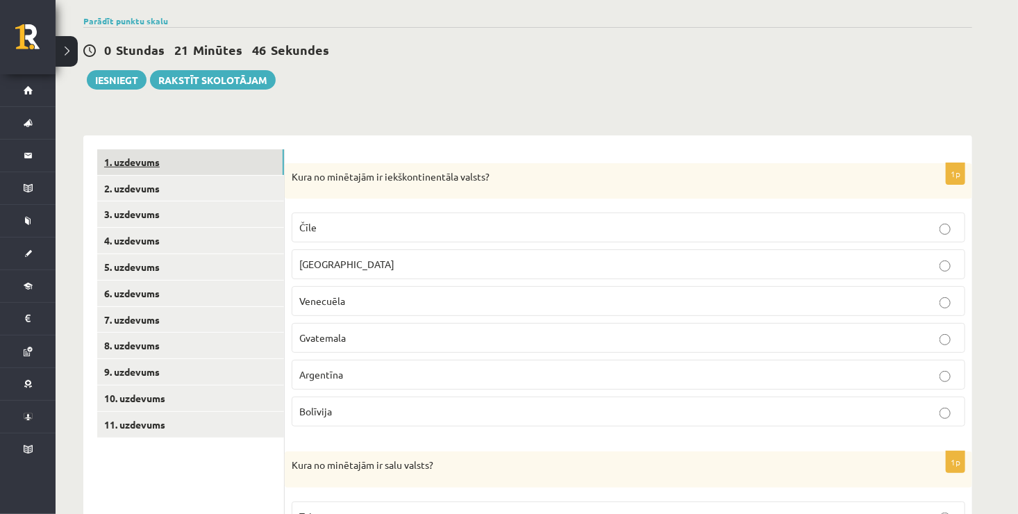
click at [216, 154] on link "1. uzdevums" at bounding box center [190, 162] width 187 height 26
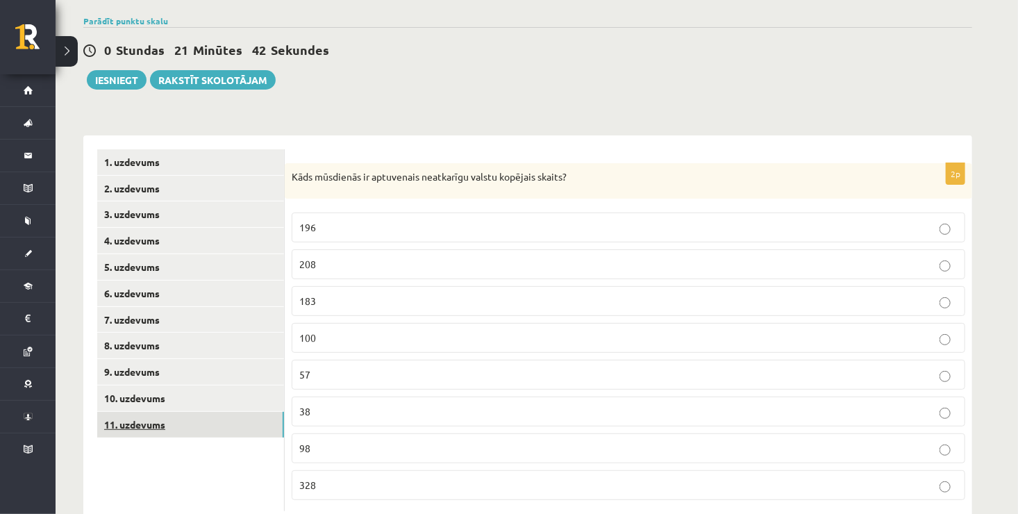
click at [184, 421] on link "11. uzdevums" at bounding box center [190, 425] width 187 height 26
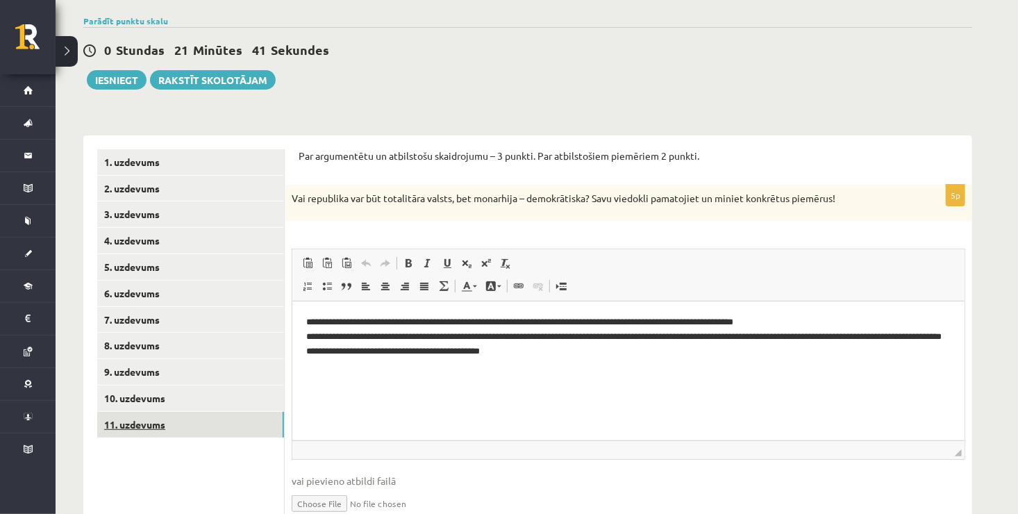
scroll to position [0, 0]
click at [108, 83] on button "Iesniegt" at bounding box center [117, 79] width 60 height 19
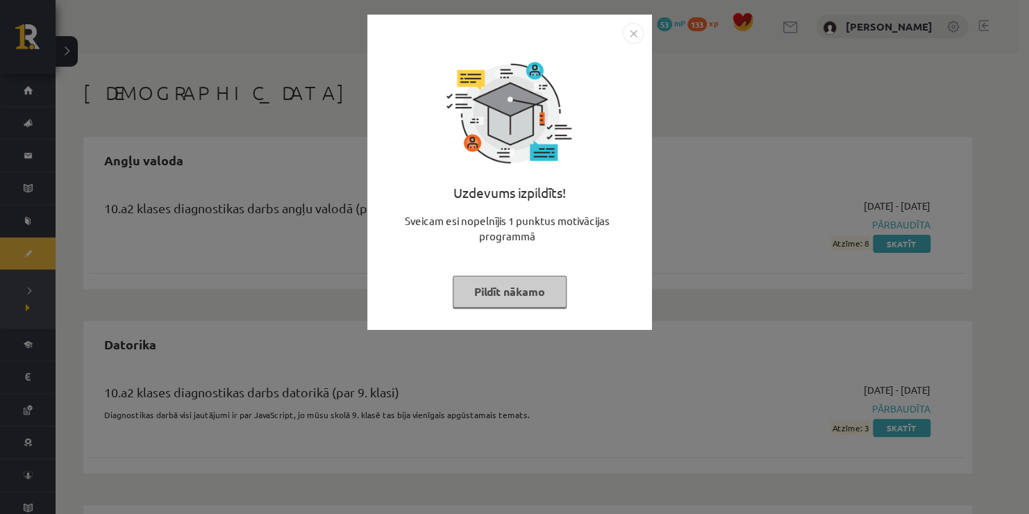
click at [631, 39] on img "Close" at bounding box center [633, 33] width 21 height 21
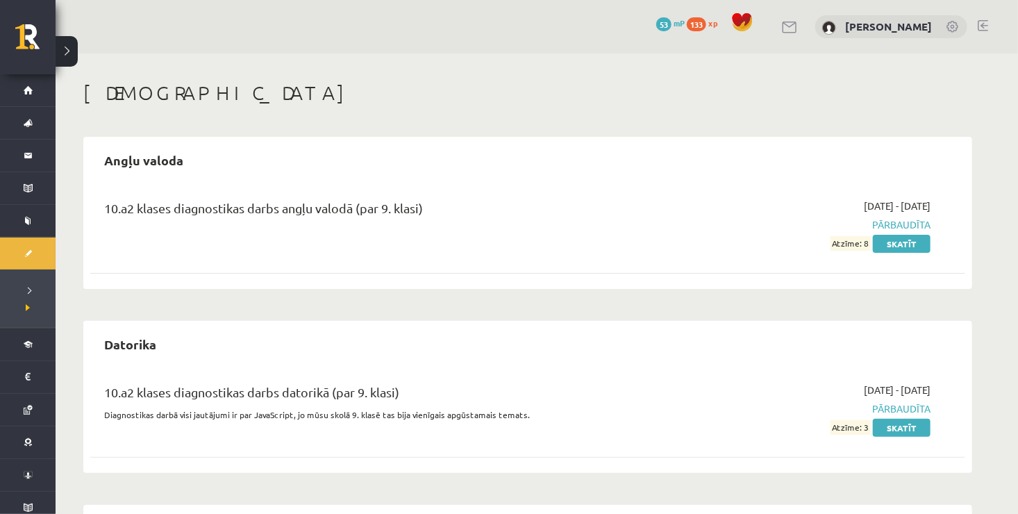
scroll to position [267, 0]
